Goal: Find specific page/section: Find specific page/section

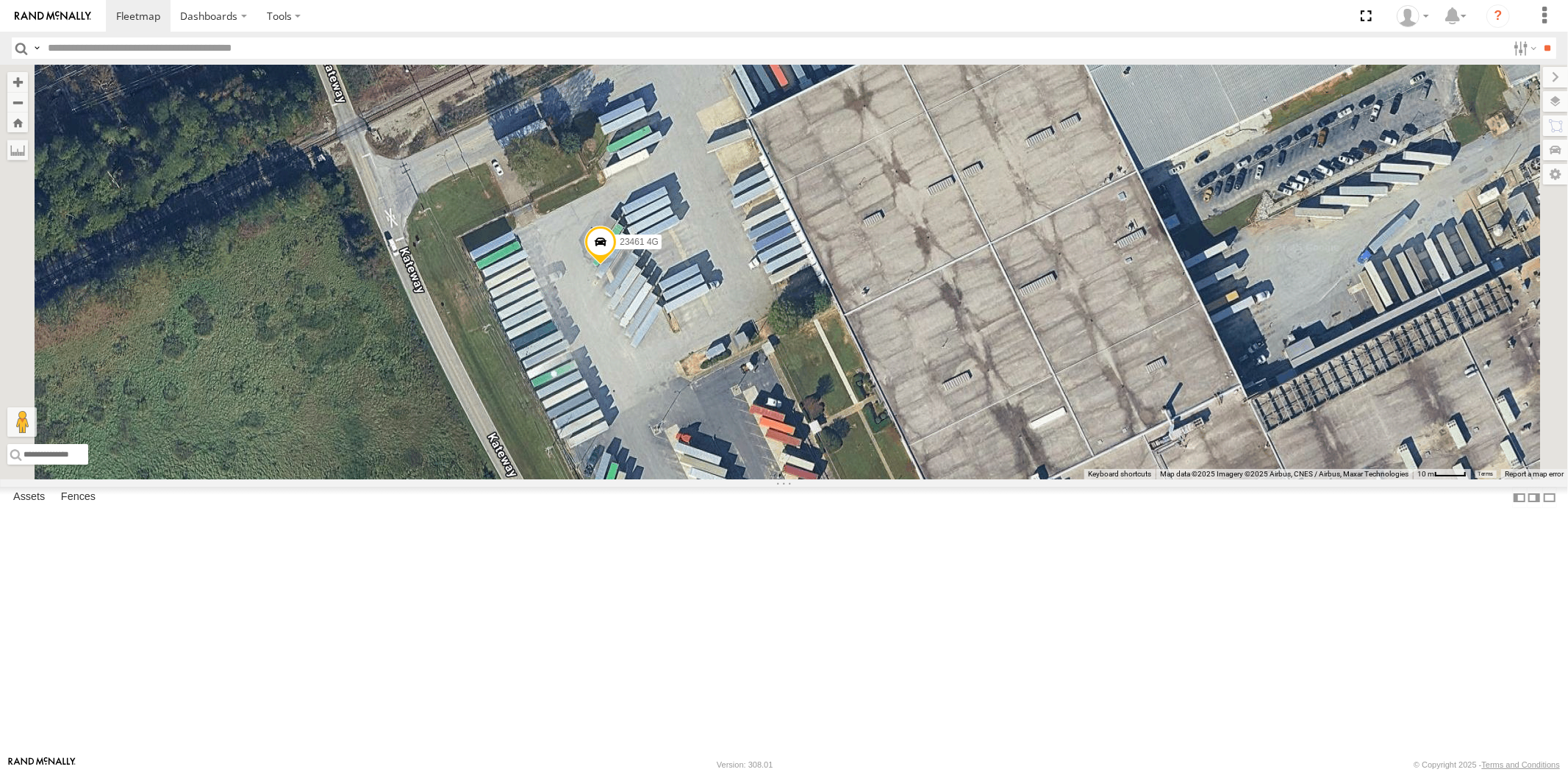
click at [117, 42] on input "text" at bounding box center [775, 47] width 1465 height 22
paste input "*****"
click at [1540, 37] on input "**" at bounding box center [1548, 47] width 17 height 22
click at [0, 0] on div "23237 NEW" at bounding box center [0, 0] width 0 height 0
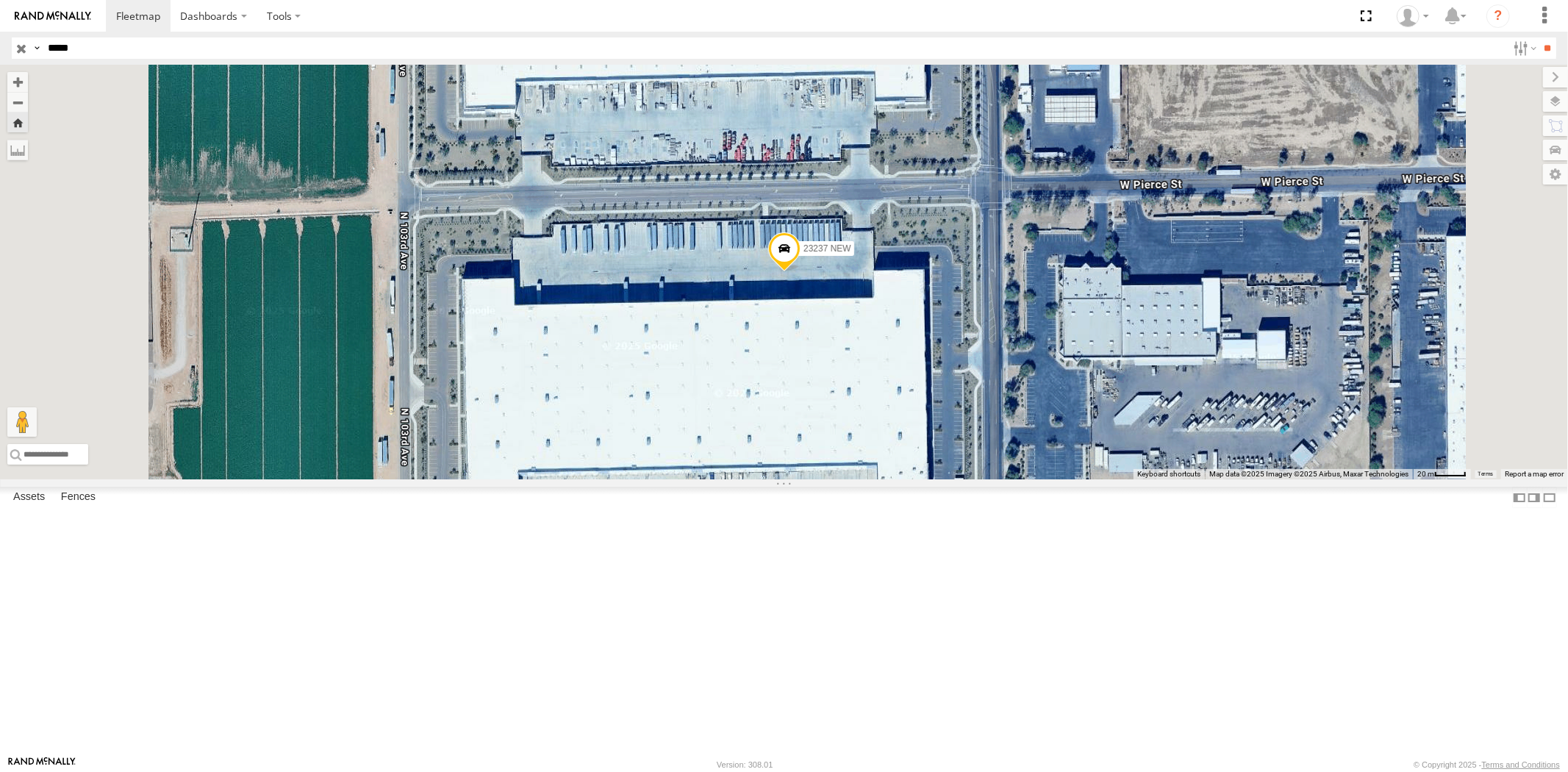
click at [0, 0] on div "23237 4G" at bounding box center [0, 0] width 0 height 0
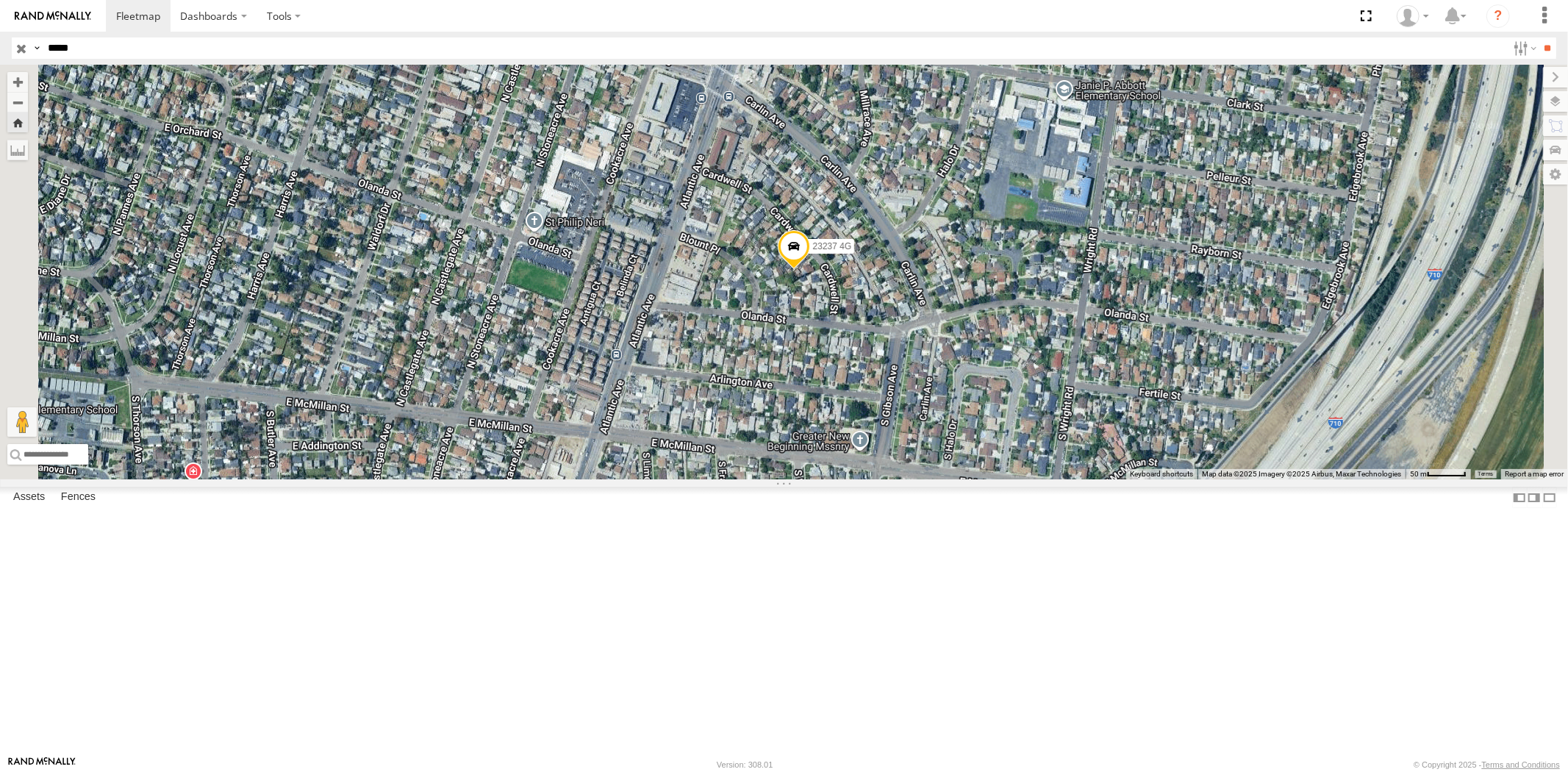
click at [0, 0] on div "23237 NEW" at bounding box center [0, 0] width 0 height 0
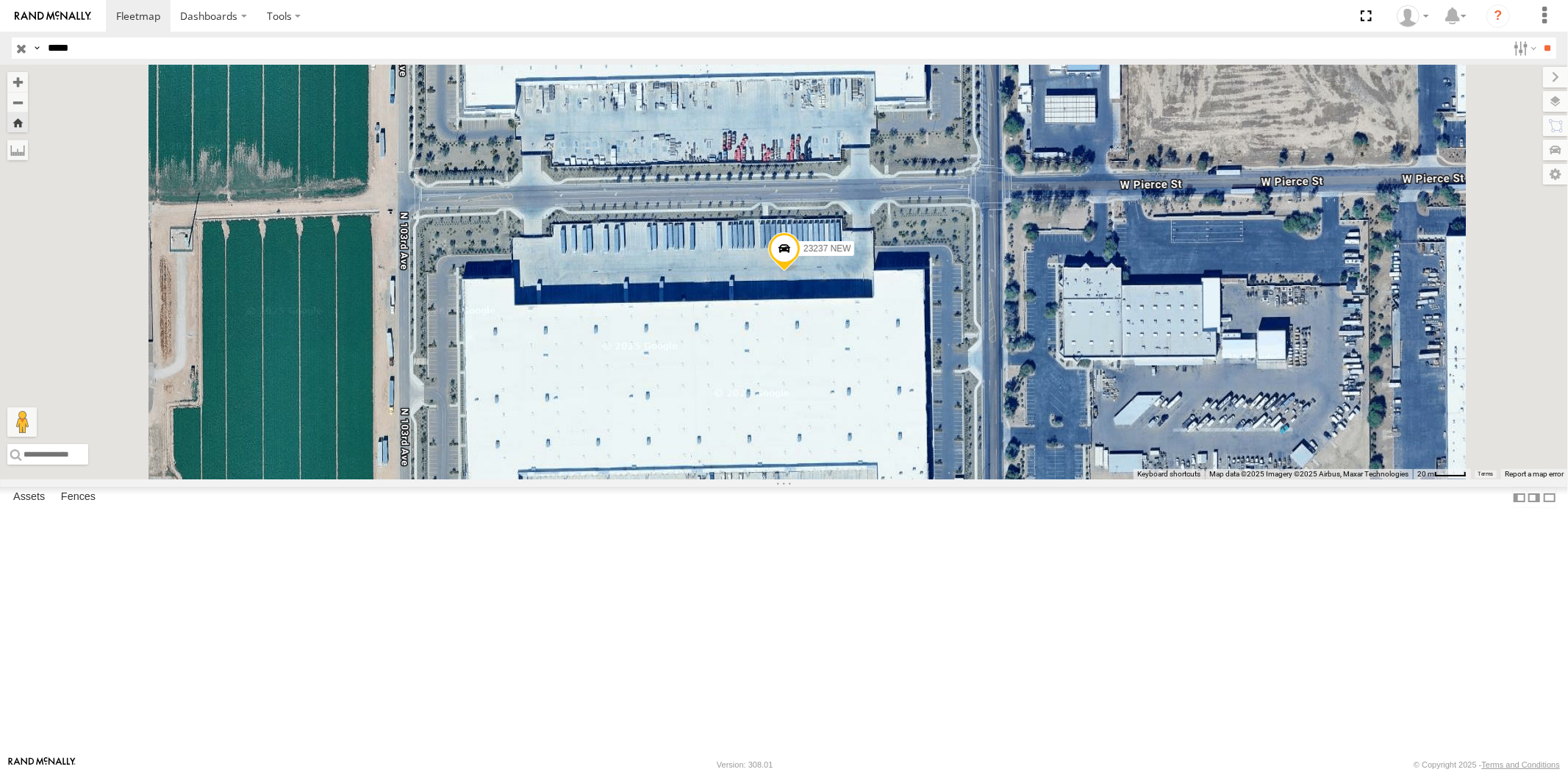
click at [0, 34] on header "Search Query Asset ID Asset Label Registration Manufacturer Model VIN Job ID" at bounding box center [784, 48] width 1568 height 33
paste input "text"
click at [1540, 37] on input "**" at bounding box center [1548, 47] width 17 height 22
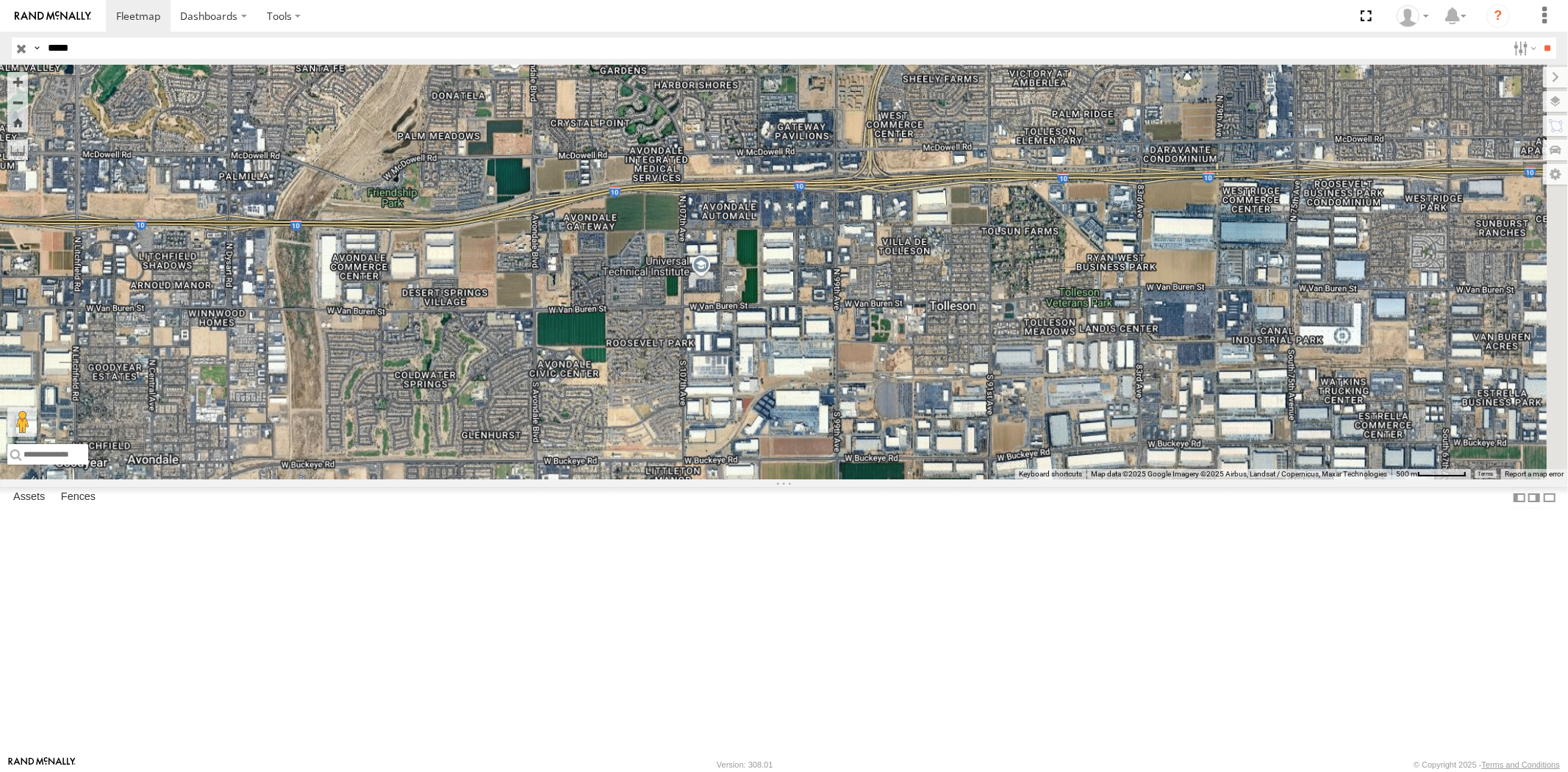
click at [0, 0] on div "23159 NEW All Assets" at bounding box center [0, 0] width 0 height 0
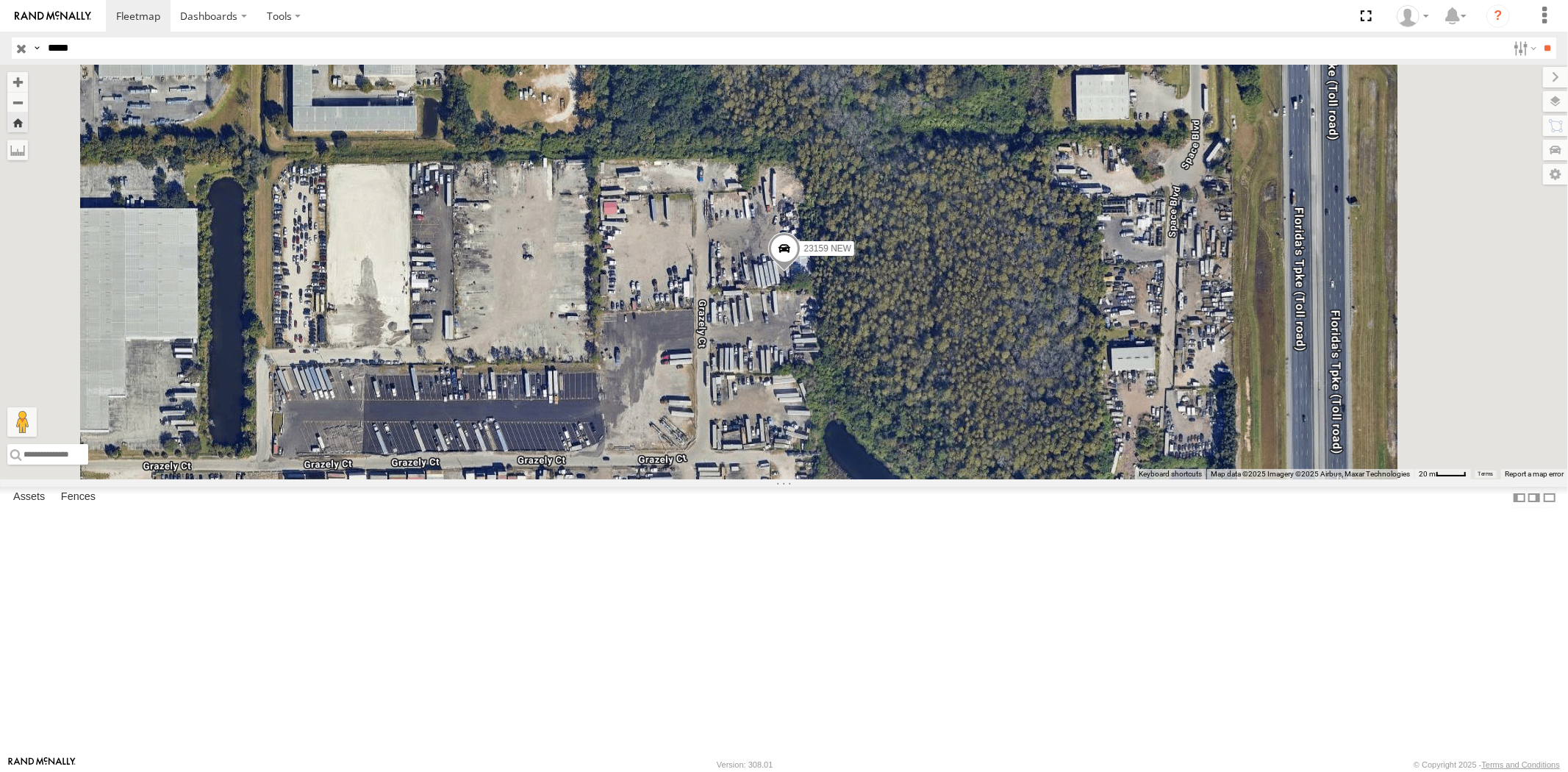
click at [0, 0] on div "23159 4G" at bounding box center [0, 0] width 0 height 0
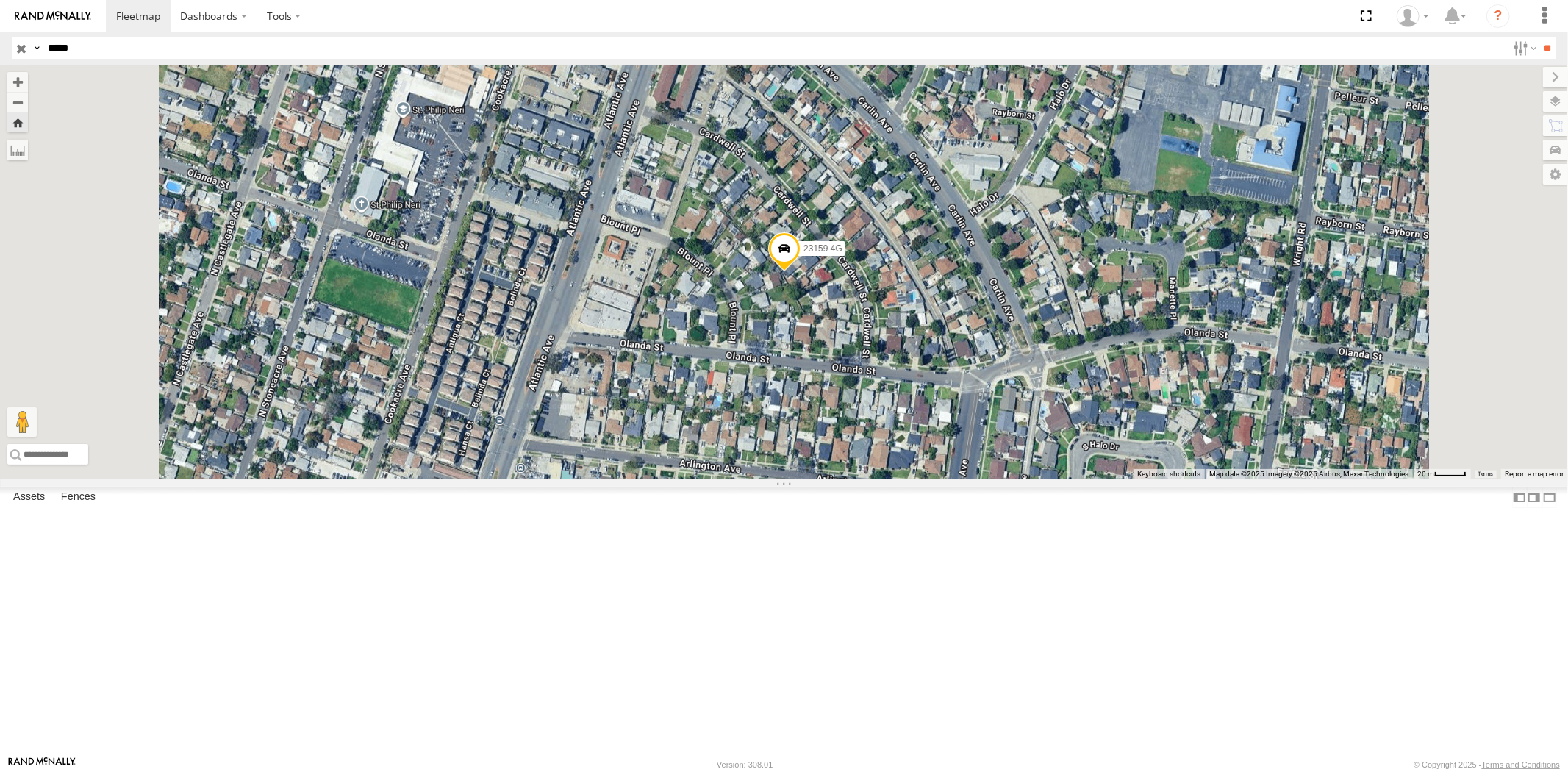
click at [0, 0] on div "23159" at bounding box center [0, 0] width 0 height 0
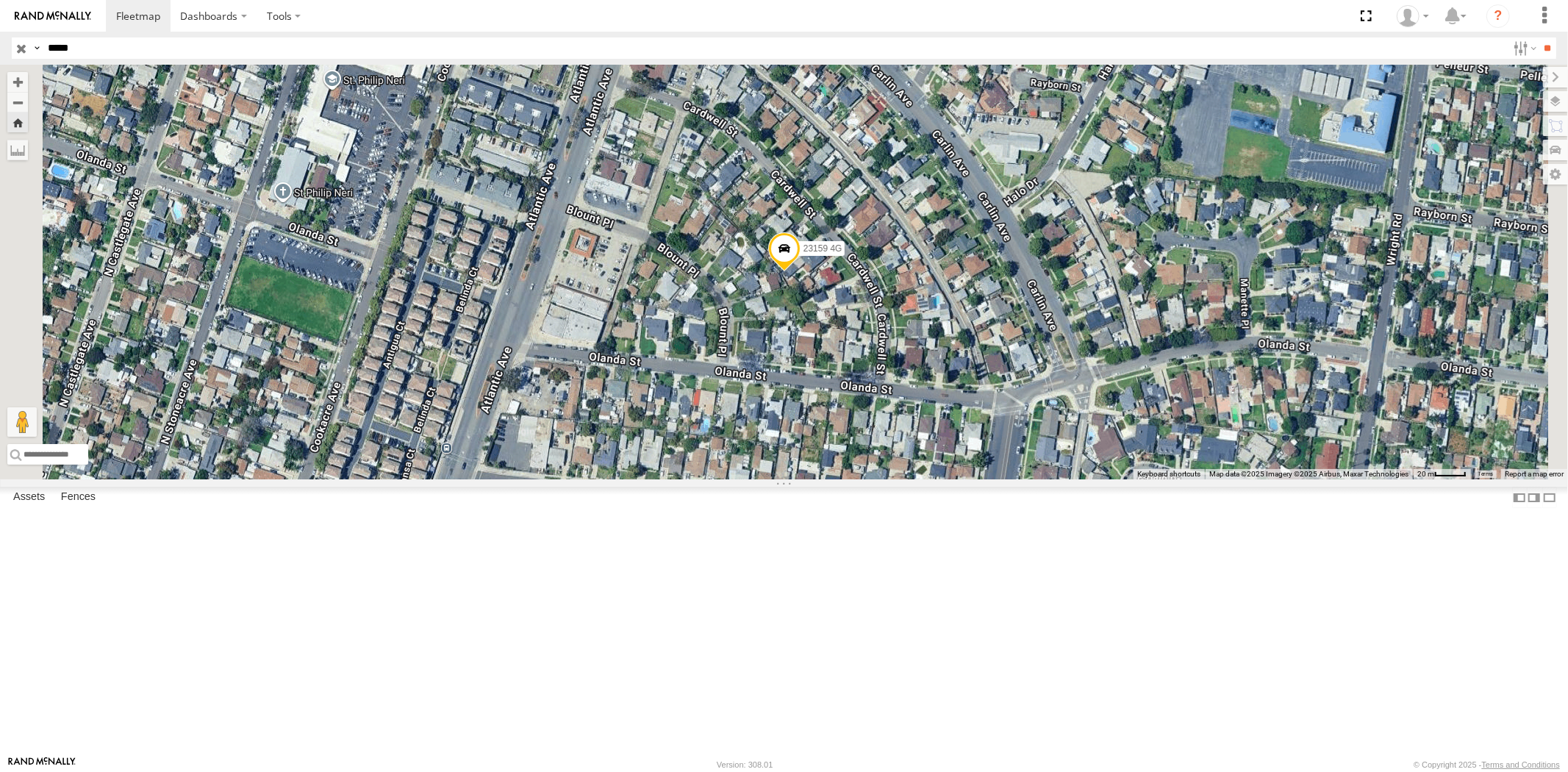
click at [0, 0] on div "23159" at bounding box center [0, 0] width 0 height 0
click at [0, 0] on div "All Assets" at bounding box center [0, 0] width 0 height 0
drag, startPoint x: 84, startPoint y: 47, endPoint x: 0, endPoint y: 54, distance: 84.3
click at [0, 52] on header "Search Query Asset ID Asset Label Registration Manufacturer Model VIN Job ID" at bounding box center [784, 48] width 1568 height 33
paste input "text"
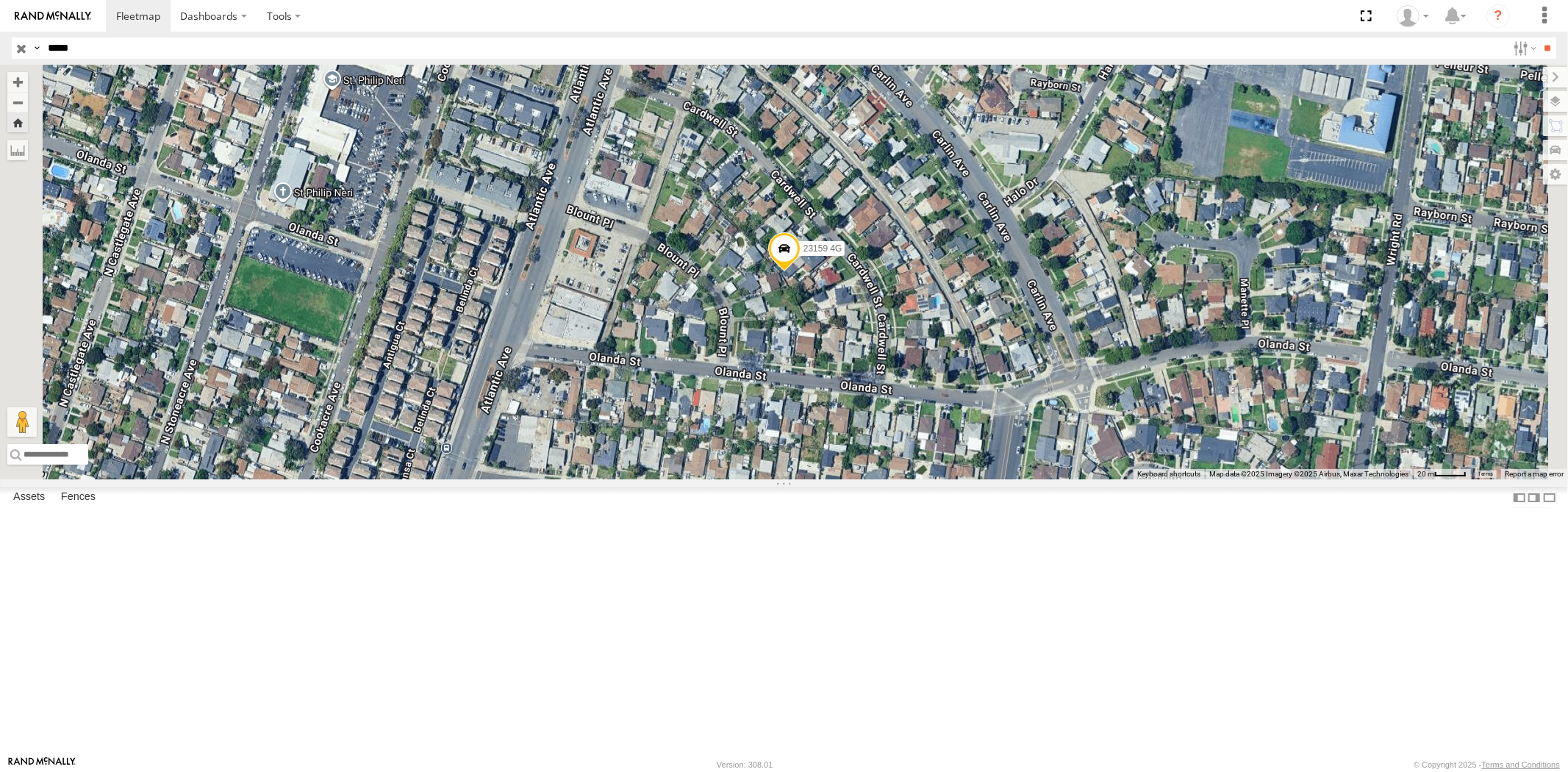
click at [1540, 37] on input "**" at bounding box center [1548, 47] width 17 height 22
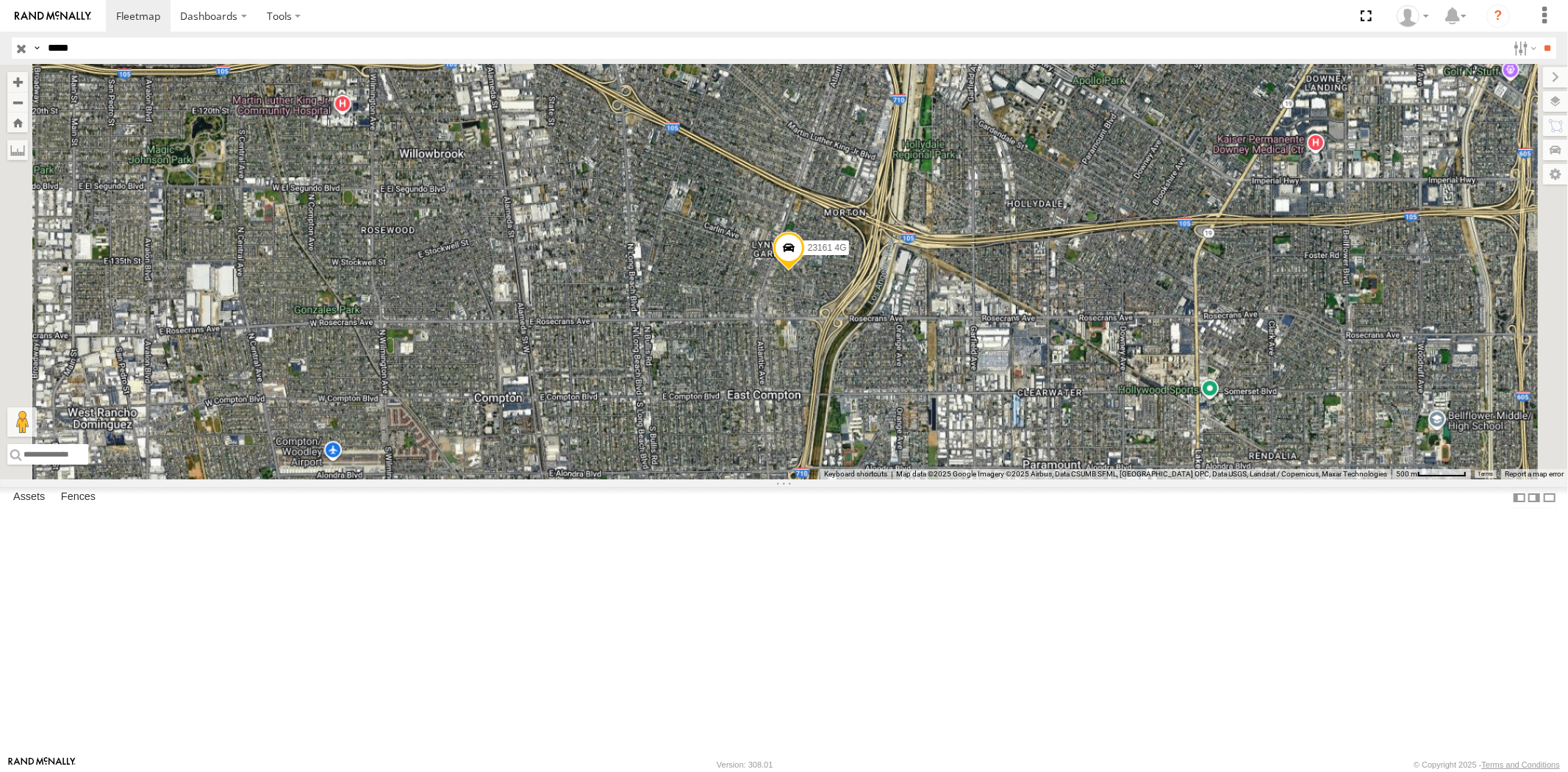
click at [0, 0] on div "23161 All Assets" at bounding box center [0, 0] width 0 height 0
click at [0, 0] on div "23161 4G All Assets" at bounding box center [0, 0] width 0 height 0
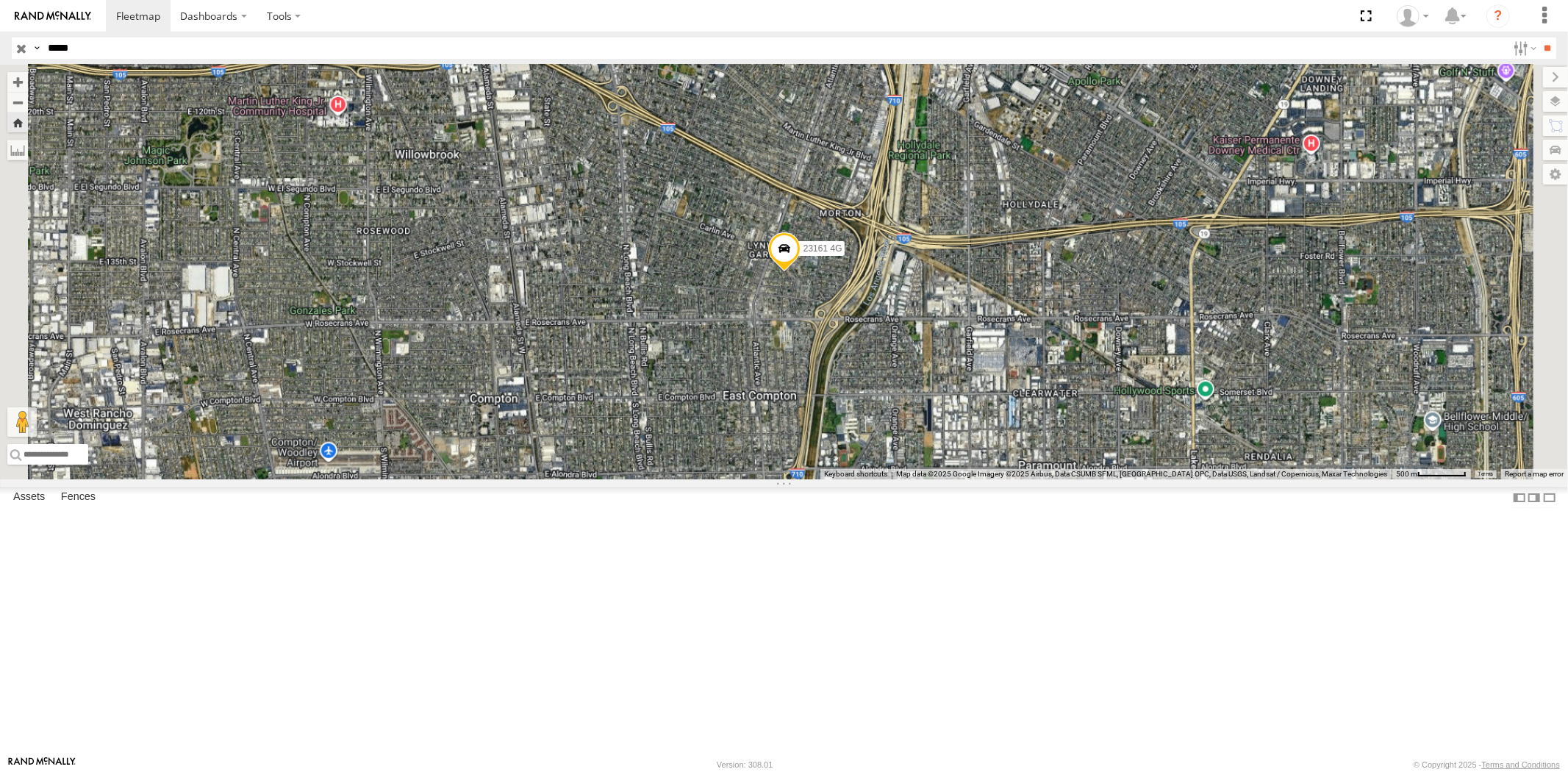
click at [0, 0] on div "23161 NEW" at bounding box center [0, 0] width 0 height 0
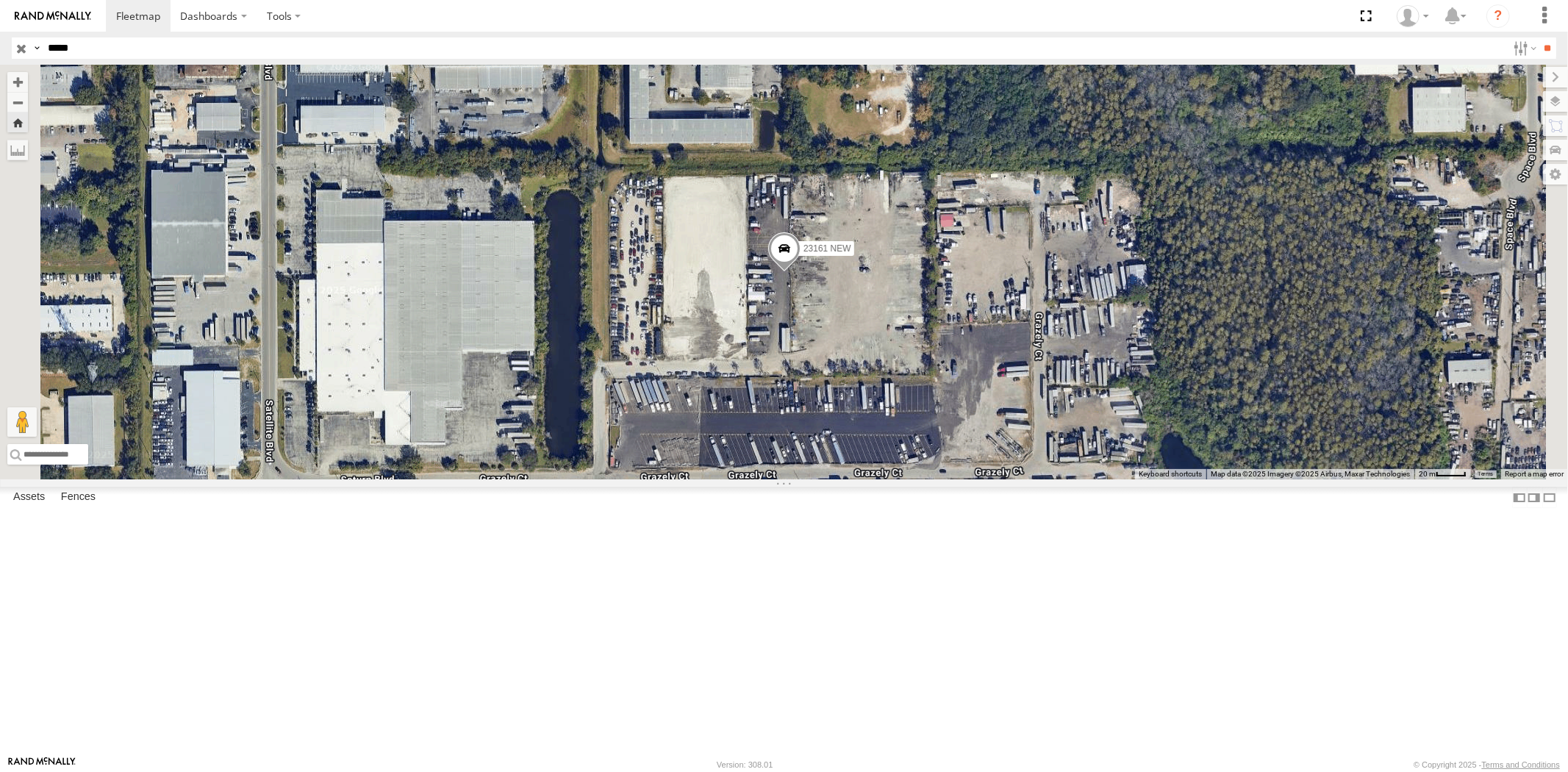
click at [0, 0] on div "All Assets" at bounding box center [0, 0] width 0 height 0
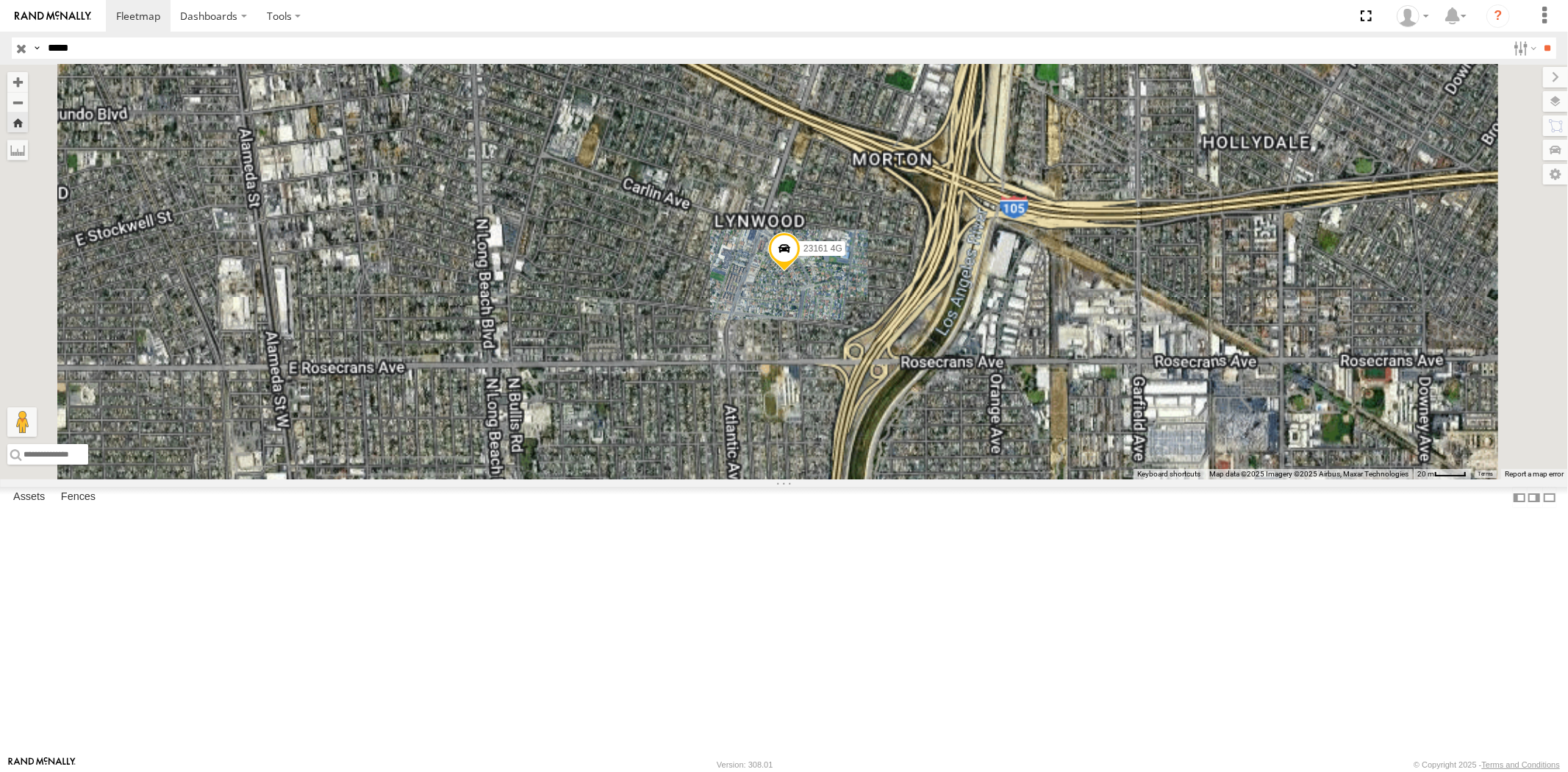
click at [0, 0] on div "23161" at bounding box center [0, 0] width 0 height 0
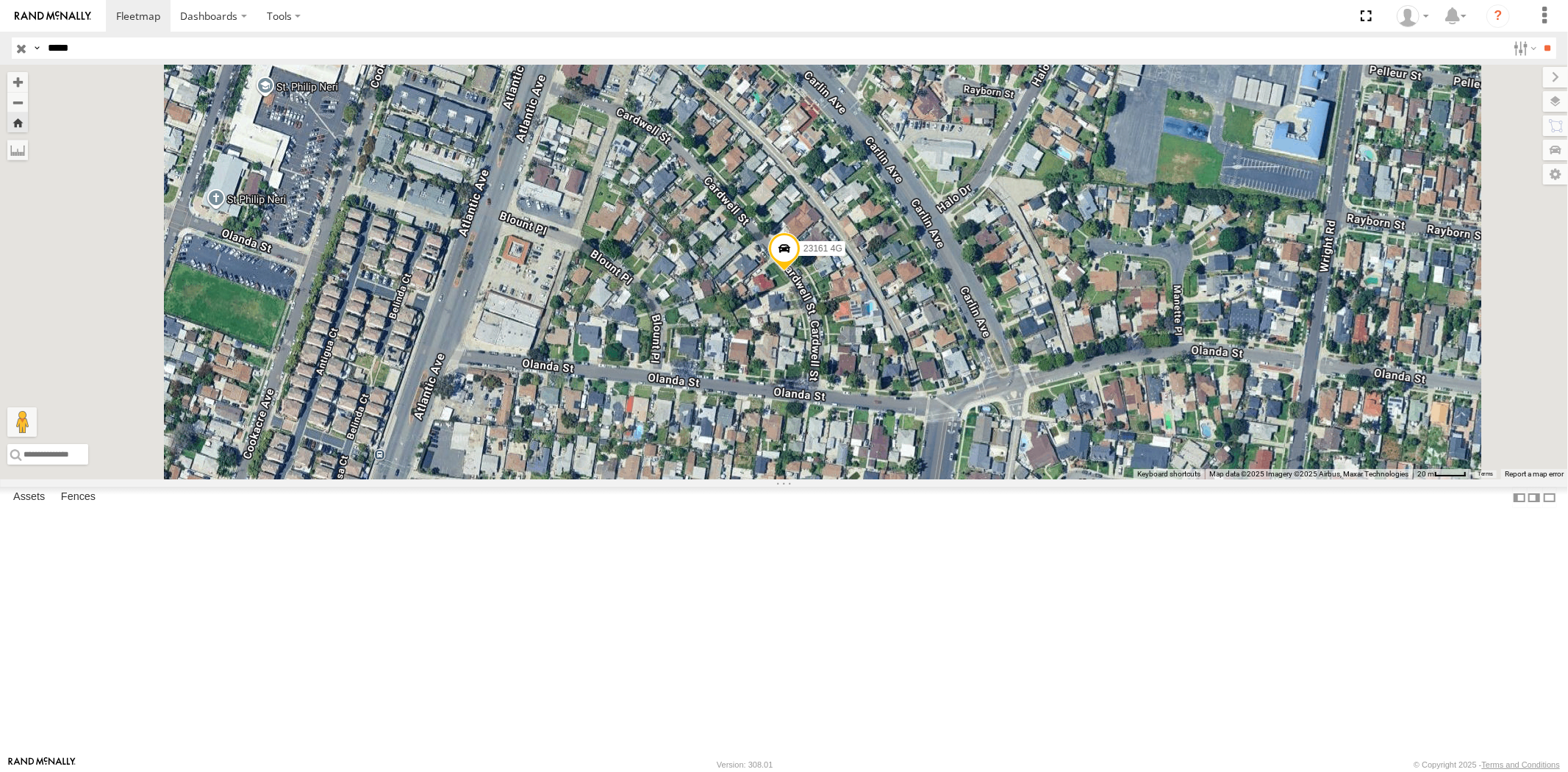
click at [32, 48] on div "Search Query Asset ID Asset Label Registration Manufacturer Model VIN Job ID Dr…" at bounding box center [775, 47] width 1527 height 22
paste input "text"
click at [1540, 37] on input "**" at bounding box center [1548, 47] width 17 height 22
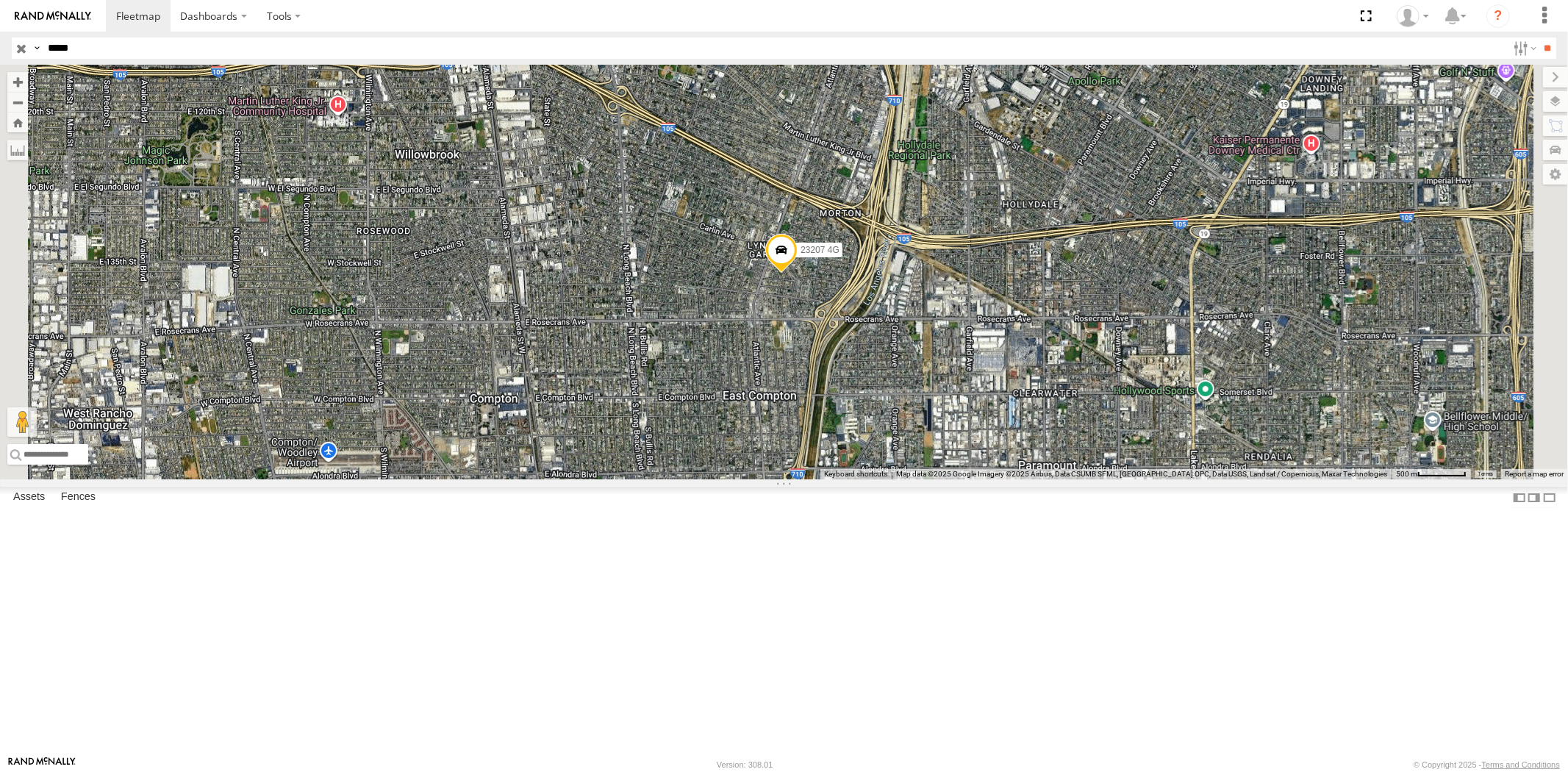
click at [0, 0] on div "All Assets" at bounding box center [0, 0] width 0 height 0
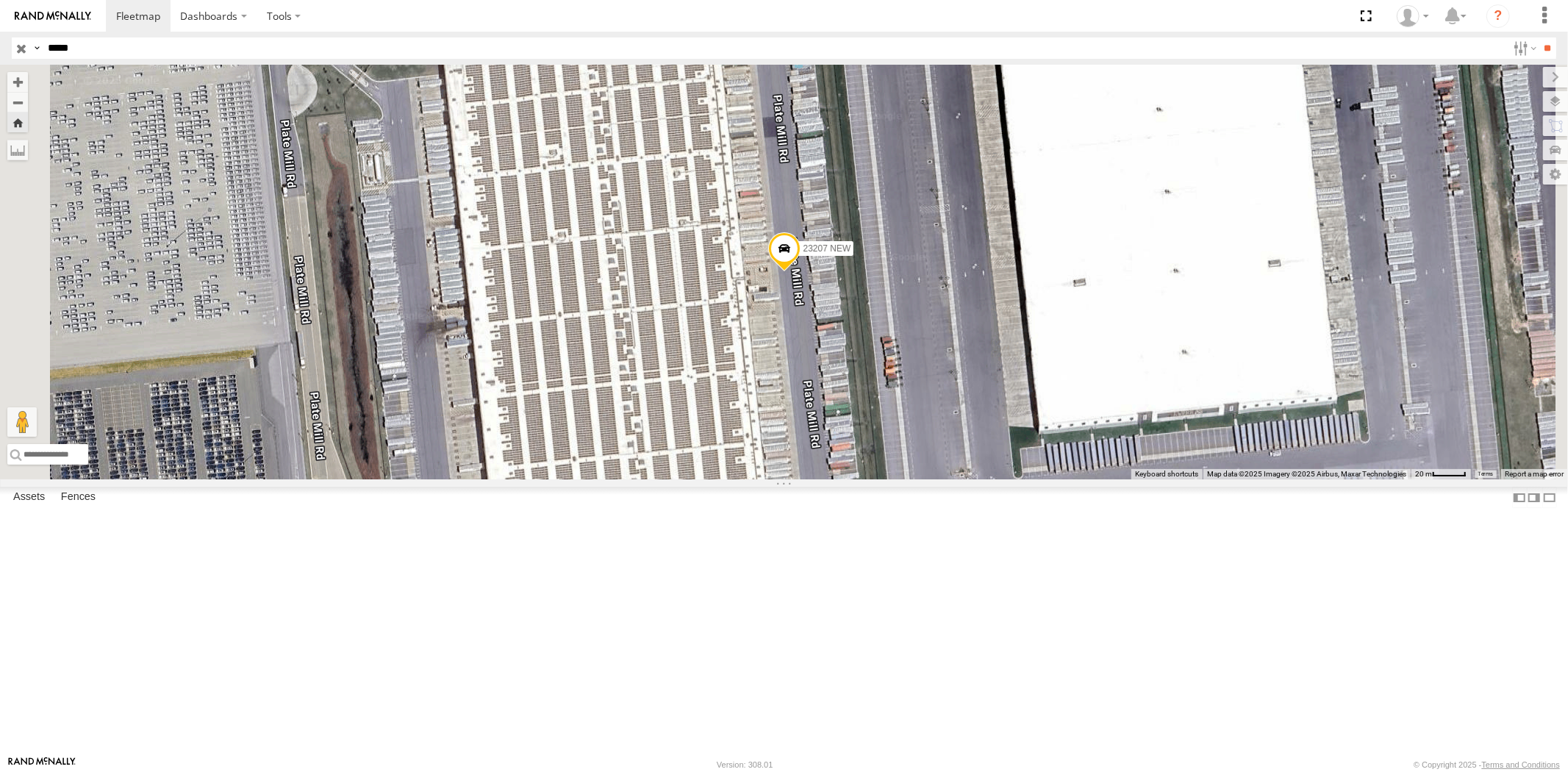
click at [0, 0] on div "23207 4G" at bounding box center [0, 0] width 0 height 0
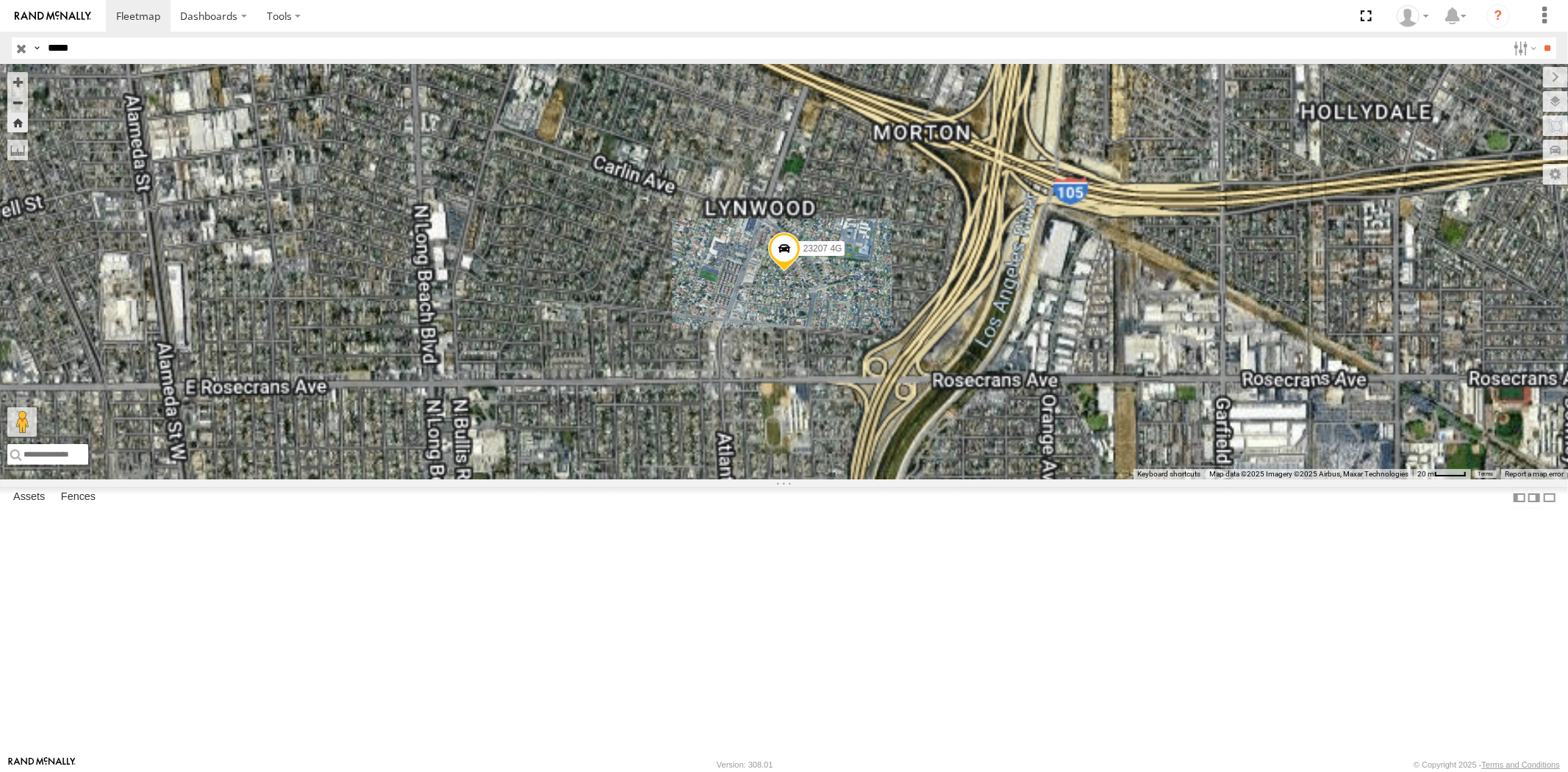
click at [0, 0] on div "23207 4G All Assets [PERSON_NAME][GEOGRAPHIC_DATA] 33.90807 -118.19082" at bounding box center [0, 0] width 0 height 0
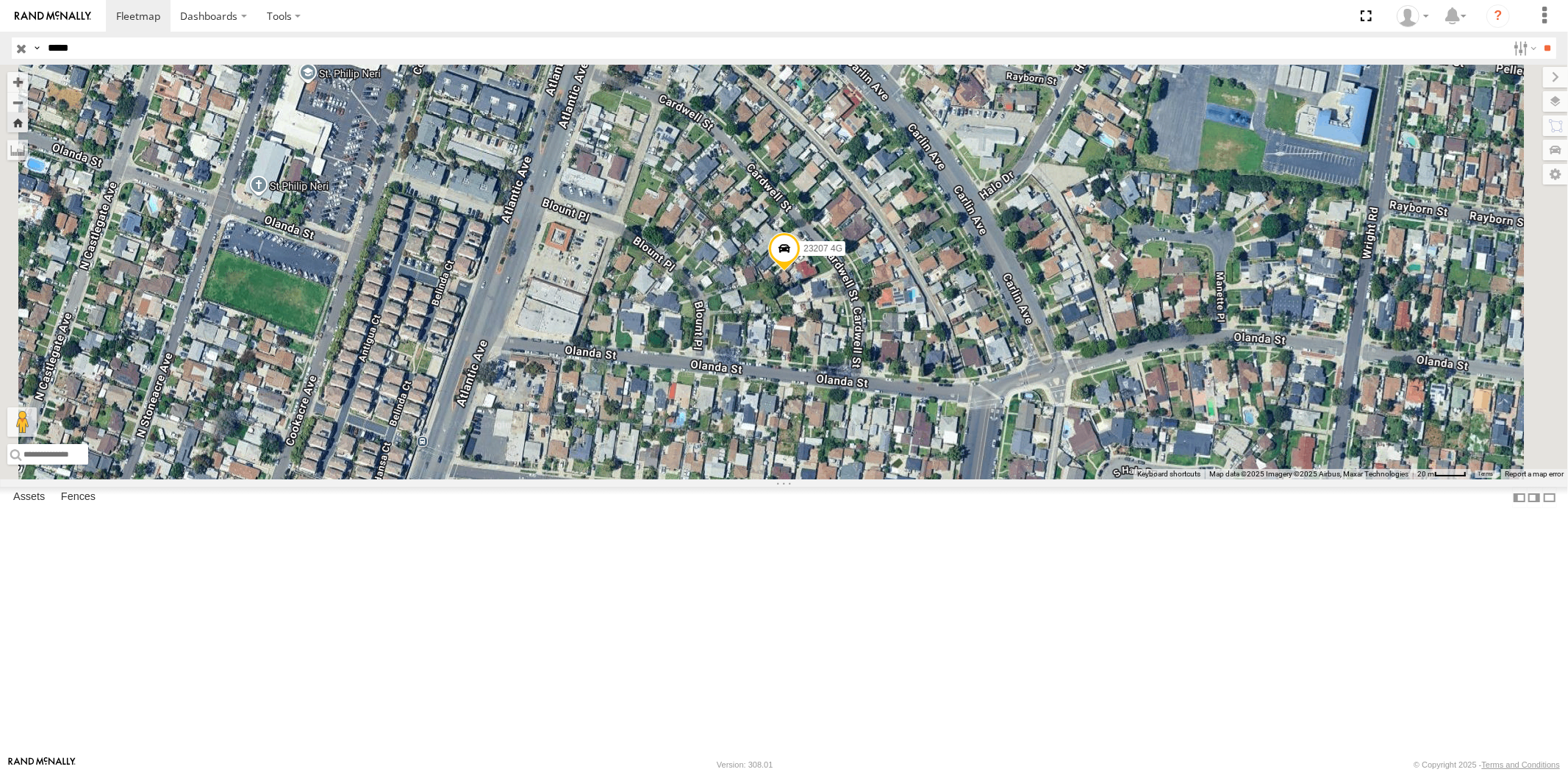
click at [0, 0] on div "All Assets" at bounding box center [0, 0] width 0 height 0
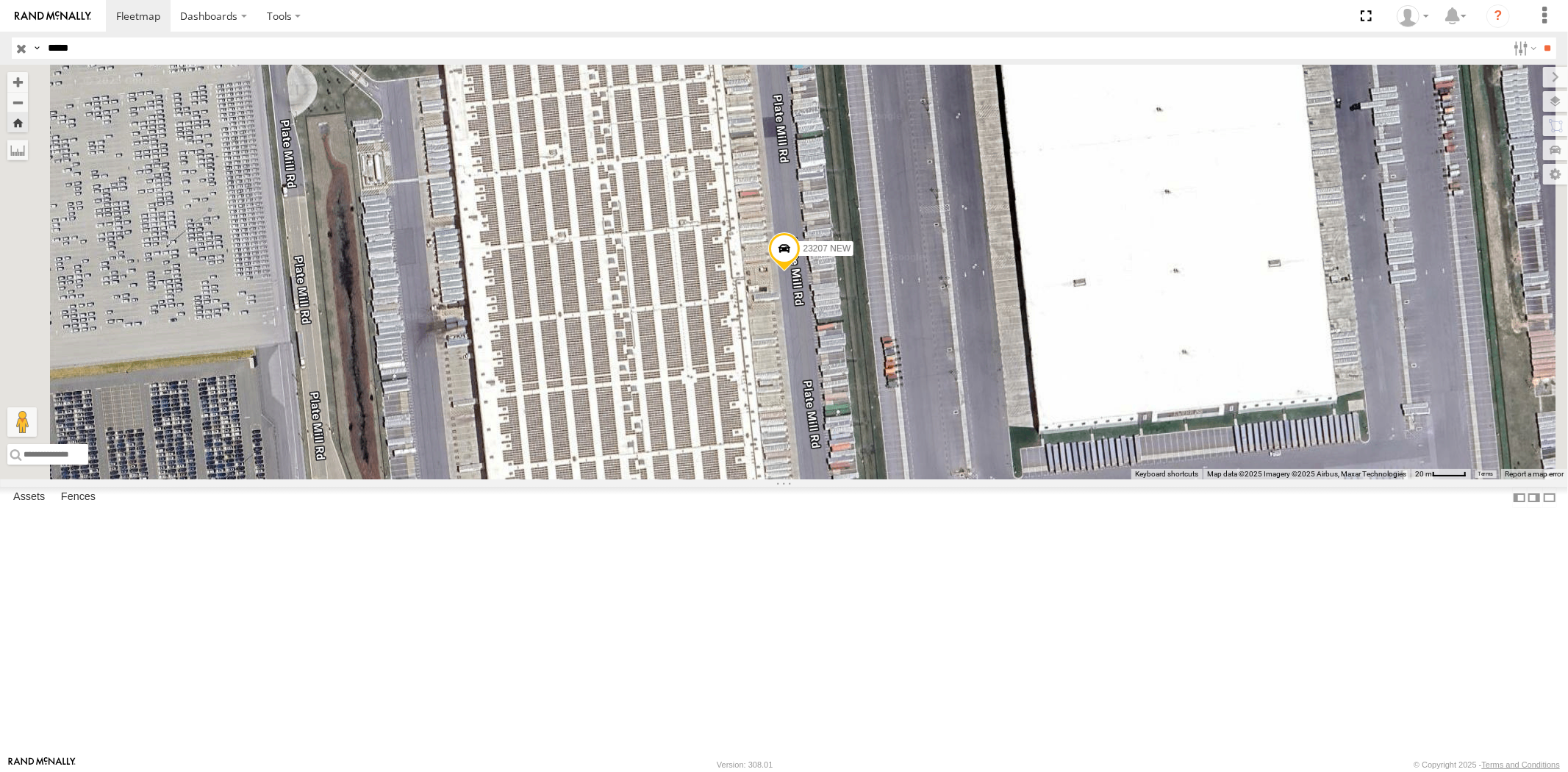
click at [0, 0] on div "23207 All Assets" at bounding box center [0, 0] width 0 height 0
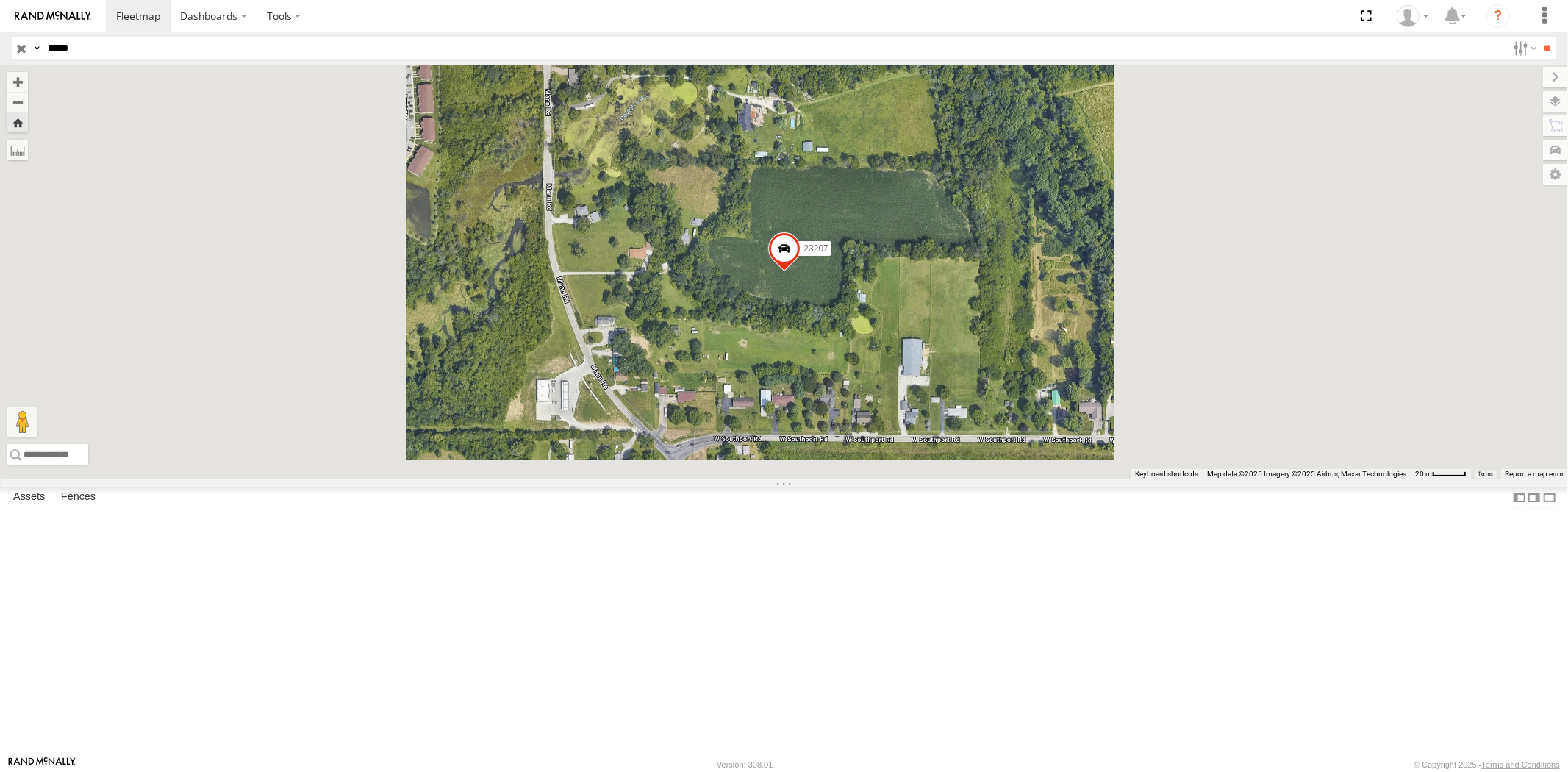
click at [0, 0] on div "23207 NEW" at bounding box center [0, 0] width 0 height 0
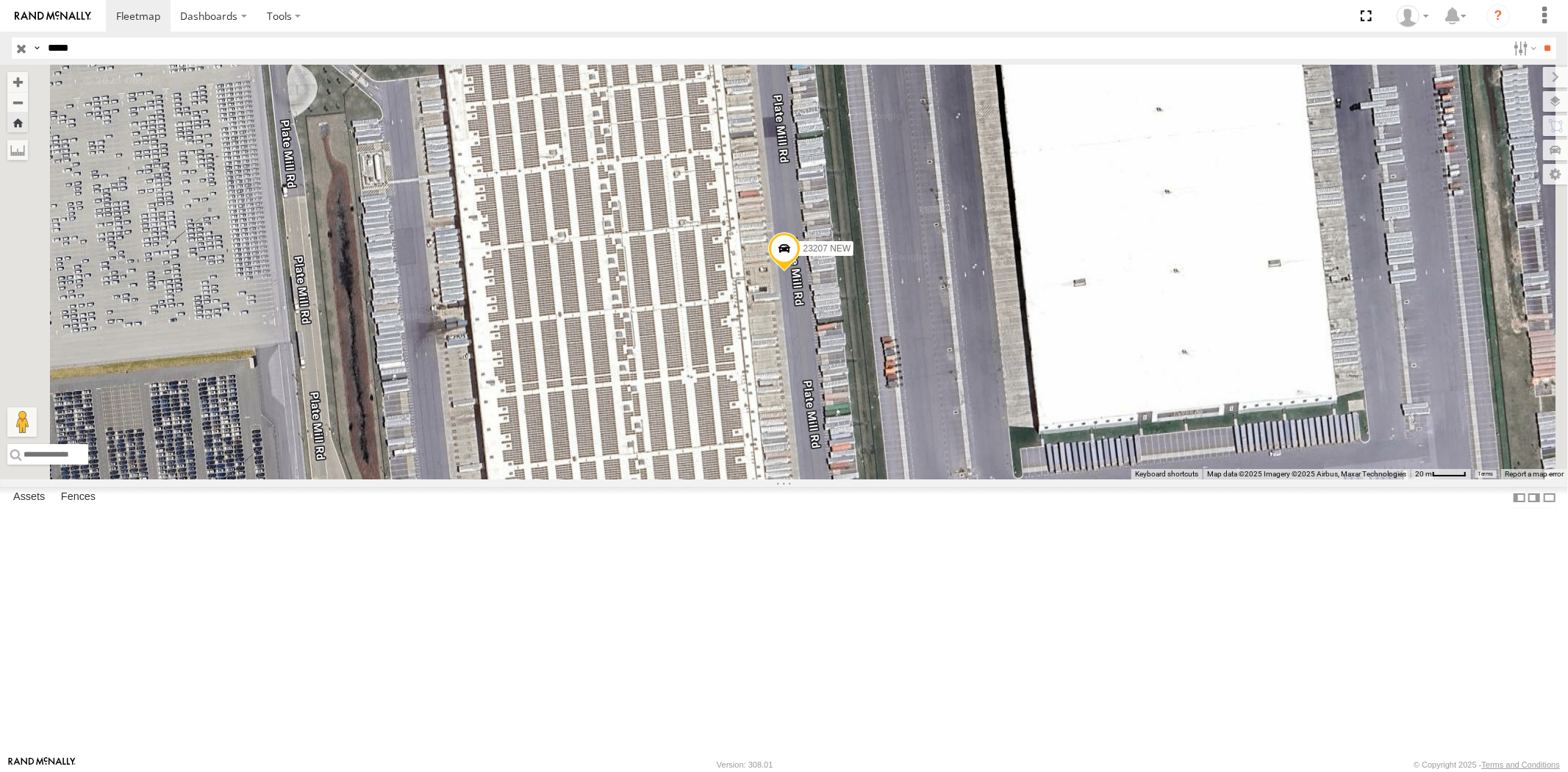
click at [5, 41] on header "Search Query Asset ID Asset Label Registration Manufacturer Model VIN Job ID" at bounding box center [784, 48] width 1568 height 33
paste input "text"
click at [1540, 37] on input "**" at bounding box center [1548, 47] width 17 height 22
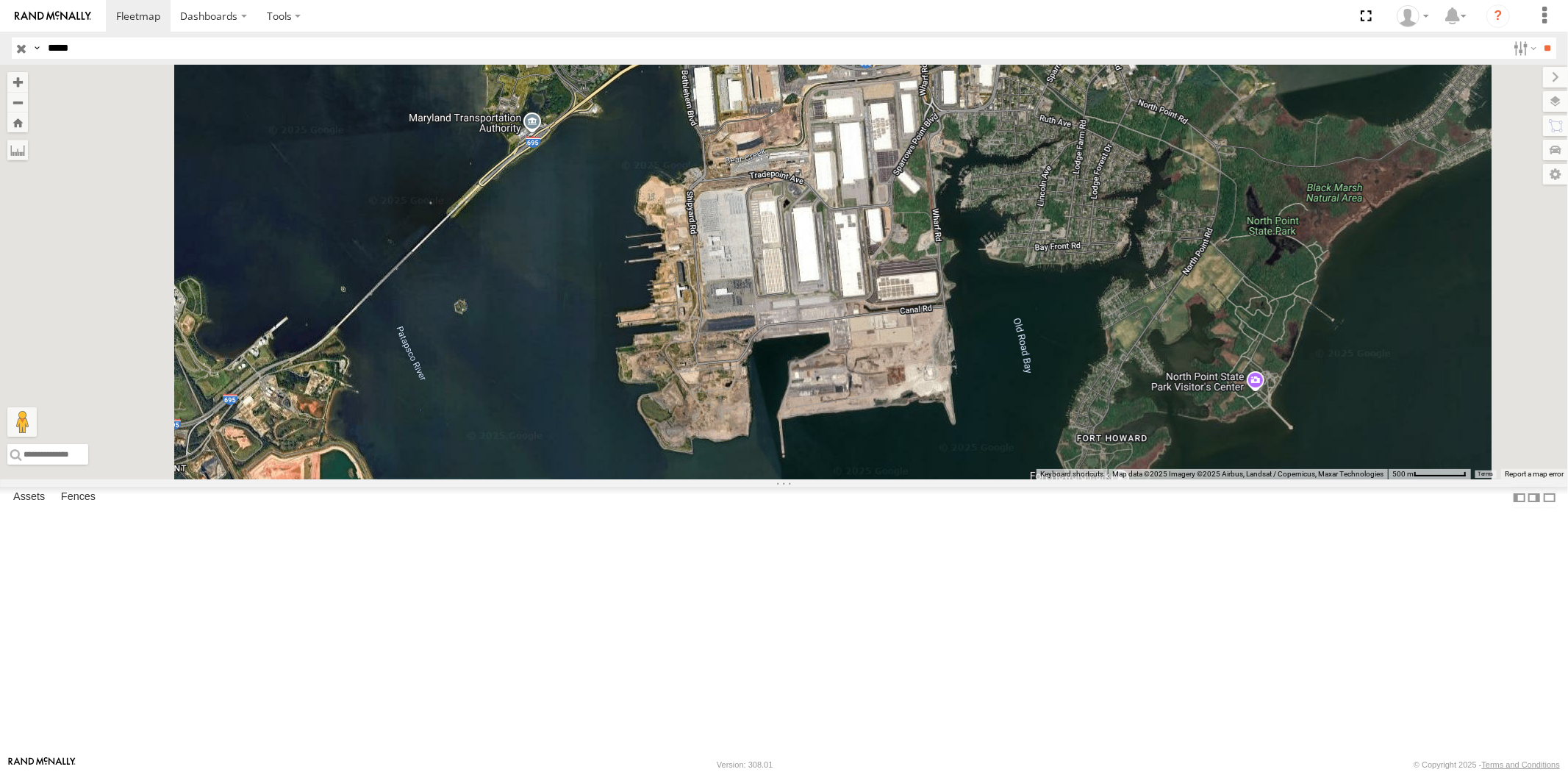
click at [0, 0] on div "All Assets" at bounding box center [0, 0] width 0 height 0
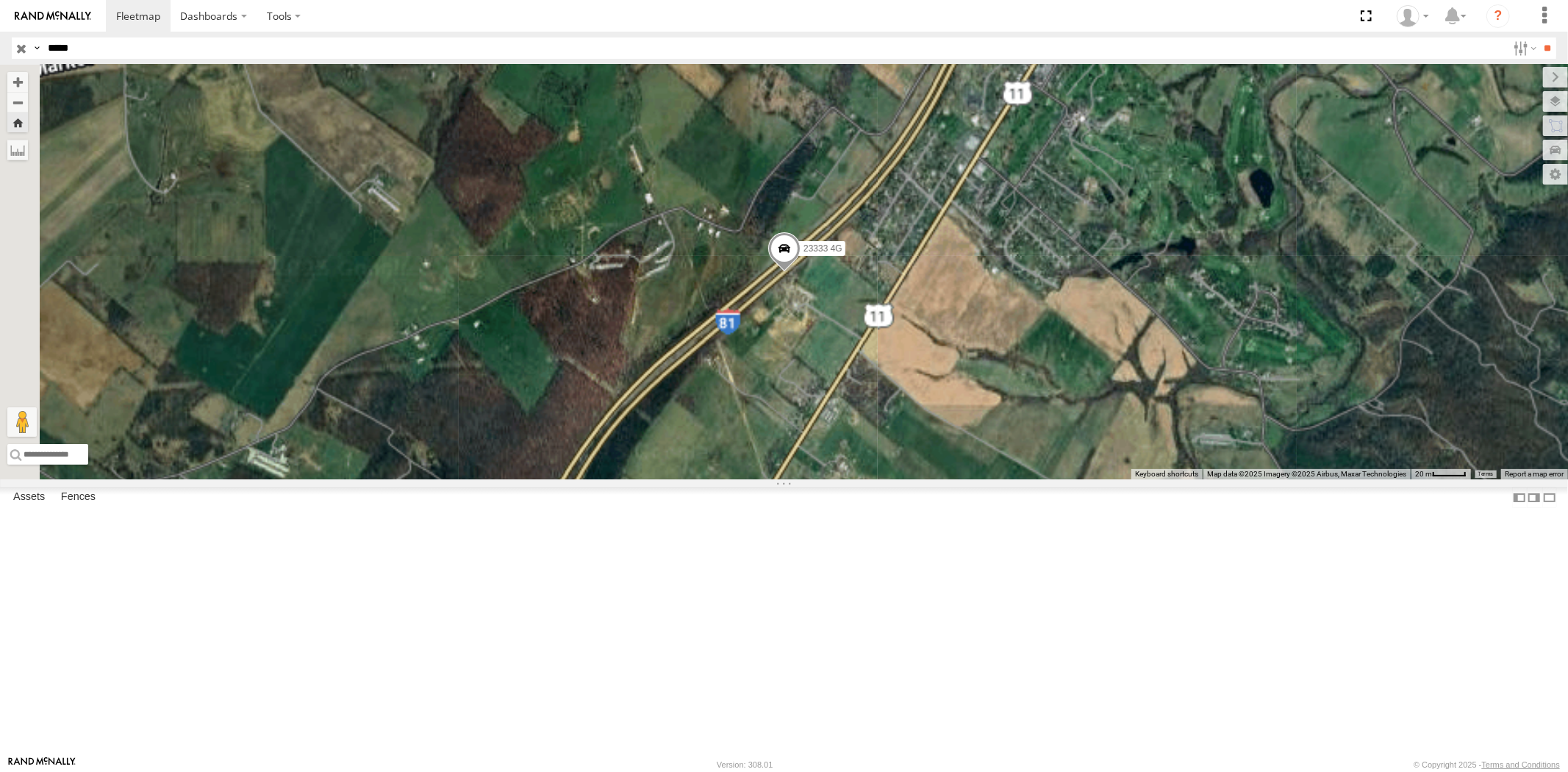
click at [0, 0] on div "23333" at bounding box center [0, 0] width 0 height 0
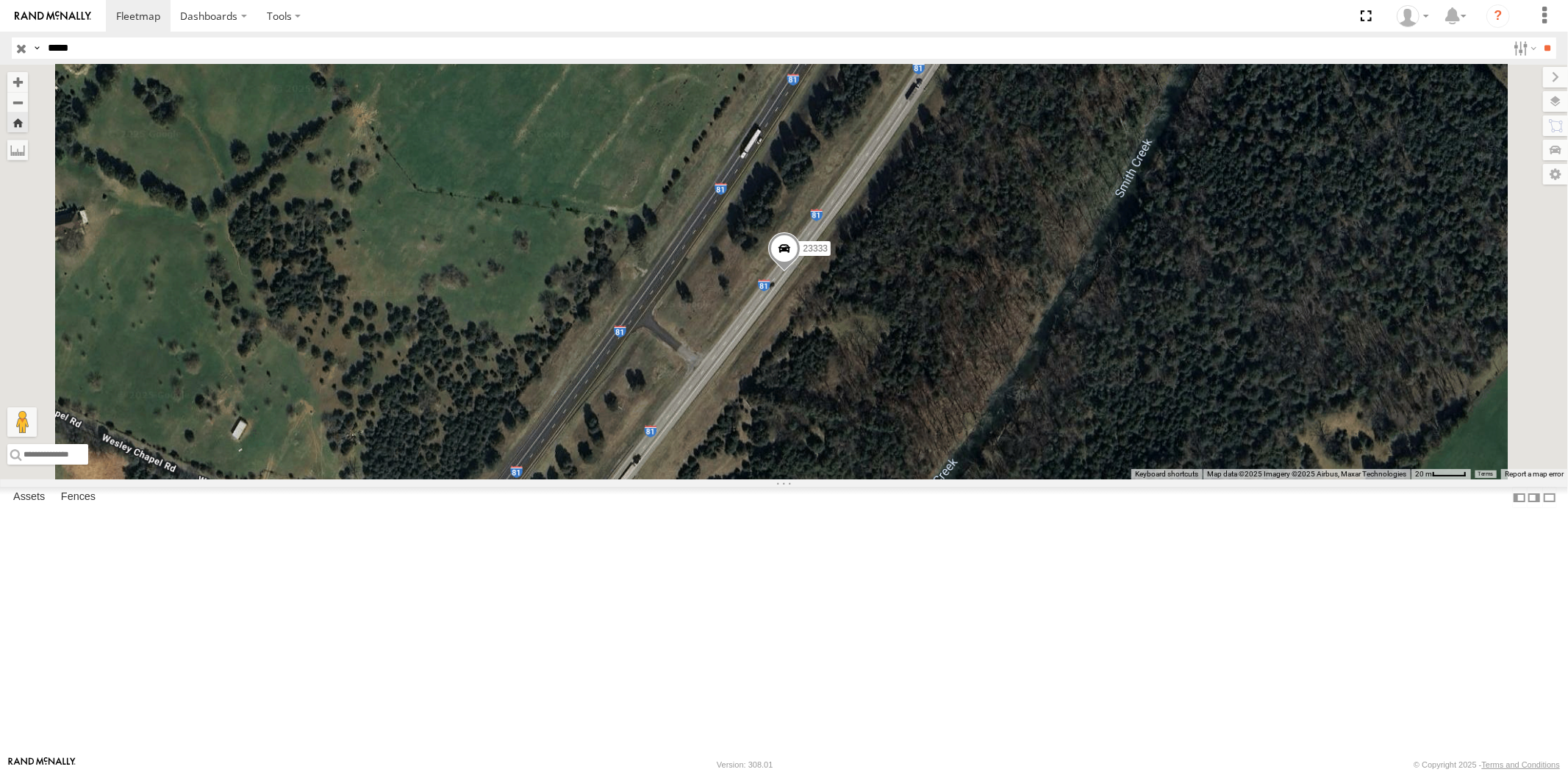
click at [0, 0] on div "All Assets" at bounding box center [0, 0] width 0 height 0
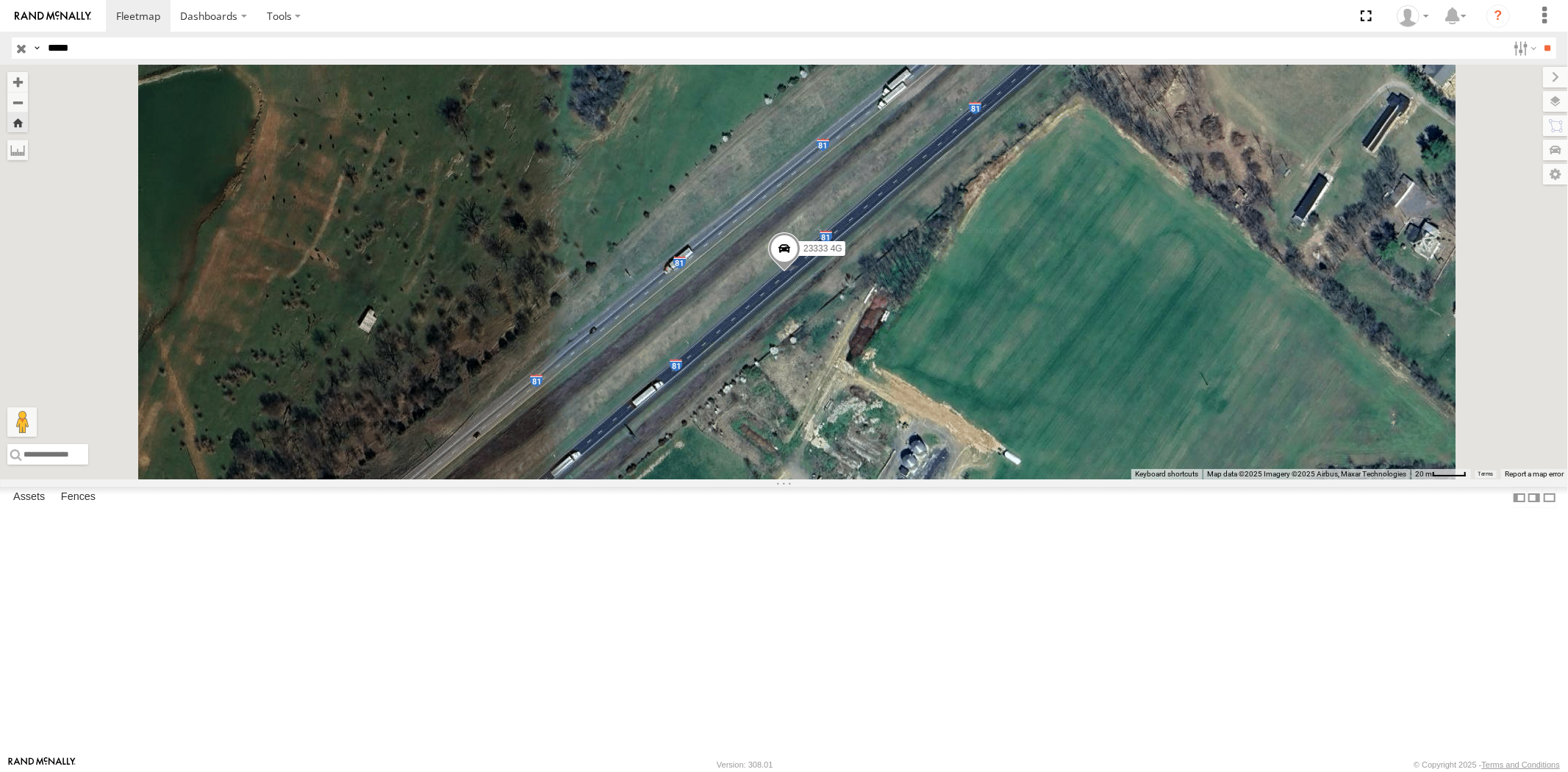
click at [3, 46] on header "Search Query Asset ID Asset Label Registration Manufacturer Model VIN Job ID" at bounding box center [784, 48] width 1568 height 33
paste input "text"
click at [1540, 37] on input "**" at bounding box center [1548, 47] width 17 height 22
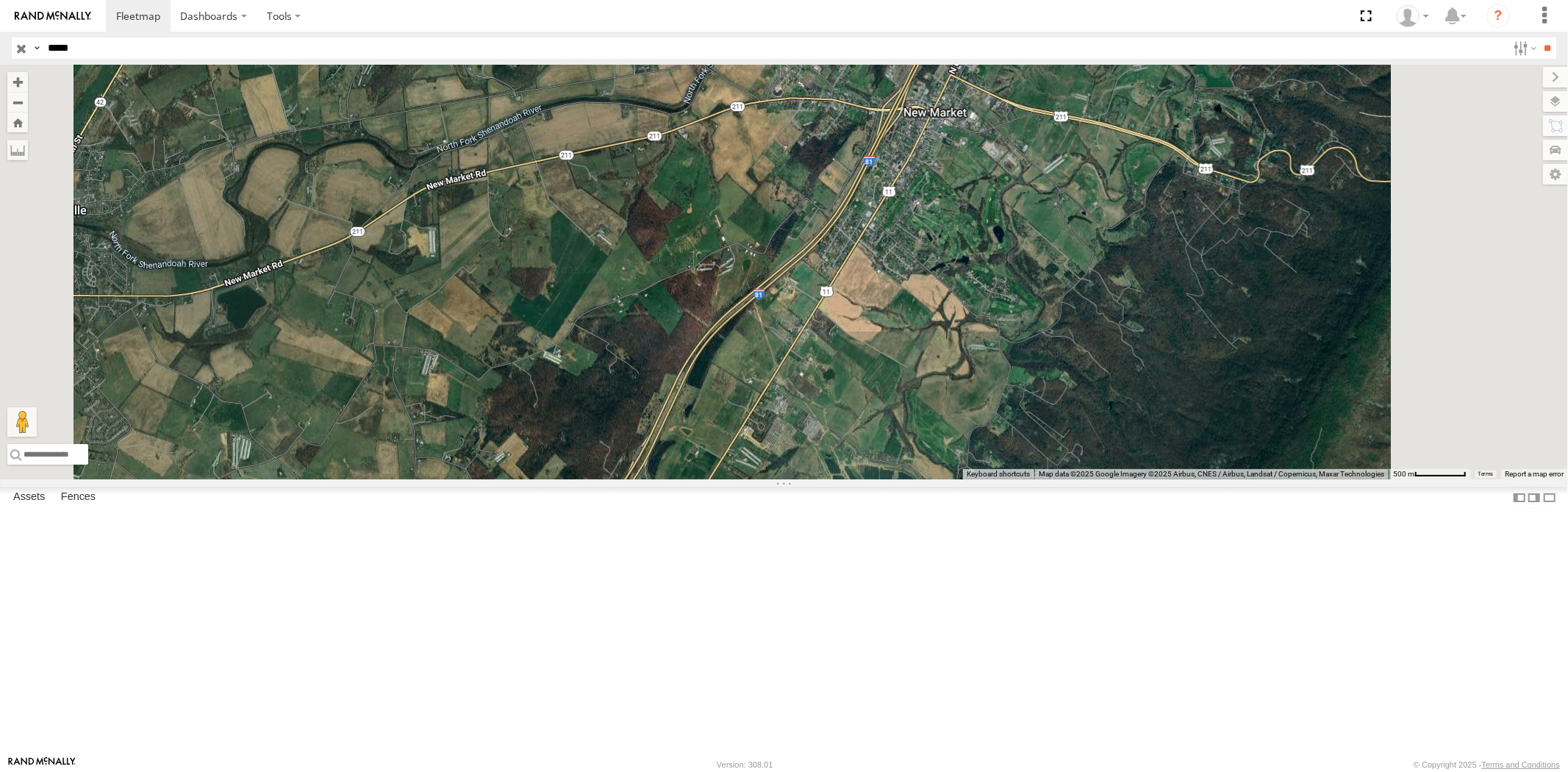
click at [0, 0] on div "23466" at bounding box center [0, 0] width 0 height 0
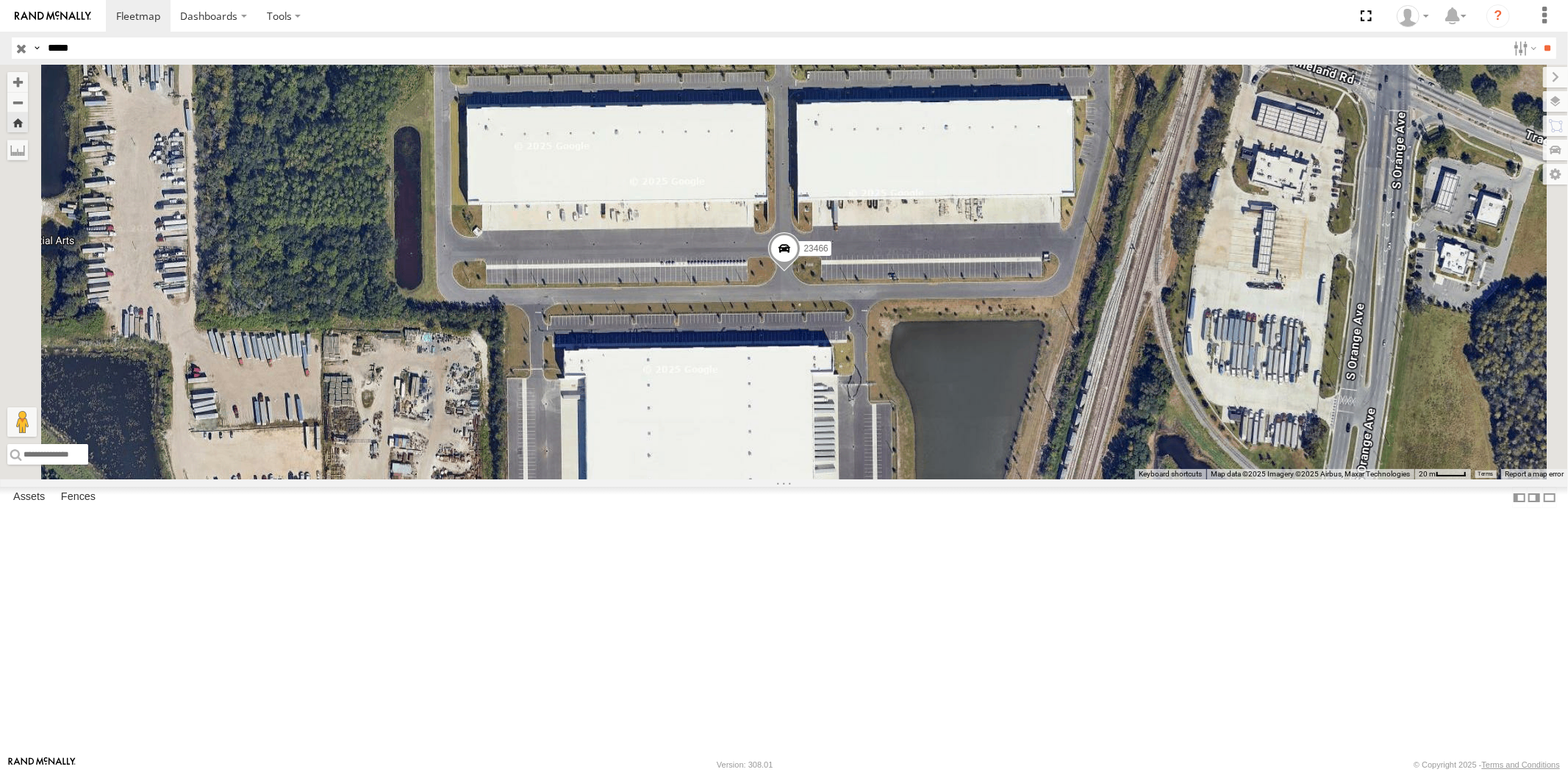
click at [0, 0] on div "23466 4G" at bounding box center [0, 0] width 0 height 0
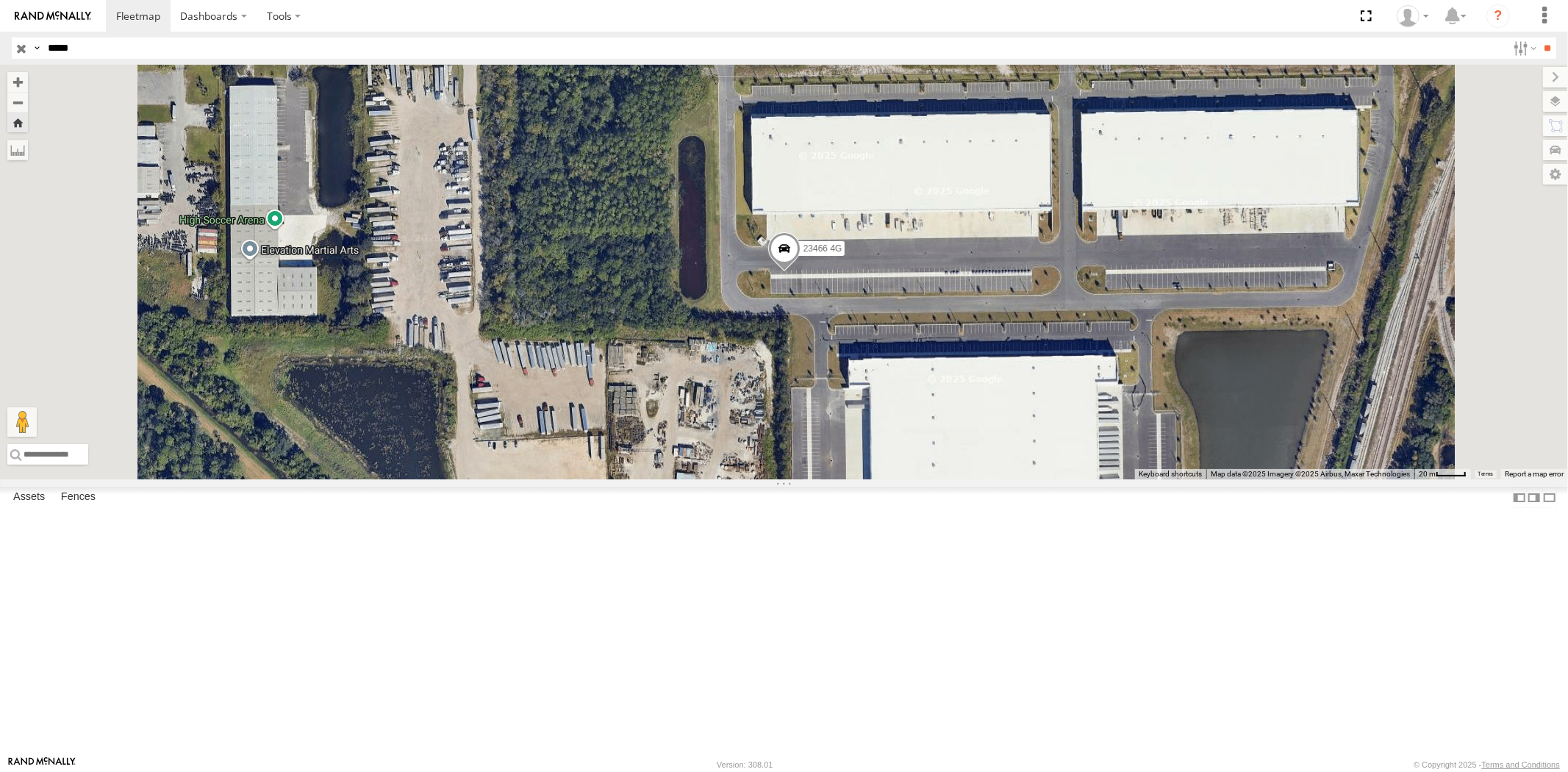
drag, startPoint x: 20, startPoint y: 47, endPoint x: 0, endPoint y: 47, distance: 20.0
click at [0, 47] on header "Search Query Asset ID Asset Label Registration Manufacturer Model VIN Job ID" at bounding box center [784, 48] width 1568 height 33
paste input "text"
click at [1540, 37] on input "**" at bounding box center [1548, 47] width 17 height 22
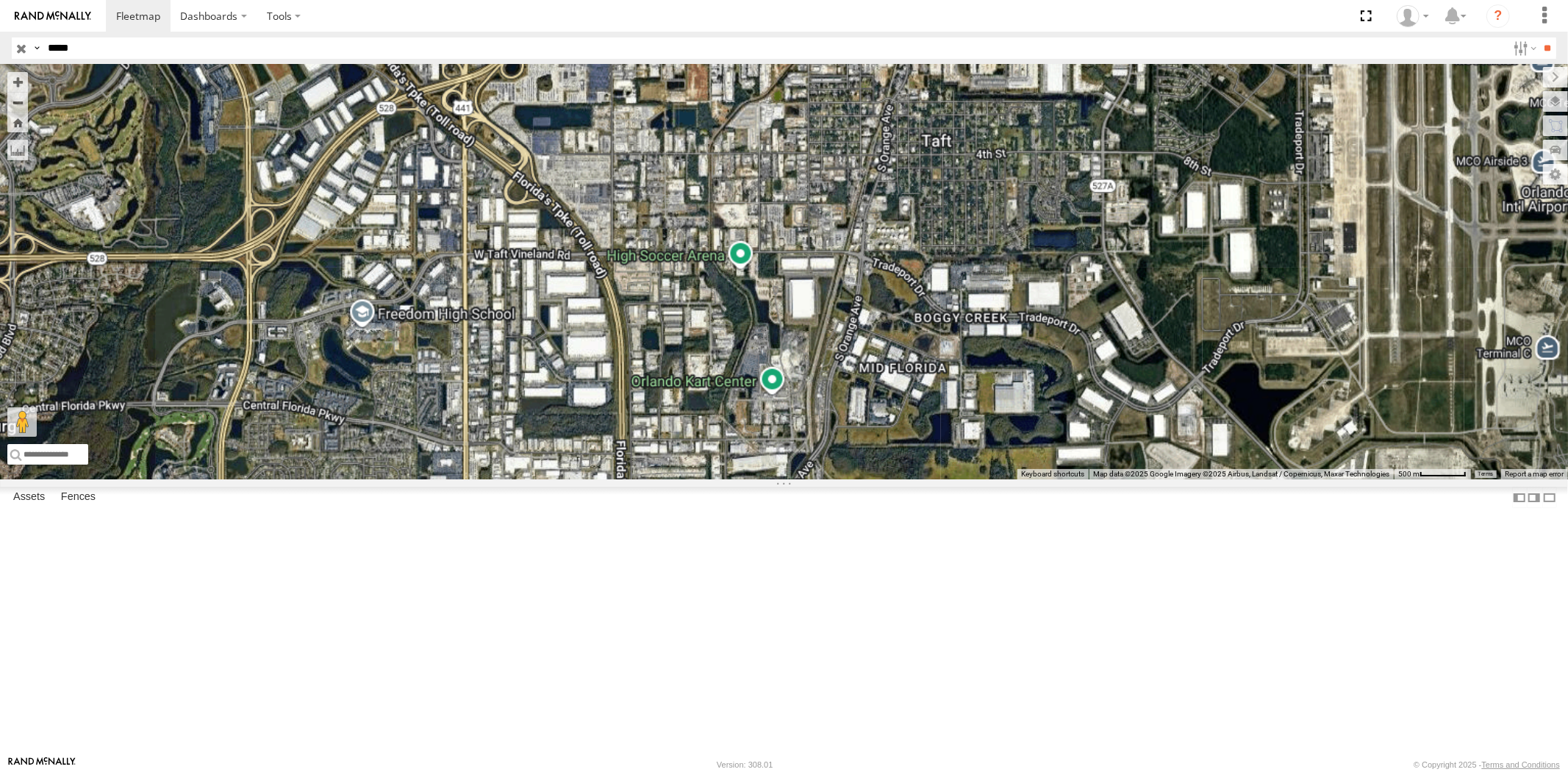
click at [0, 0] on div "23346" at bounding box center [0, 0] width 0 height 0
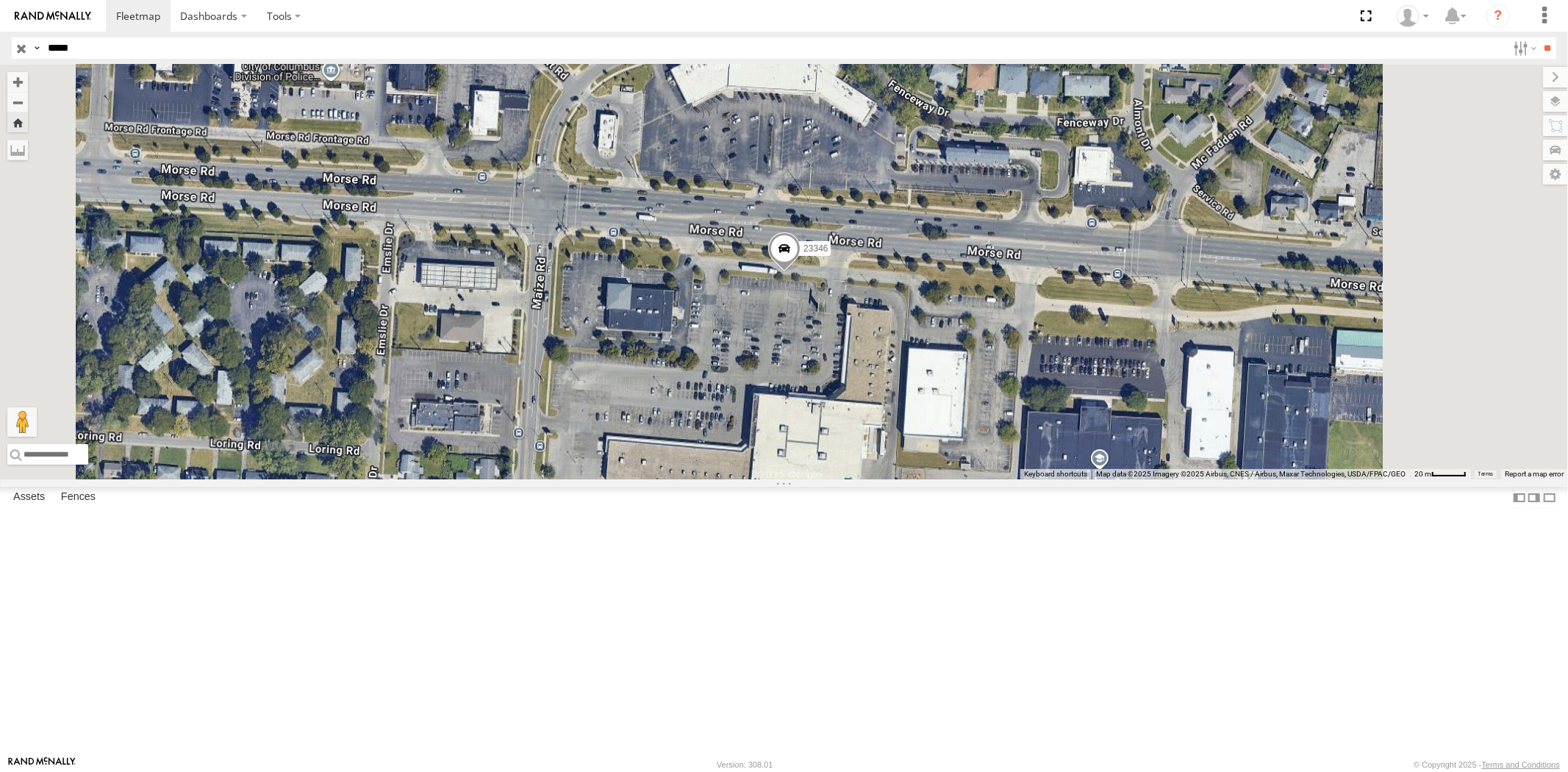
click at [0, 0] on div "All Assets" at bounding box center [0, 0] width 0 height 0
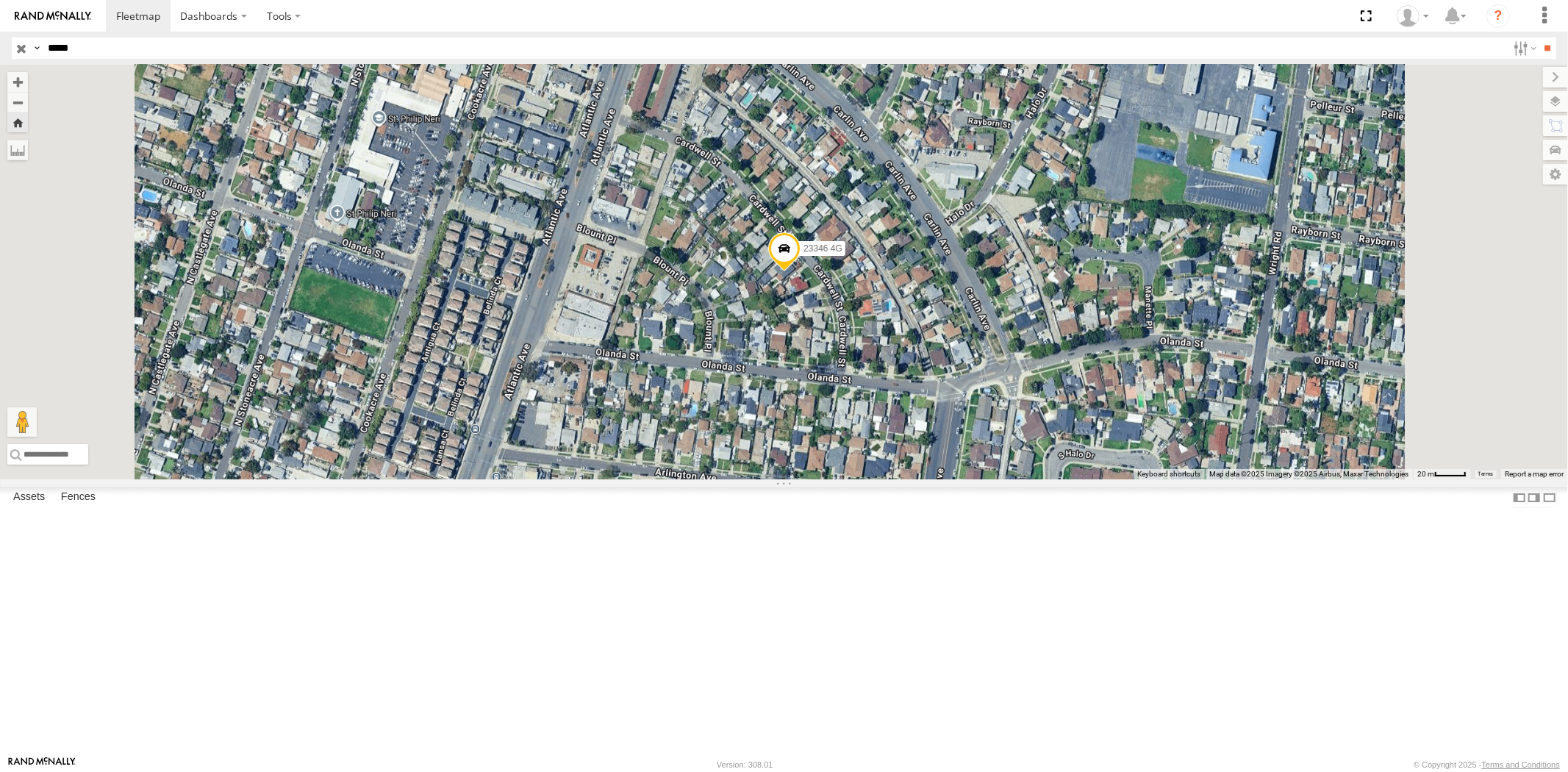
click at [0, 0] on div "All Assets" at bounding box center [0, 0] width 0 height 0
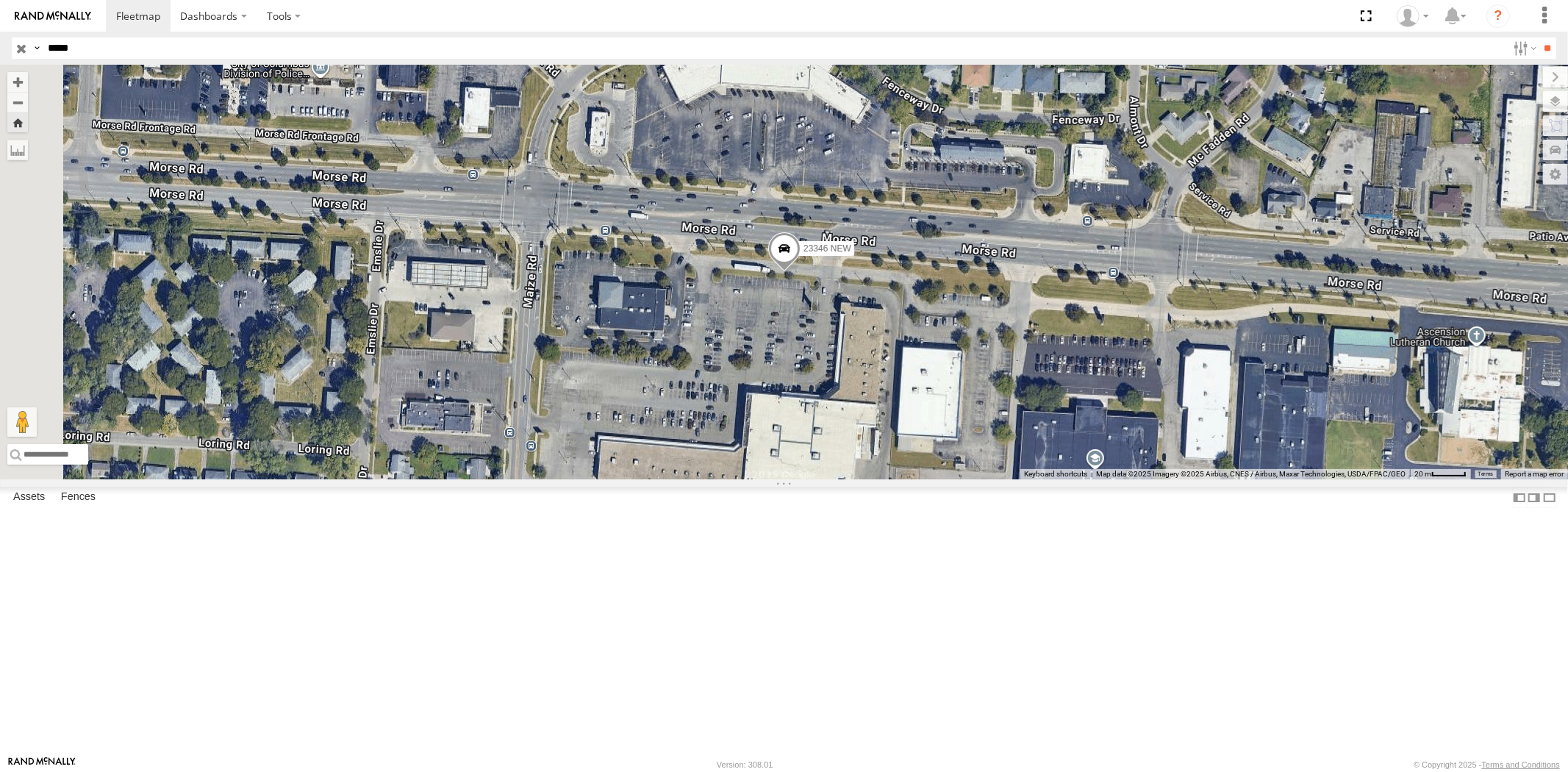
click at [0, 46] on header "Search Query Asset ID Asset Label Registration Manufacturer Model VIN Job ID" at bounding box center [784, 48] width 1568 height 33
paste input "text"
click at [1540, 37] on input "**" at bounding box center [1548, 47] width 17 height 22
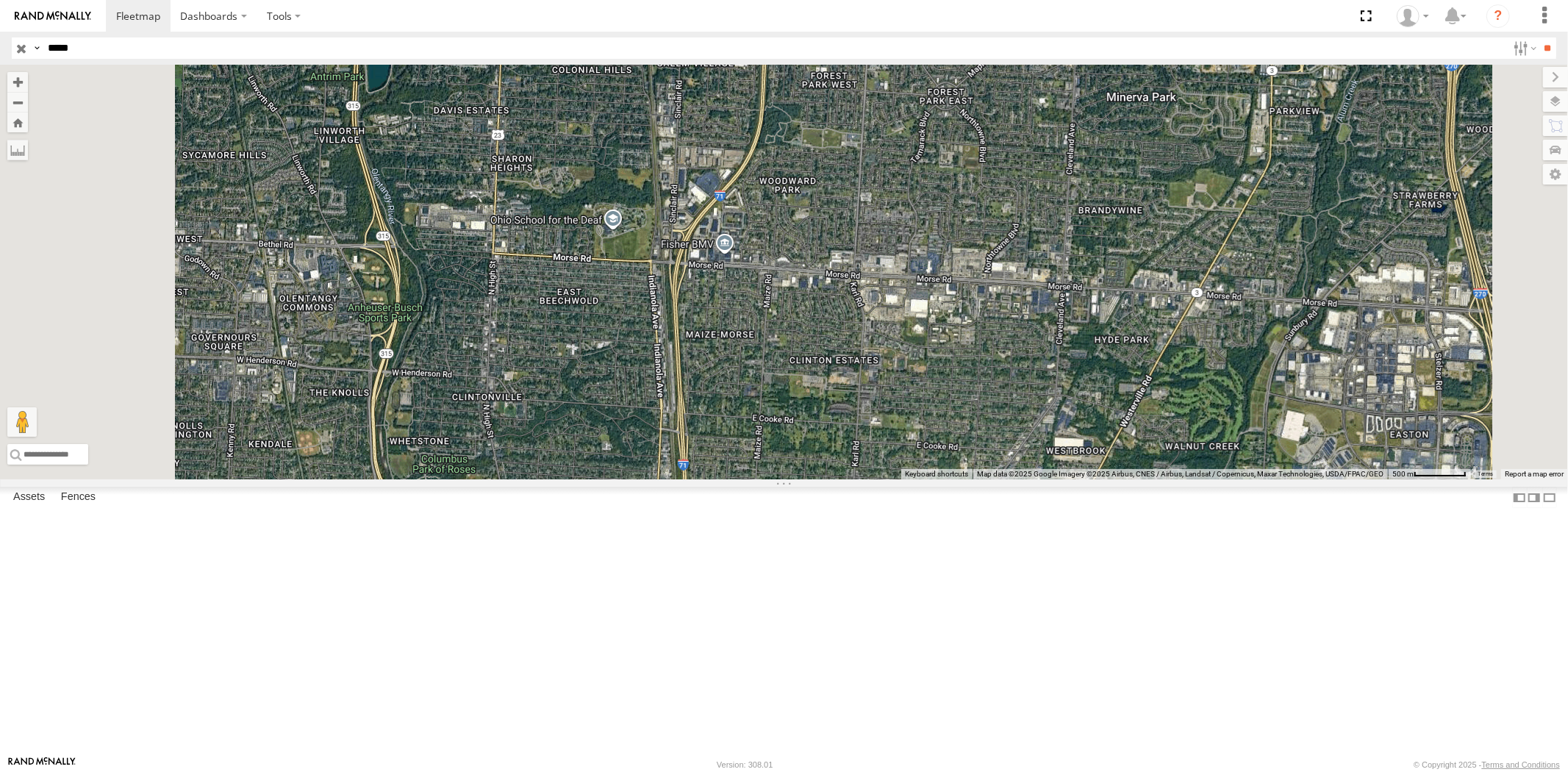
click at [0, 0] on div "23369 4G" at bounding box center [0, 0] width 0 height 0
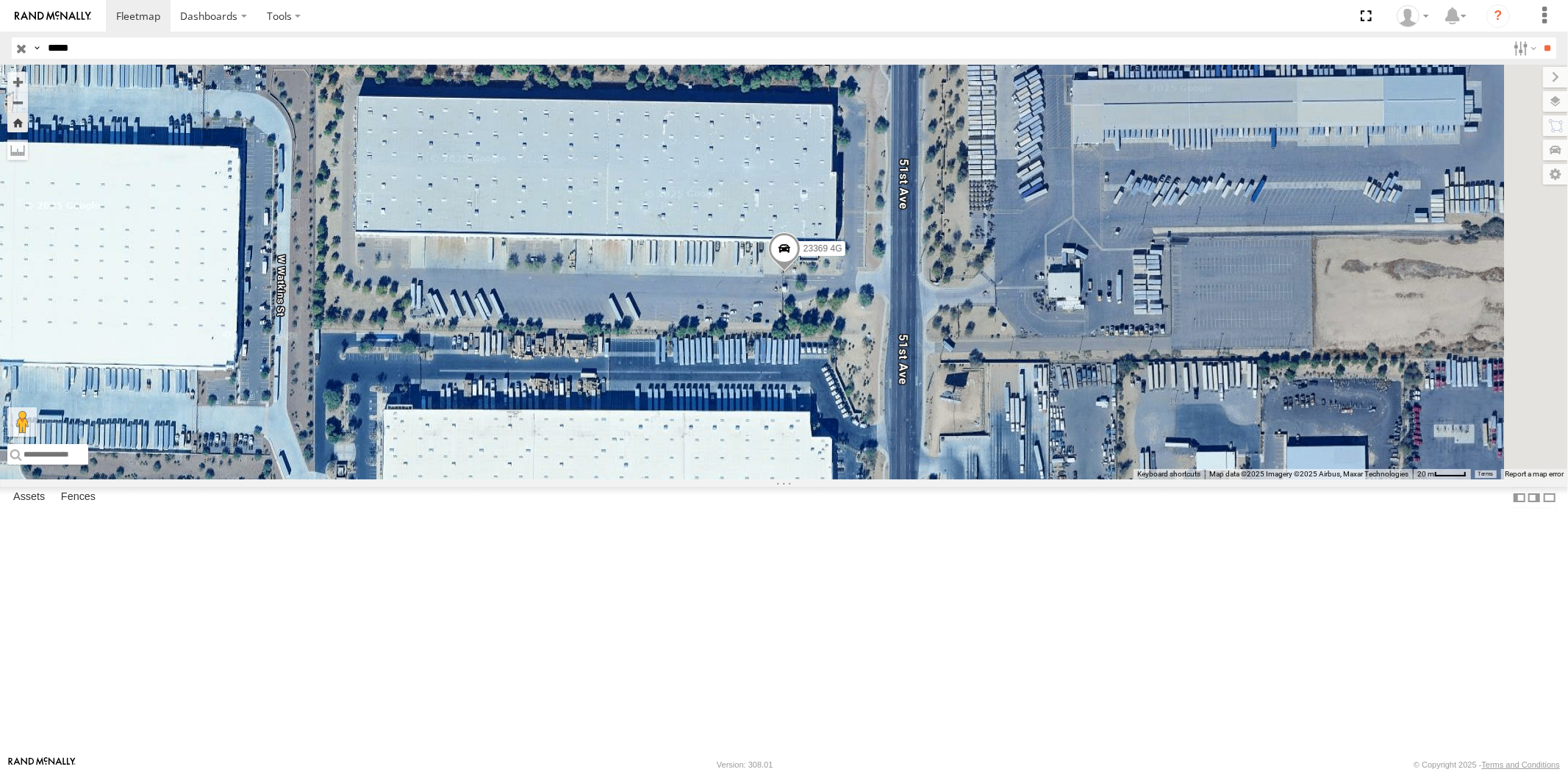
click at [0, 0] on div "23369 All Assets" at bounding box center [0, 0] width 0 height 0
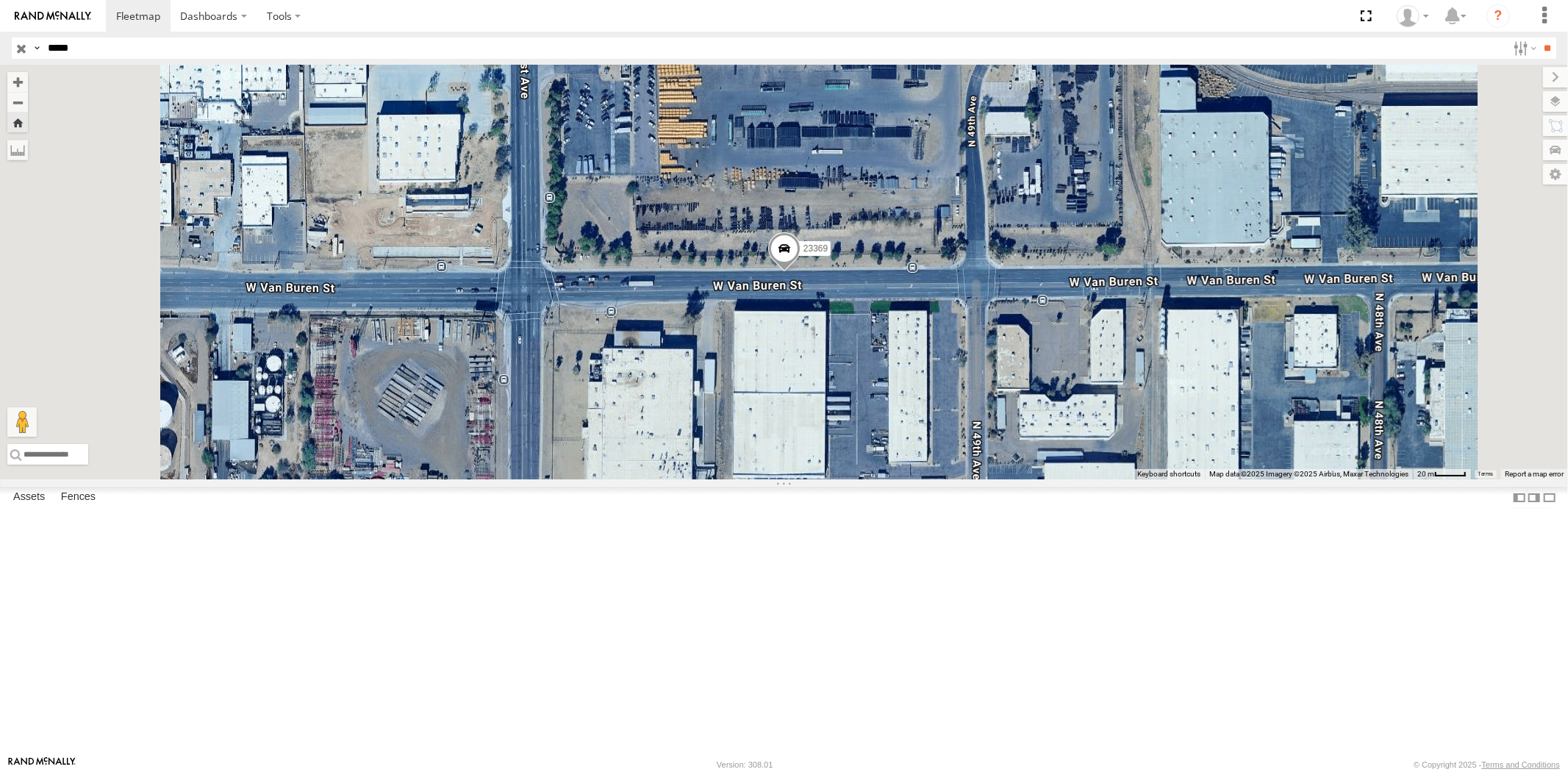
drag, startPoint x: 79, startPoint y: 48, endPoint x: 0, endPoint y: 48, distance: 79.0
click at [2, 52] on header "Search Query Asset ID Asset Label Registration Manufacturer Model VIN Job ID" at bounding box center [784, 48] width 1568 height 33
paste input "text"
click at [1540, 37] on input "**" at bounding box center [1548, 47] width 17 height 22
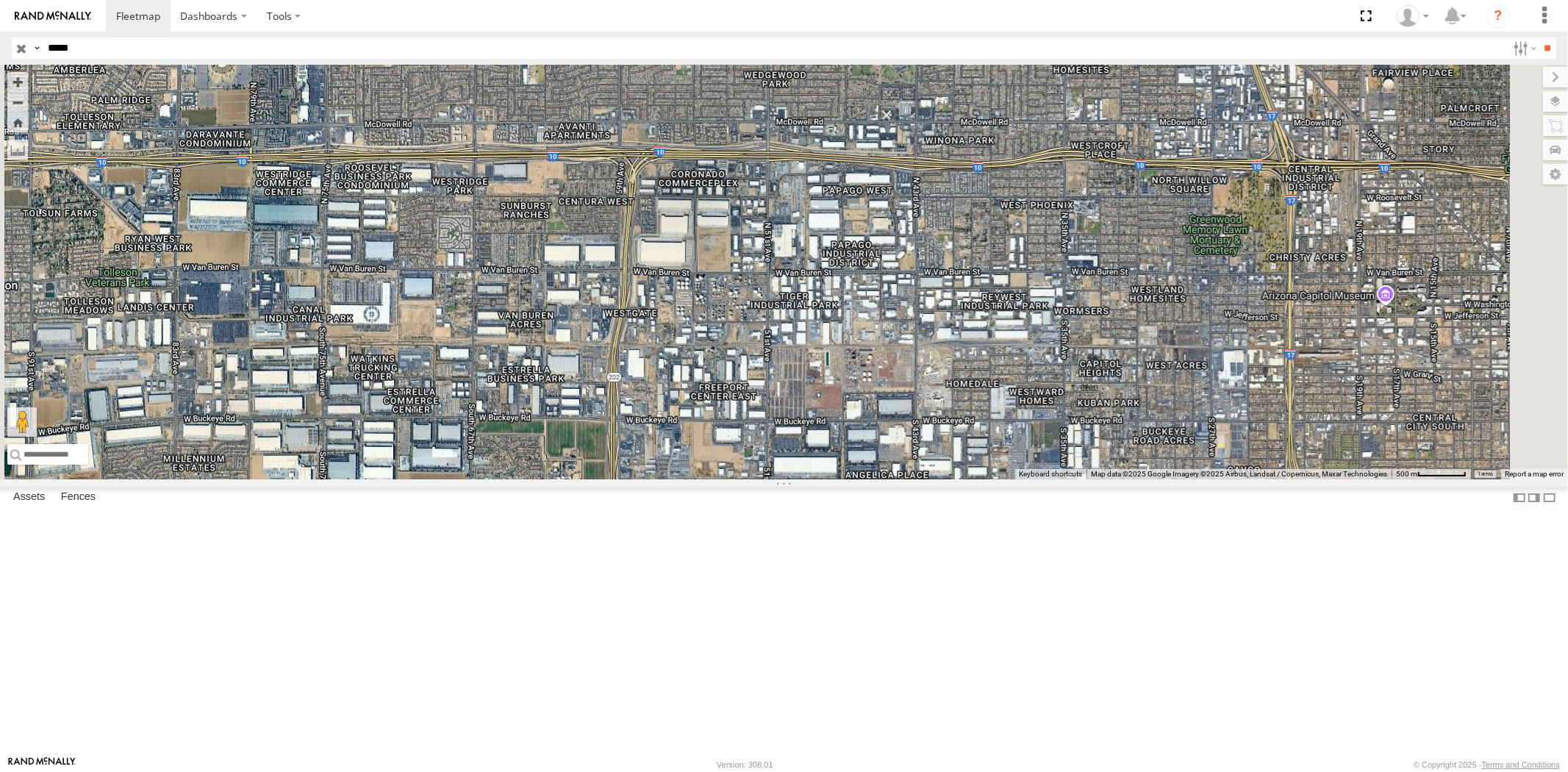
click at [0, 0] on div "23474 All Assets" at bounding box center [0, 0] width 0 height 0
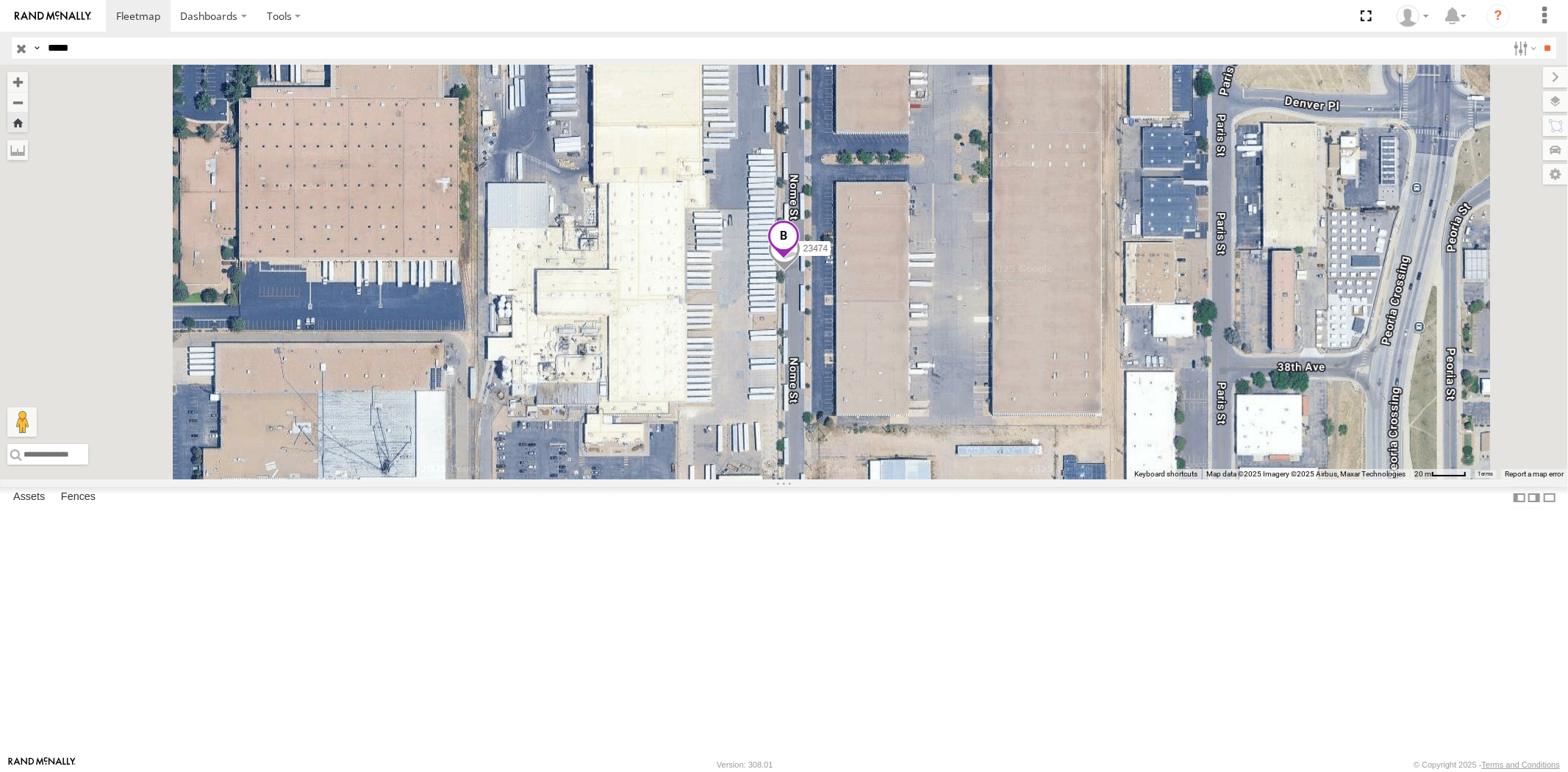
click at [0, 0] on span "Asset" at bounding box center [0, 0] width 0 height 0
click at [0, 0] on div "23474" at bounding box center [0, 0] width 0 height 0
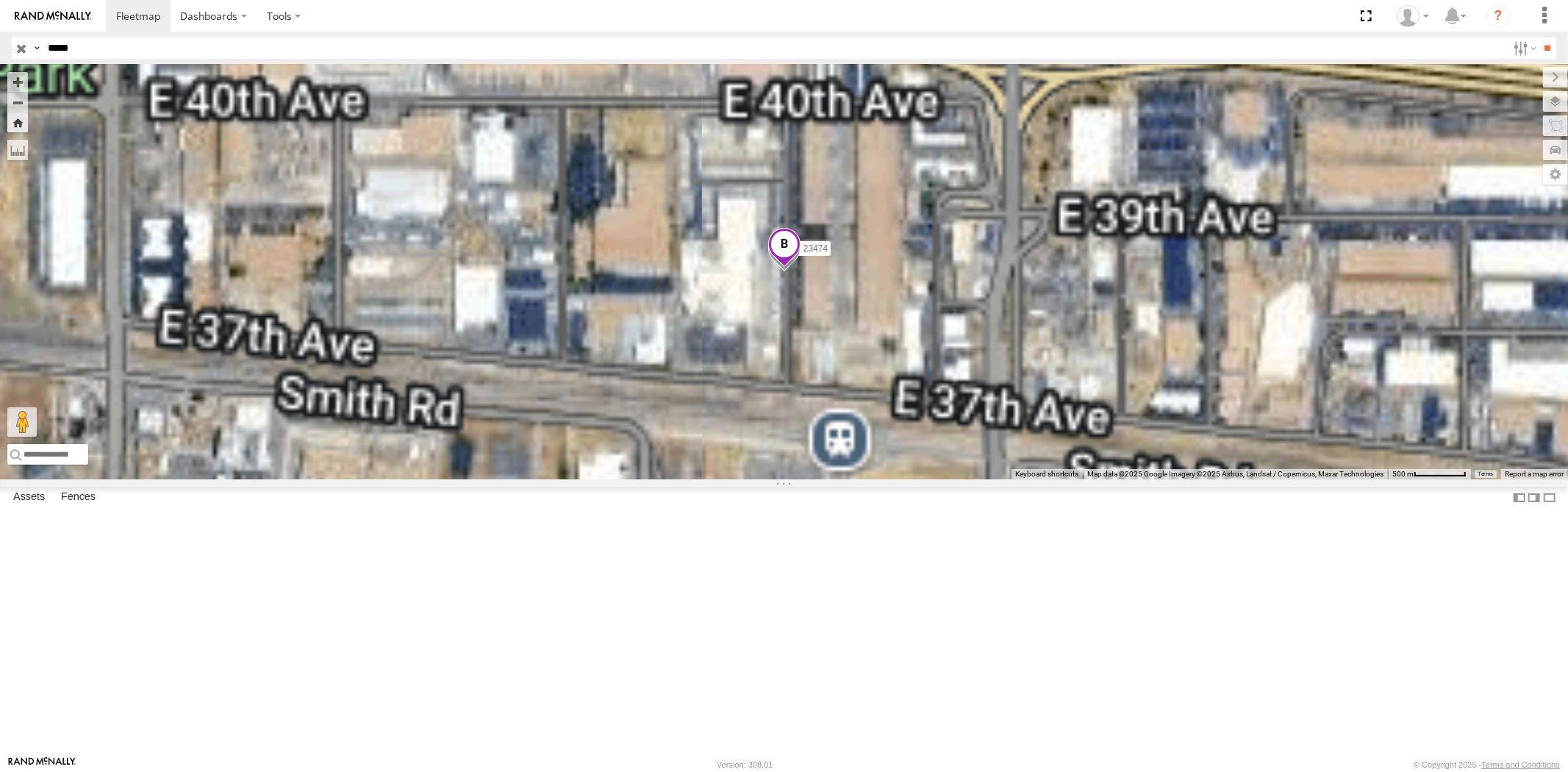
click at [0, 0] on div "23474 4G All Assets 28.40187 -81.39538" at bounding box center [0, 0] width 0 height 0
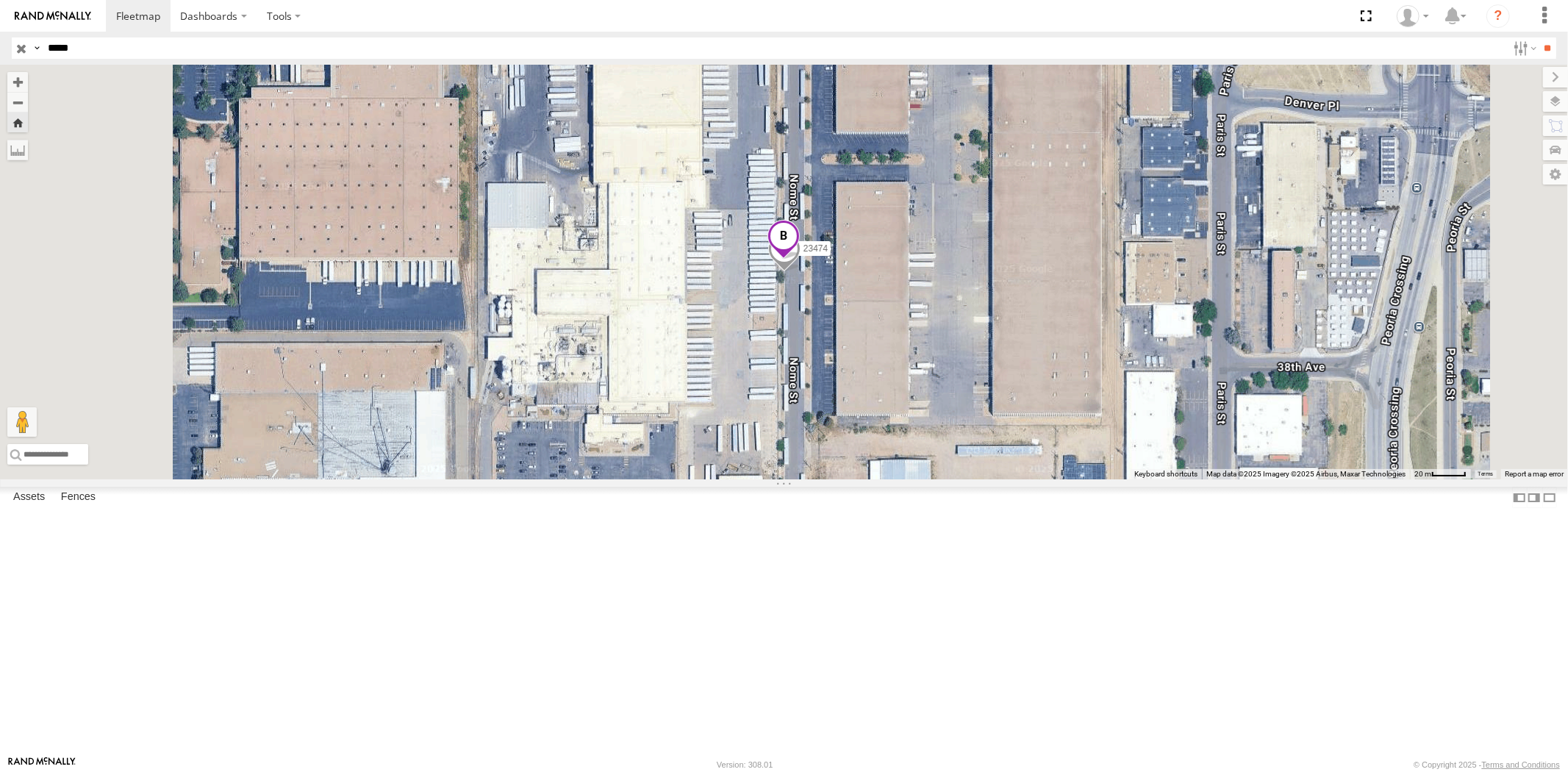
click at [0, 0] on div "23474 4G" at bounding box center [0, 0] width 0 height 0
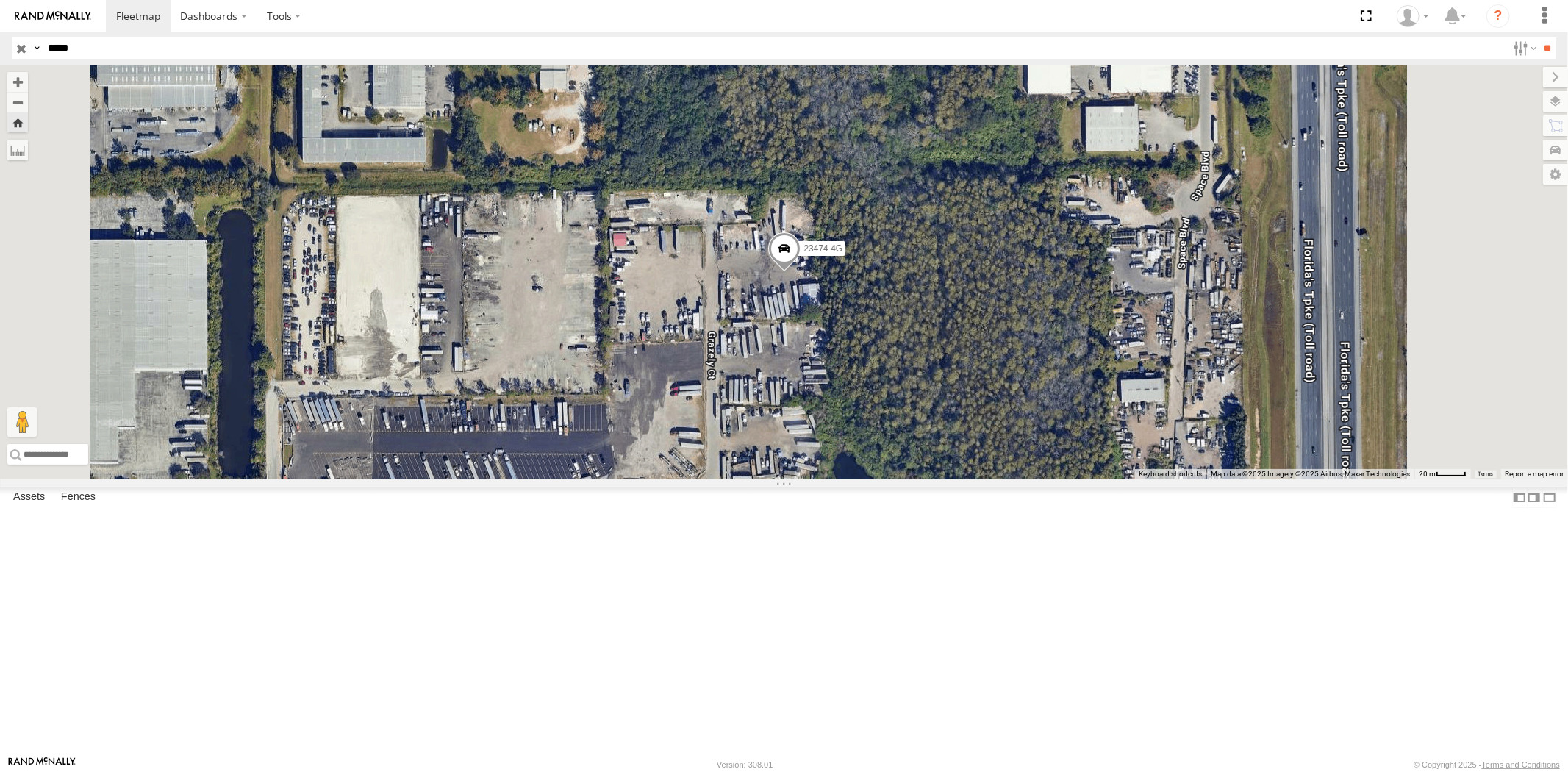
click at [10, 46] on header "Search Query Asset ID Asset Label Registration Manufacturer Model VIN Job ID" at bounding box center [784, 48] width 1568 height 33
paste input "text"
click at [1540, 37] on input "**" at bounding box center [1548, 47] width 17 height 22
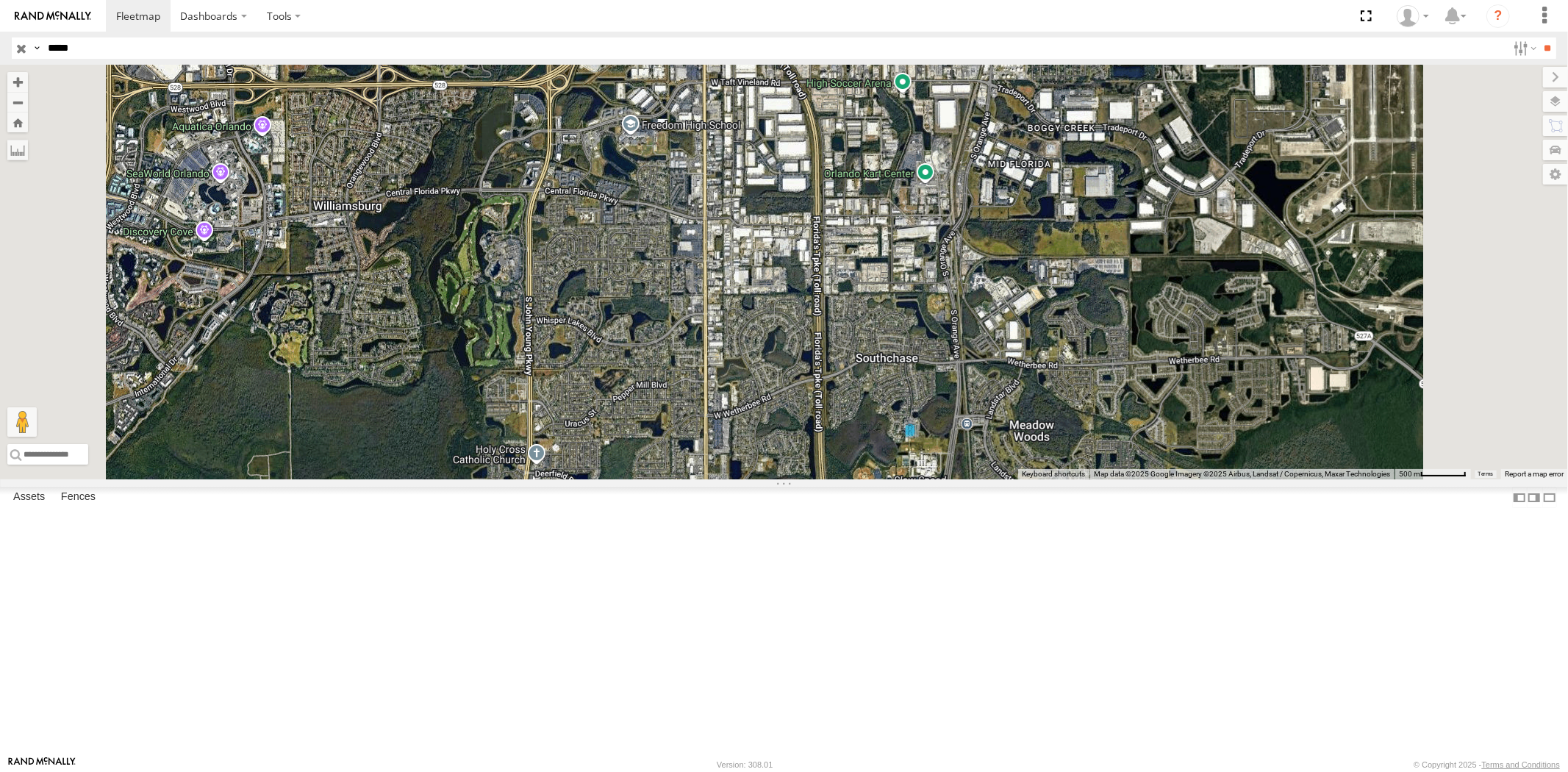
click at [0, 0] on div "All Assets" at bounding box center [0, 0] width 0 height 0
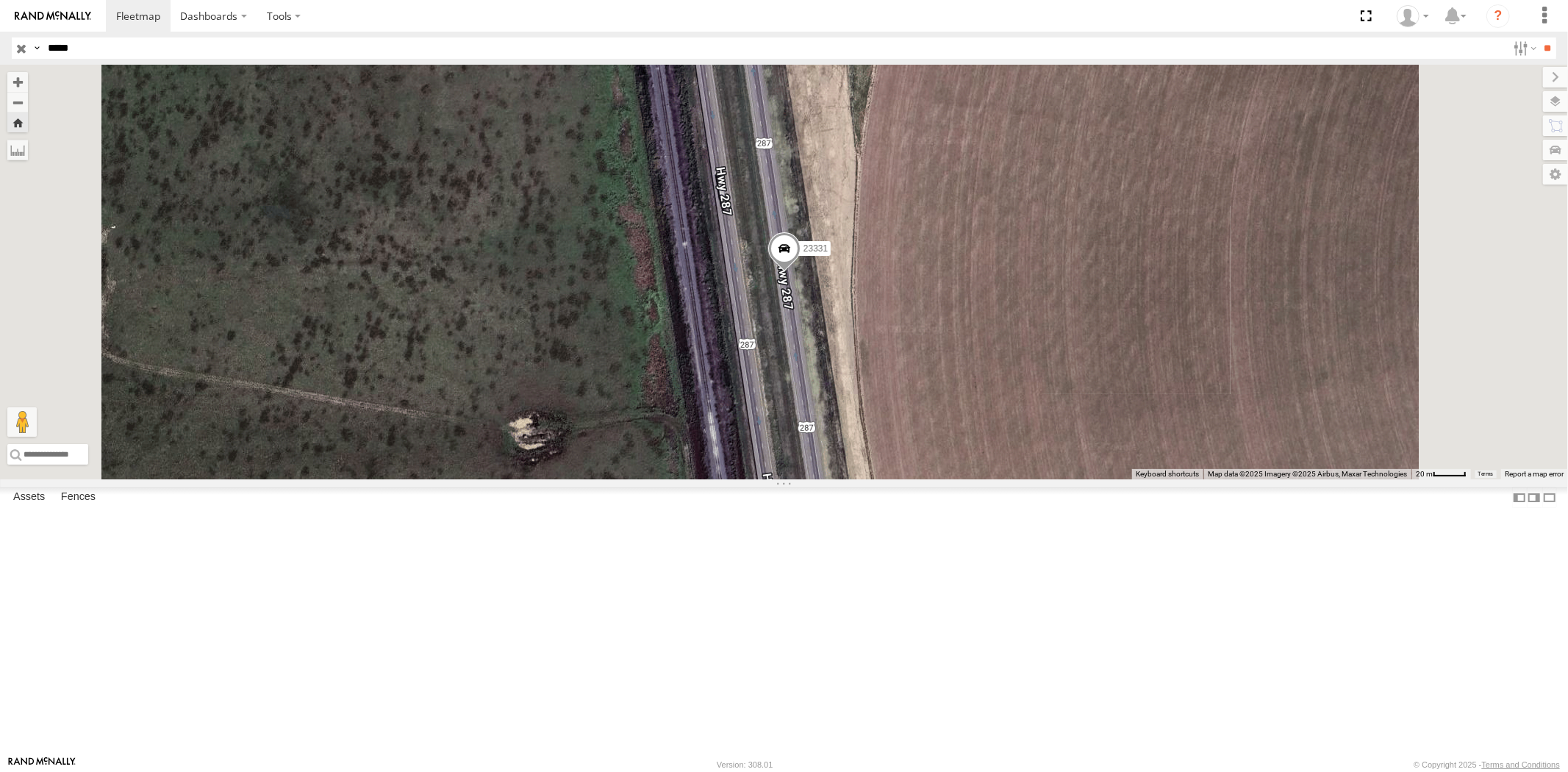
click at [0, 0] on div "23331 4G" at bounding box center [0, 0] width 0 height 0
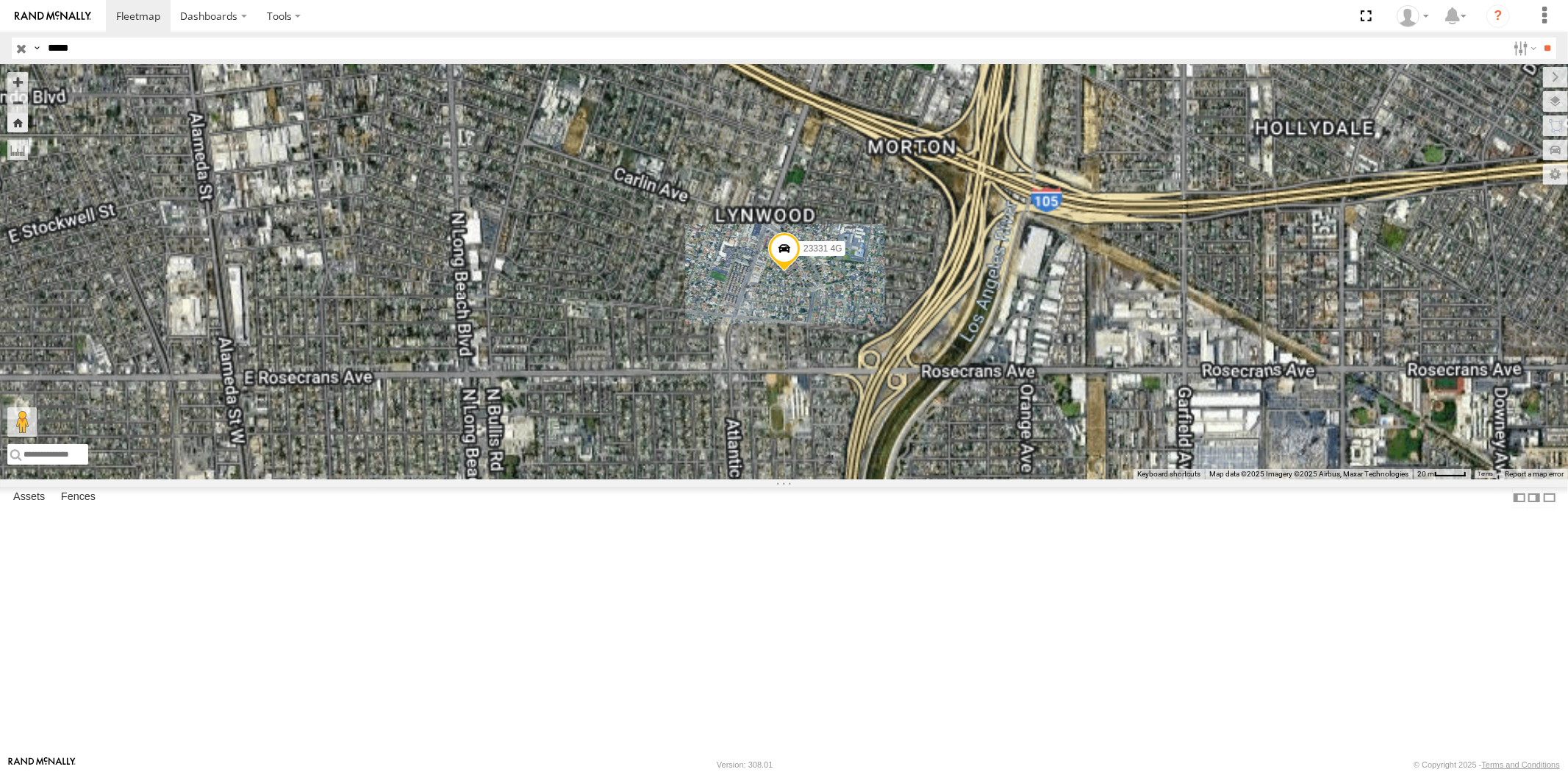
click at [0, 0] on div "23331 NEW" at bounding box center [0, 0] width 0 height 0
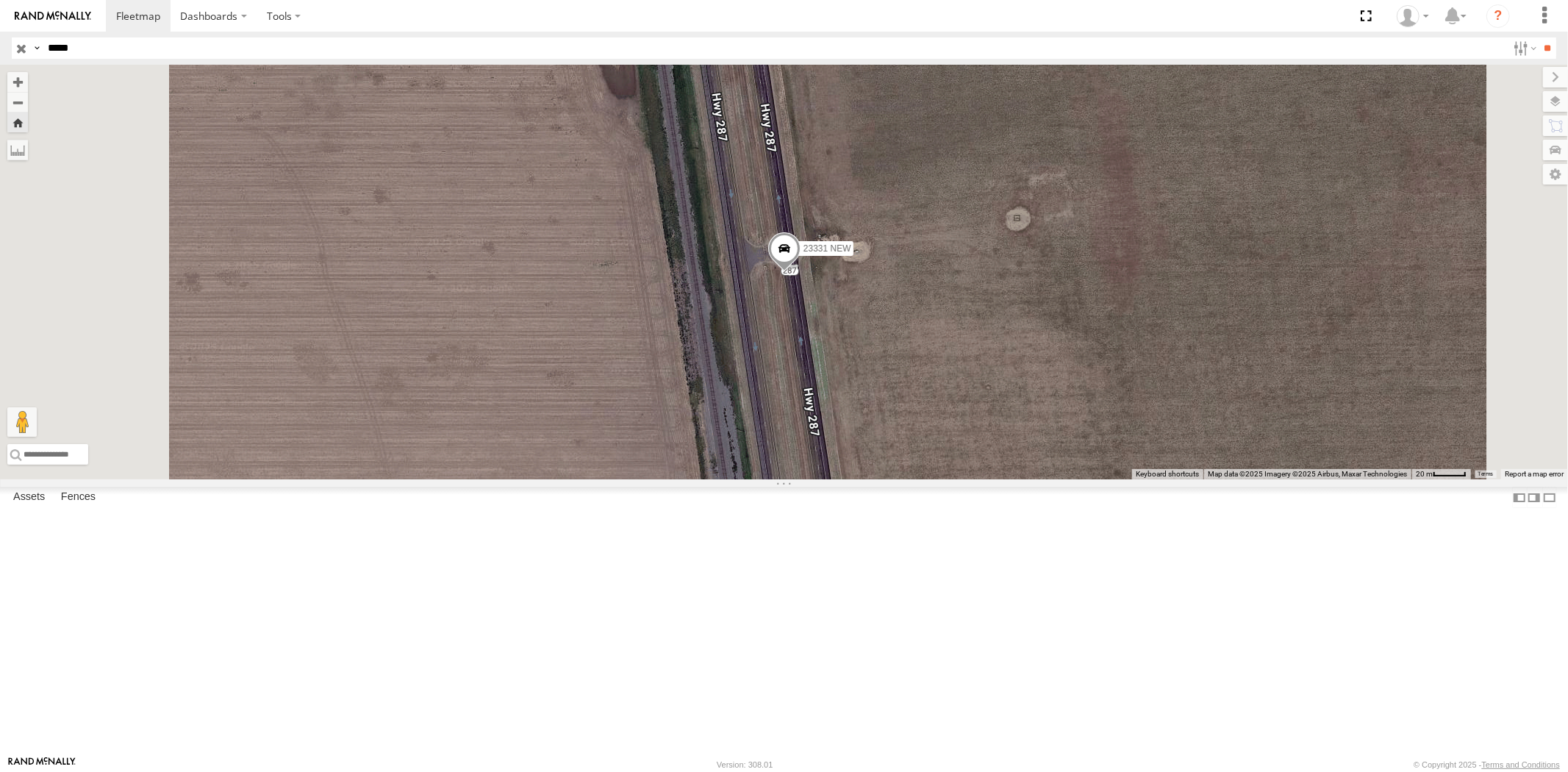
drag, startPoint x: 91, startPoint y: 49, endPoint x: 19, endPoint y: 47, distance: 72.0
click at [23, 47] on div "Search Query Asset ID Asset Label Registration Manufacturer Model VIN Job ID Dr…" at bounding box center [775, 47] width 1527 height 22
paste input "text"
click at [1540, 37] on input "**" at bounding box center [1548, 47] width 17 height 22
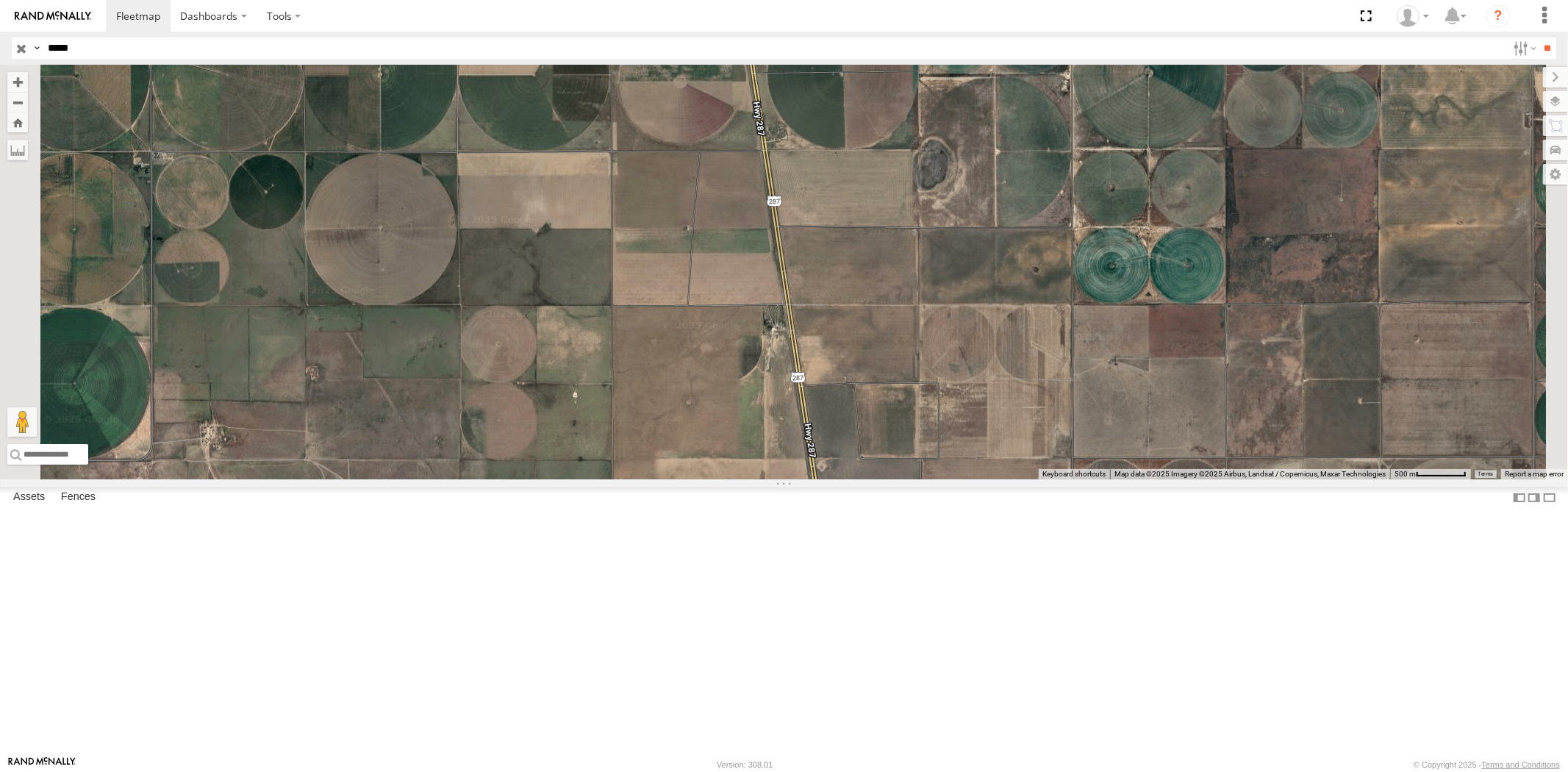
click at [0, 0] on div "23335 4G/Bad All Assets W [PERSON_NAME][GEOGRAPHIC_DATA] 33.87151 -118.29574" at bounding box center [0, 0] width 0 height 0
click at [0, 0] on div "23335/Bad" at bounding box center [0, 0] width 0 height 0
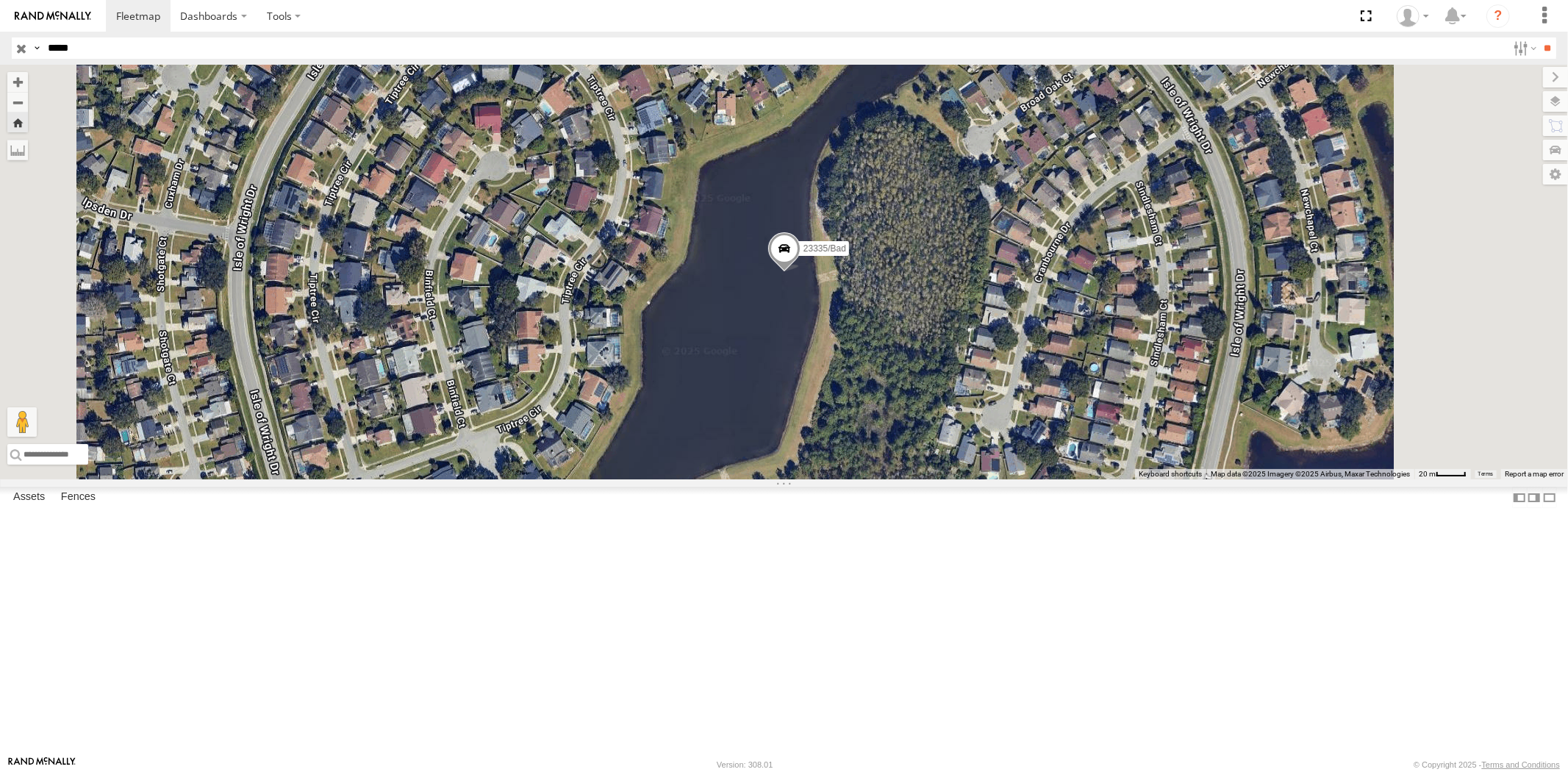
click at [0, 0] on div "23335 4G/Active" at bounding box center [0, 0] width 0 height 0
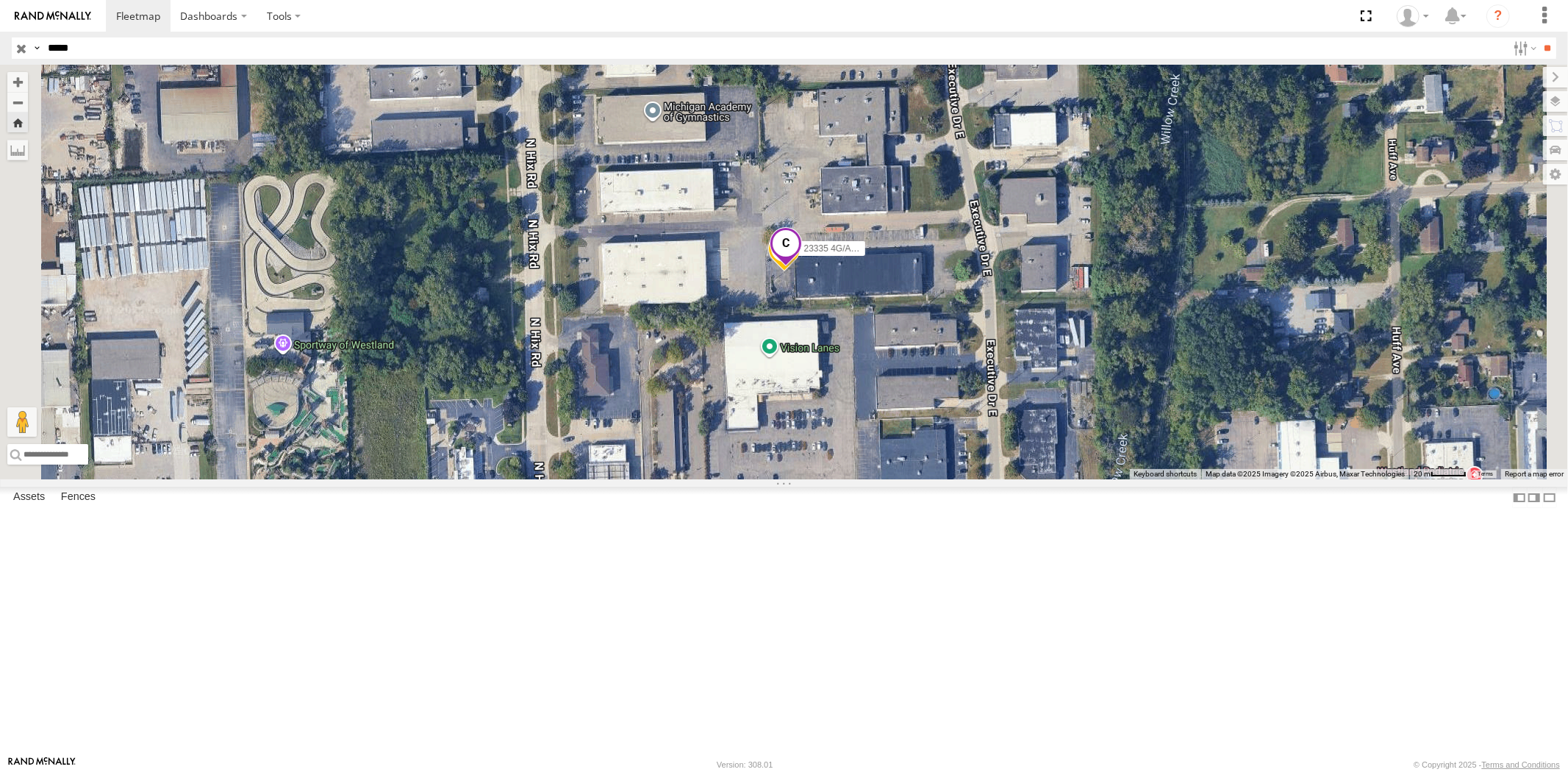
click at [802, 267] on span at bounding box center [785, 247] width 32 height 40
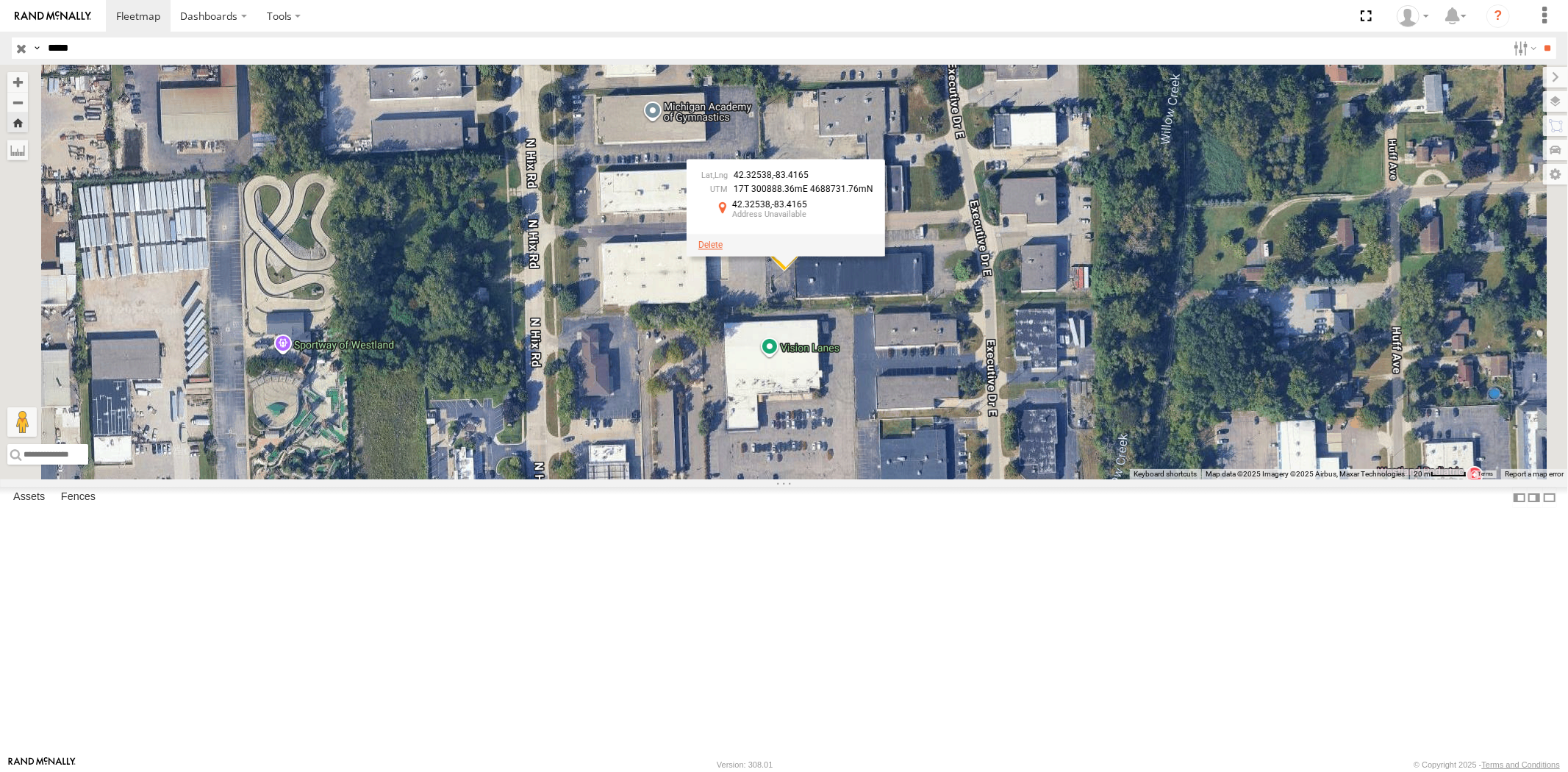
click at [723, 250] on span at bounding box center [711, 245] width 24 height 10
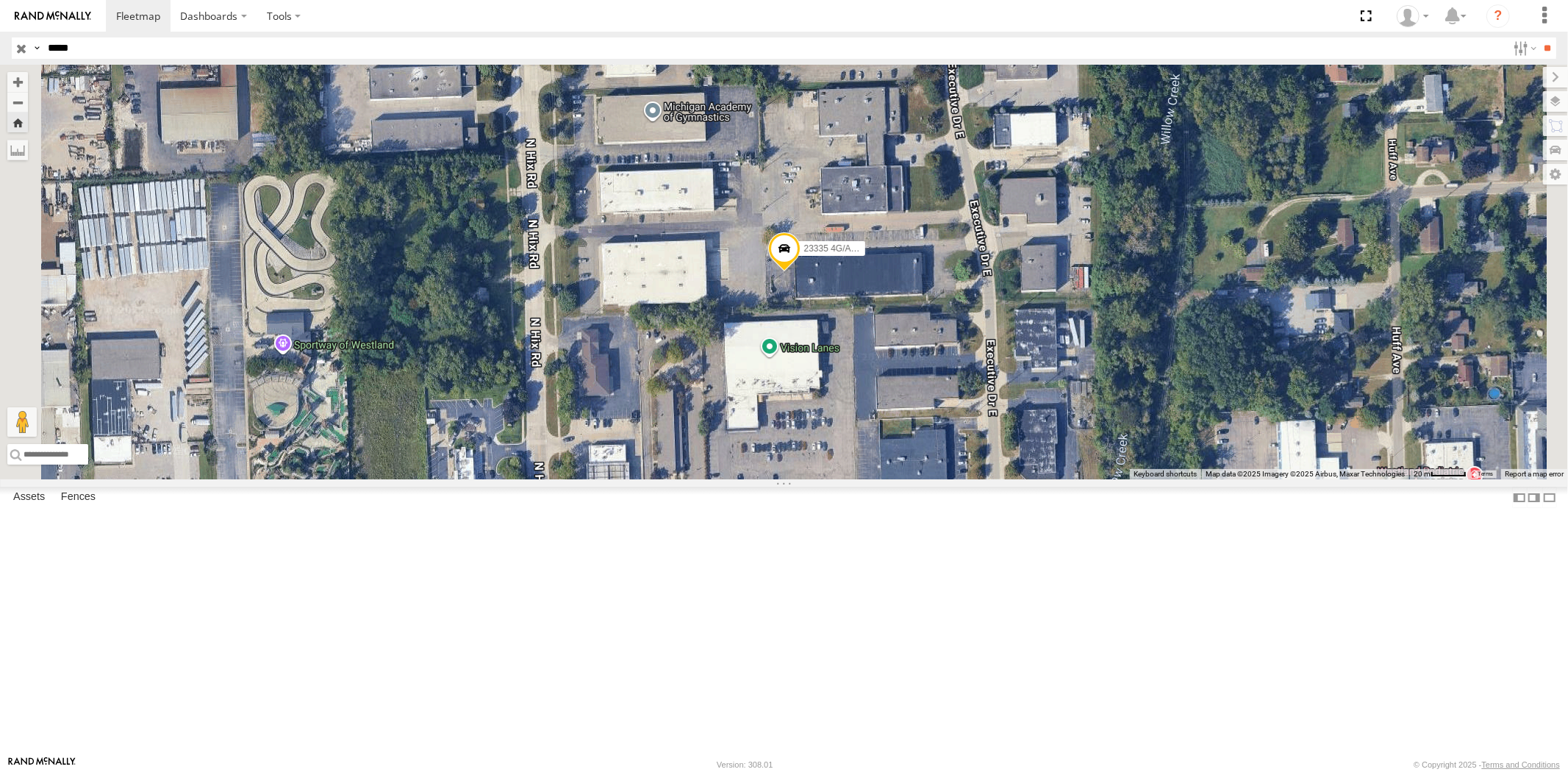
click at [0, 0] on div "23335 4G" at bounding box center [0, 0] width 0 height 0
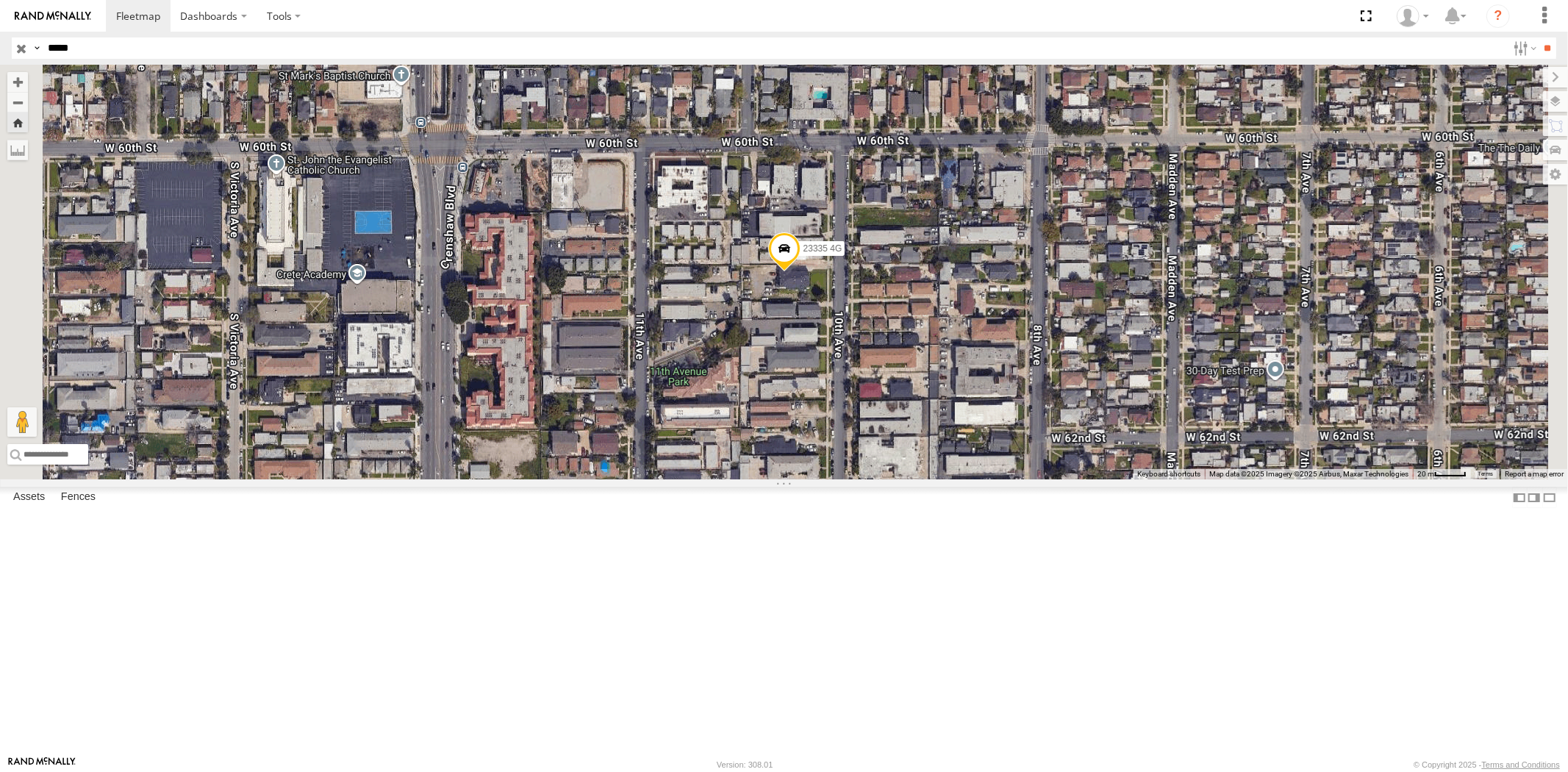
click at [0, 0] on div "23335 4G/Bad All Assets" at bounding box center [0, 0] width 0 height 0
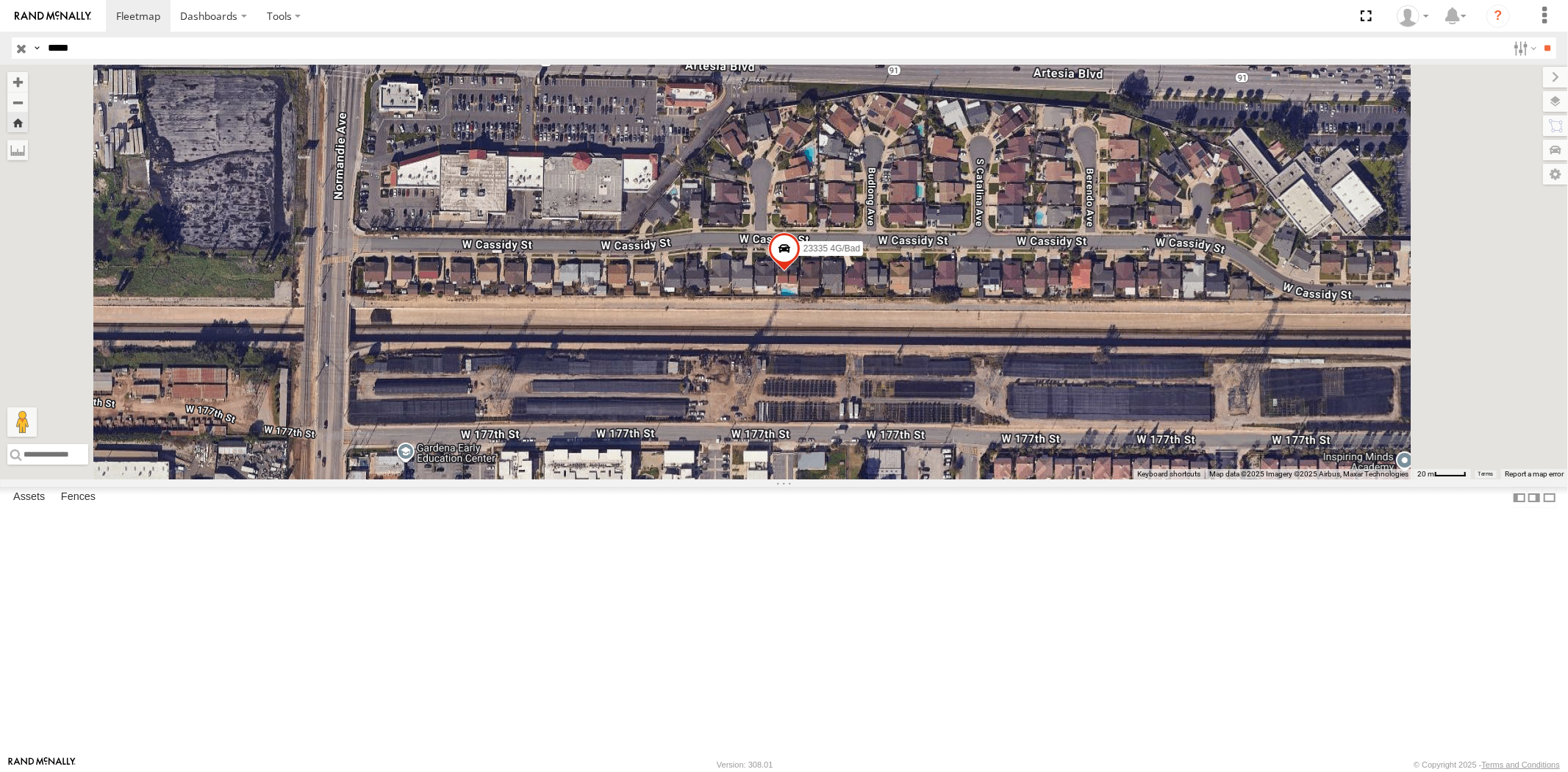
drag, startPoint x: 90, startPoint y: 52, endPoint x: 32, endPoint y: 50, distance: 58.0
click at [32, 50] on div "Search Query Asset ID Asset Label Registration Manufacturer Model VIN Job ID Dr…" at bounding box center [775, 47] width 1527 height 22
paste input "text"
click at [1540, 37] on input "**" at bounding box center [1548, 47] width 17 height 22
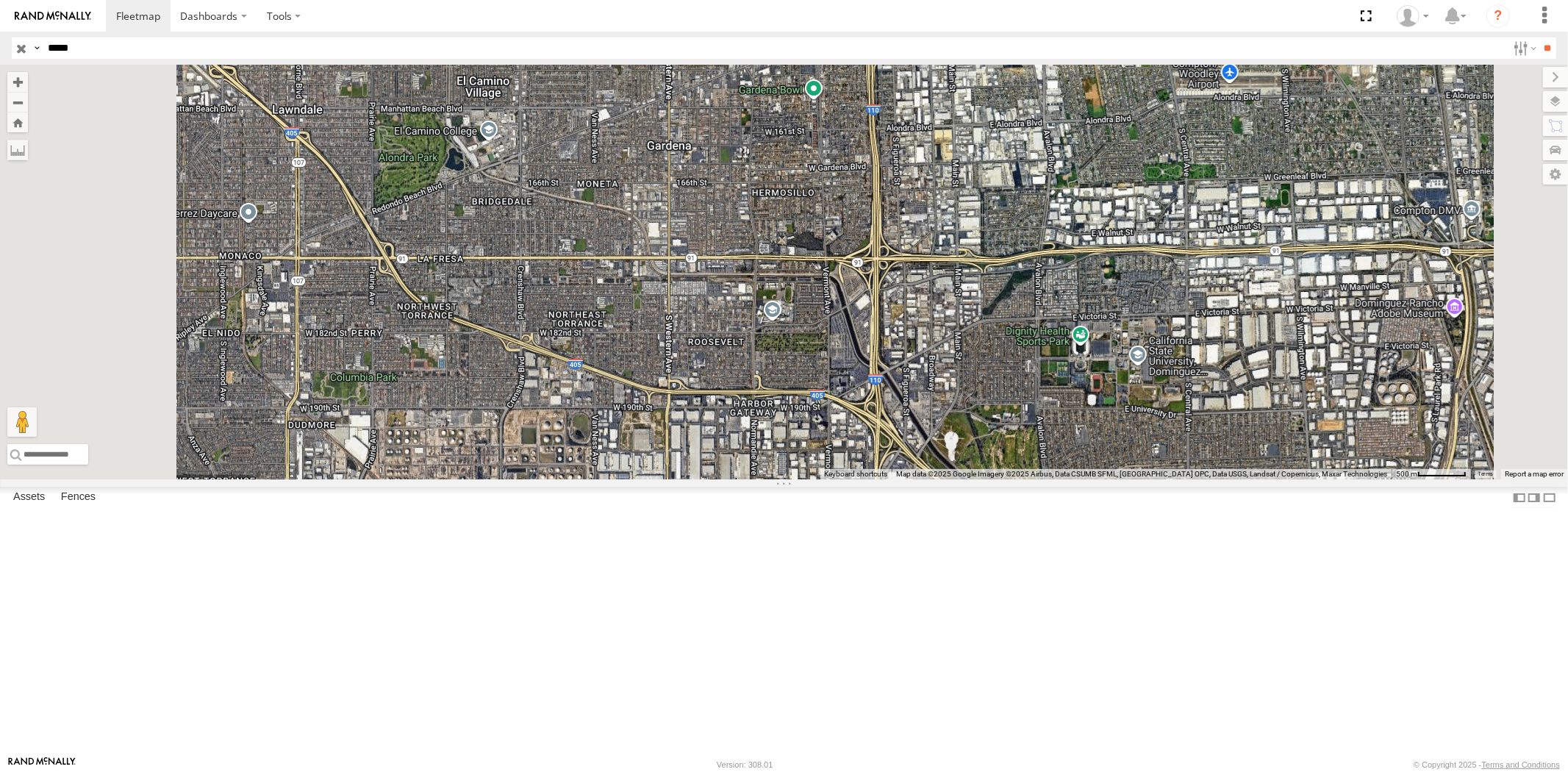
click at [0, 0] on div "All Assets" at bounding box center [0, 0] width 0 height 0
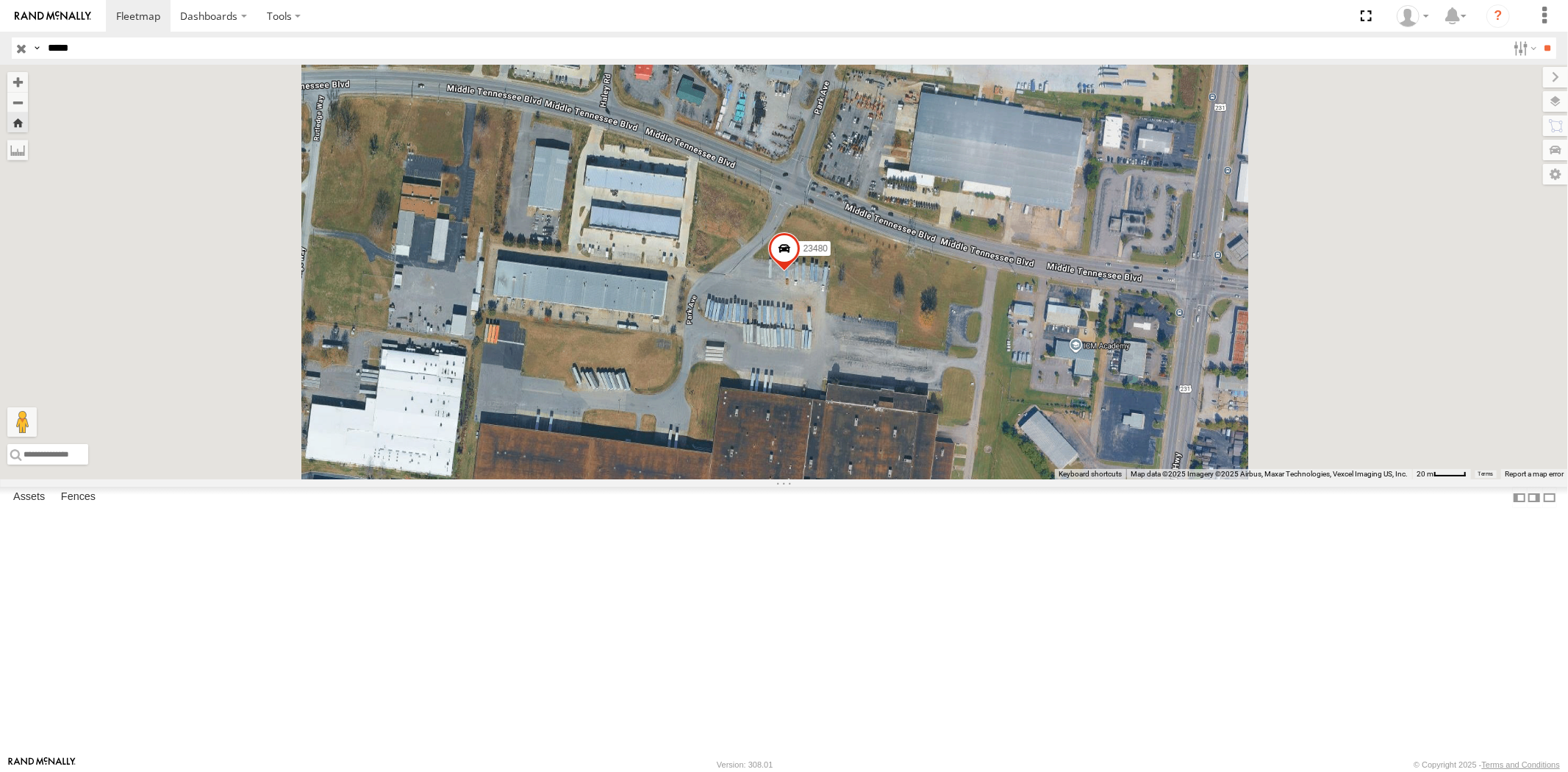
click at [0, 0] on span at bounding box center [0, 0] width 0 height 0
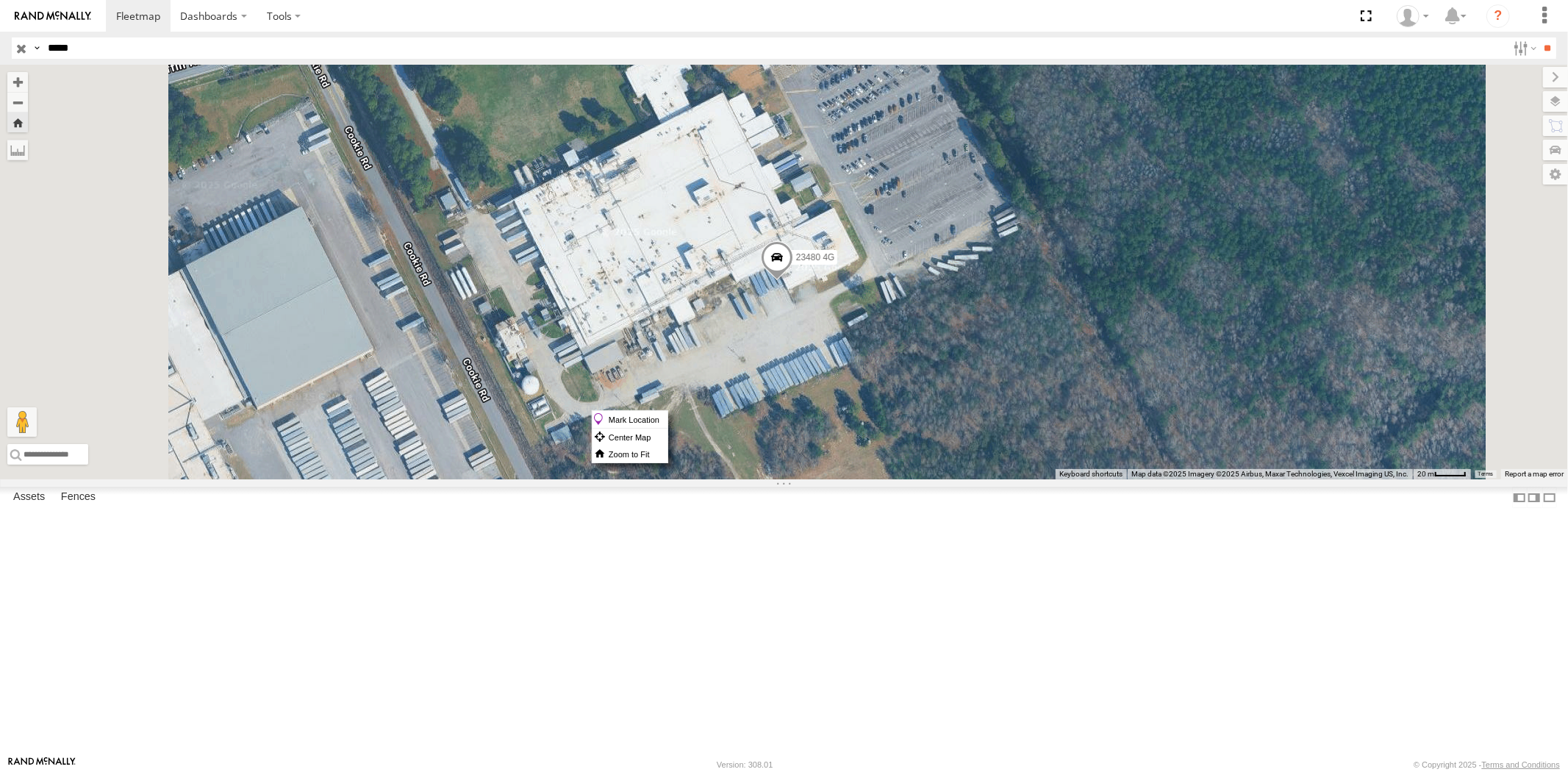
drag, startPoint x: 959, startPoint y: 410, endPoint x: 985, endPoint y: 420, distance: 27.9
click at [667, 420] on label "Mark Location" at bounding box center [629, 420] width 75 height 17
click at [792, 272] on span at bounding box center [775, 252] width 32 height 40
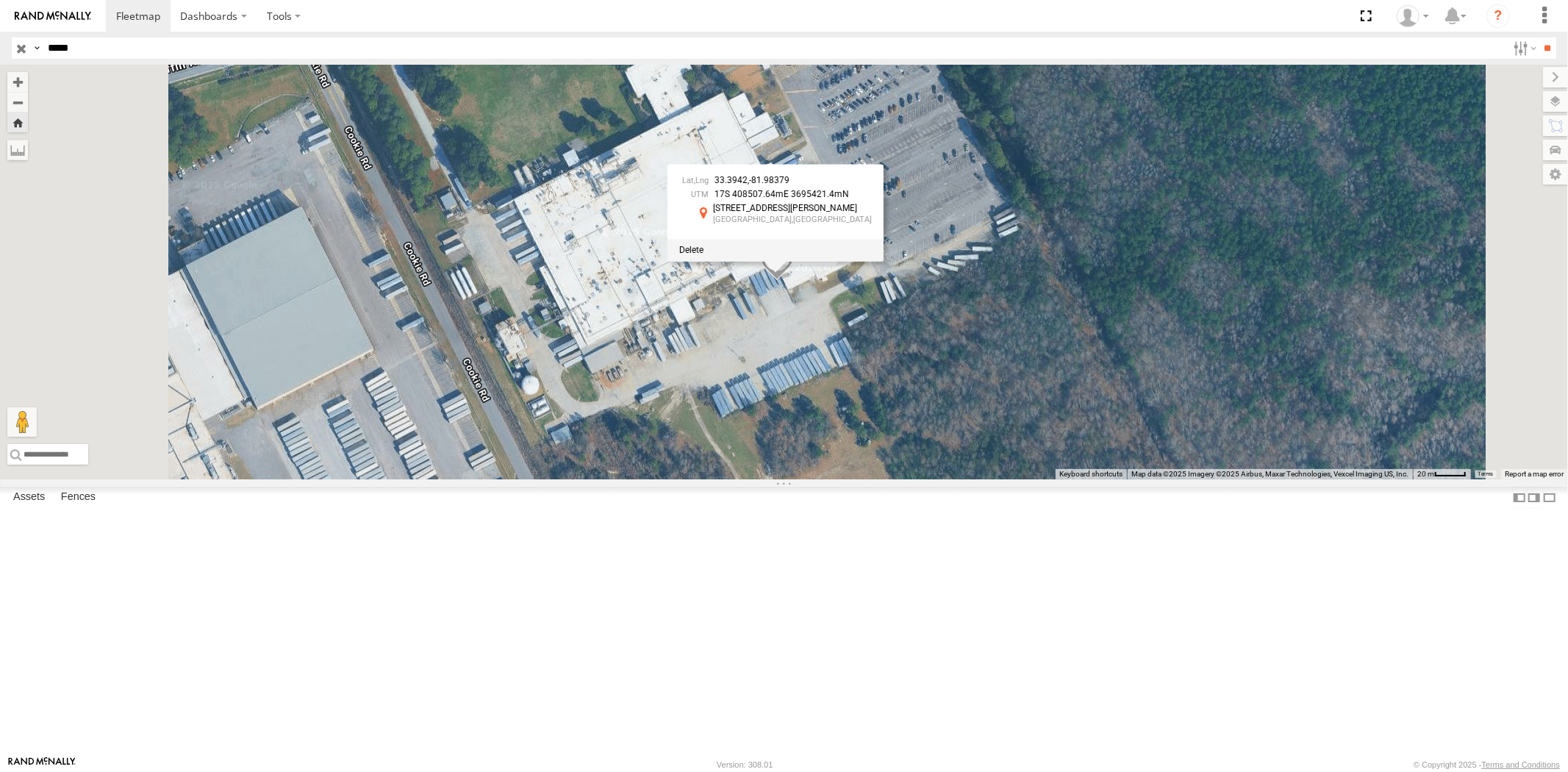
click at [0, 47] on header "Search Query Asset ID Asset Label Registration Manufacturer Model VIN Job ID" at bounding box center [784, 48] width 1568 height 33
drag, startPoint x: 81, startPoint y: 46, endPoint x: 52, endPoint y: 42, distance: 29.3
click at [52, 42] on input "*****" at bounding box center [775, 47] width 1465 height 22
paste input "*"
type input "******"
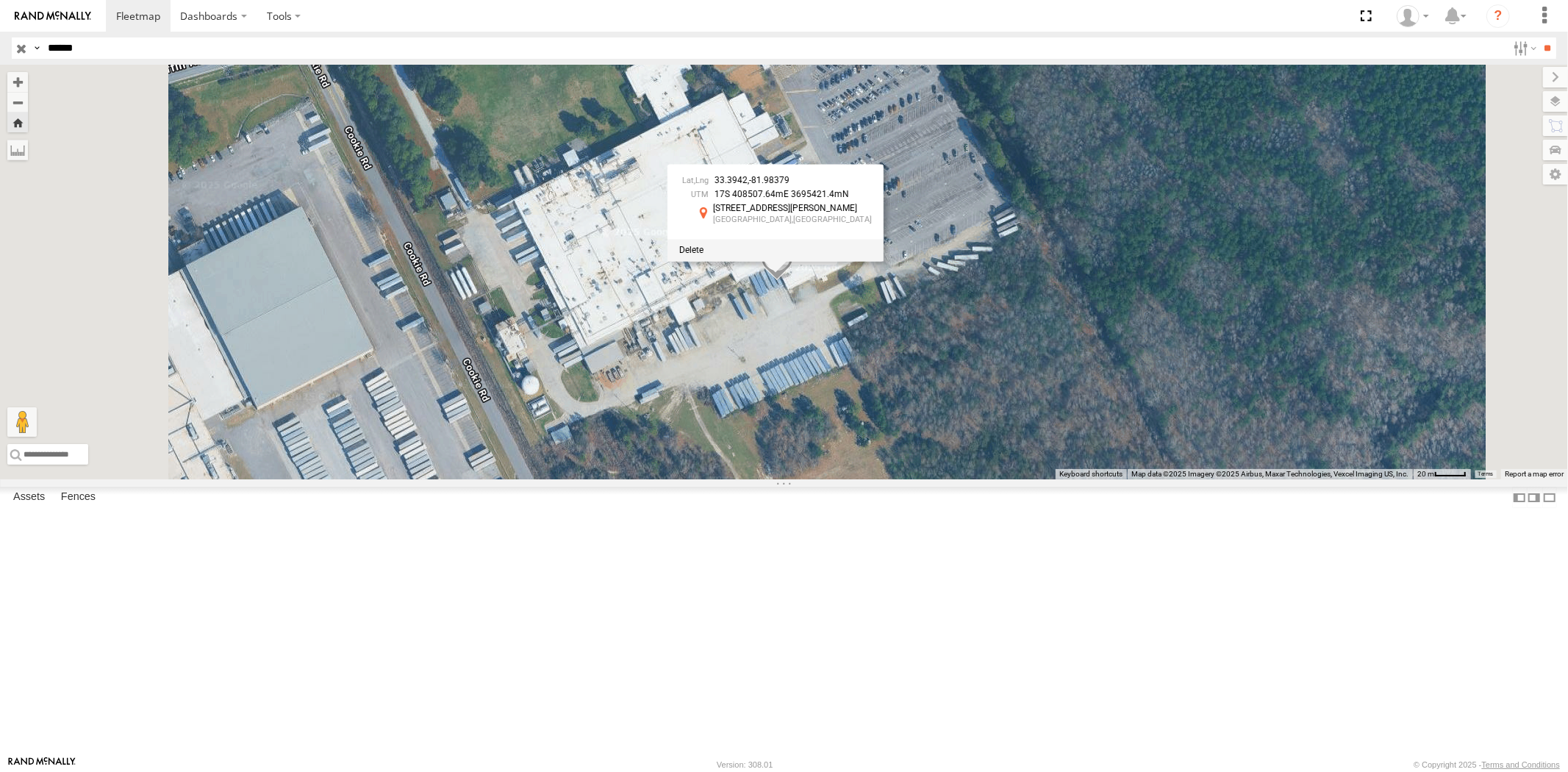
click at [1540, 37] on input "**" at bounding box center [1548, 47] width 17 height 22
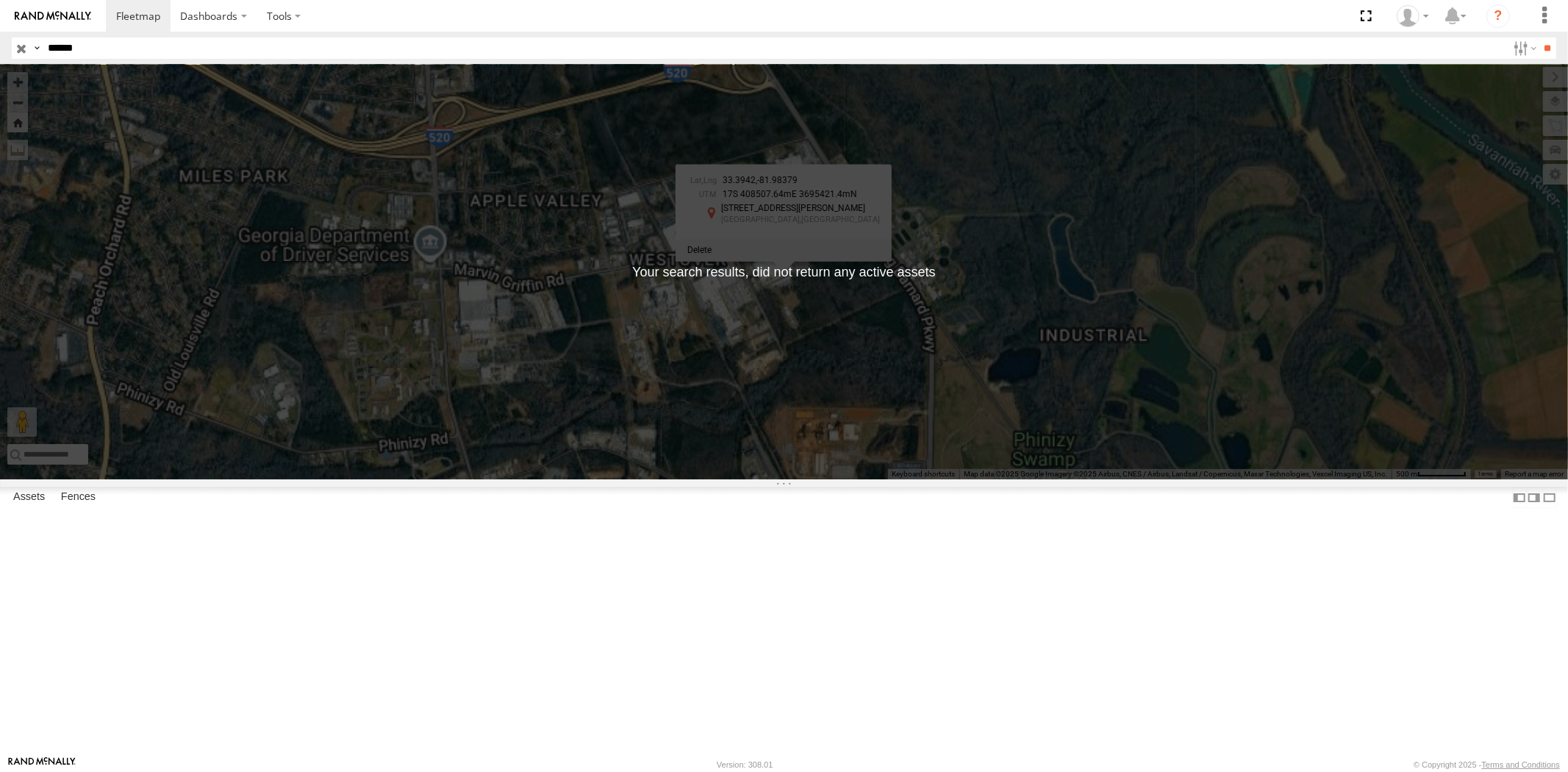
click at [15, 42] on div "Search Query Asset ID Asset Label Registration Manufacturer Model VIN Job ID Dr…" at bounding box center [775, 47] width 1527 height 22
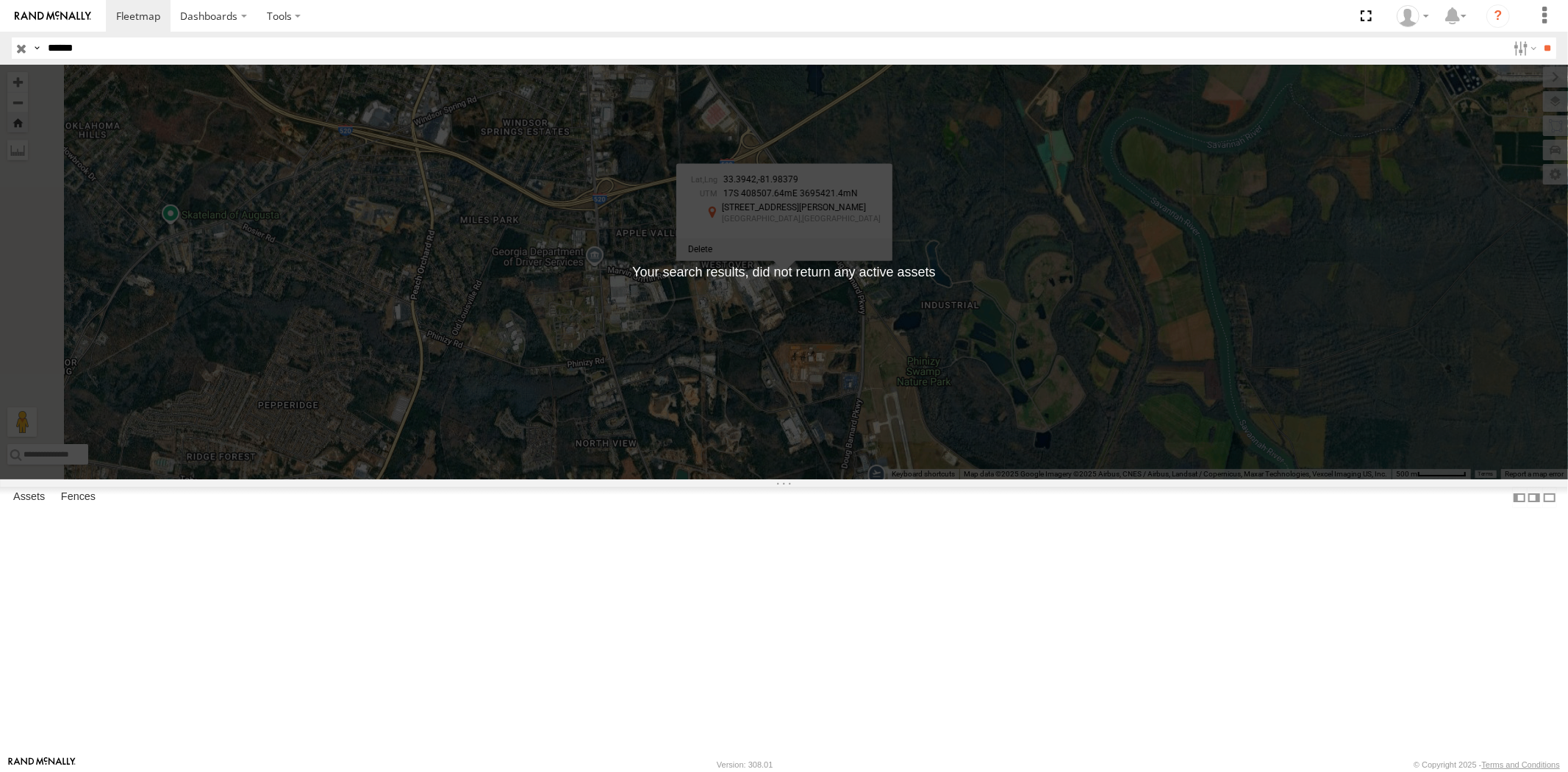
click at [16, 42] on input "button" at bounding box center [22, 47] width 19 height 22
